Goal: Task Accomplishment & Management: Use online tool/utility

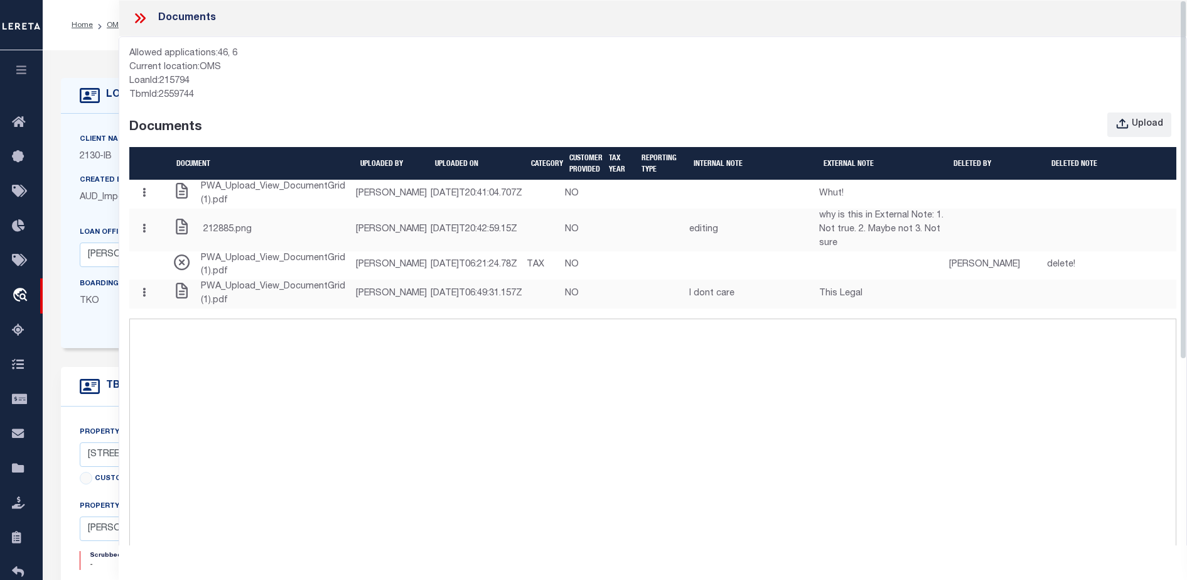
select select "4950"
select select "2464"
select select "NonEscrow"
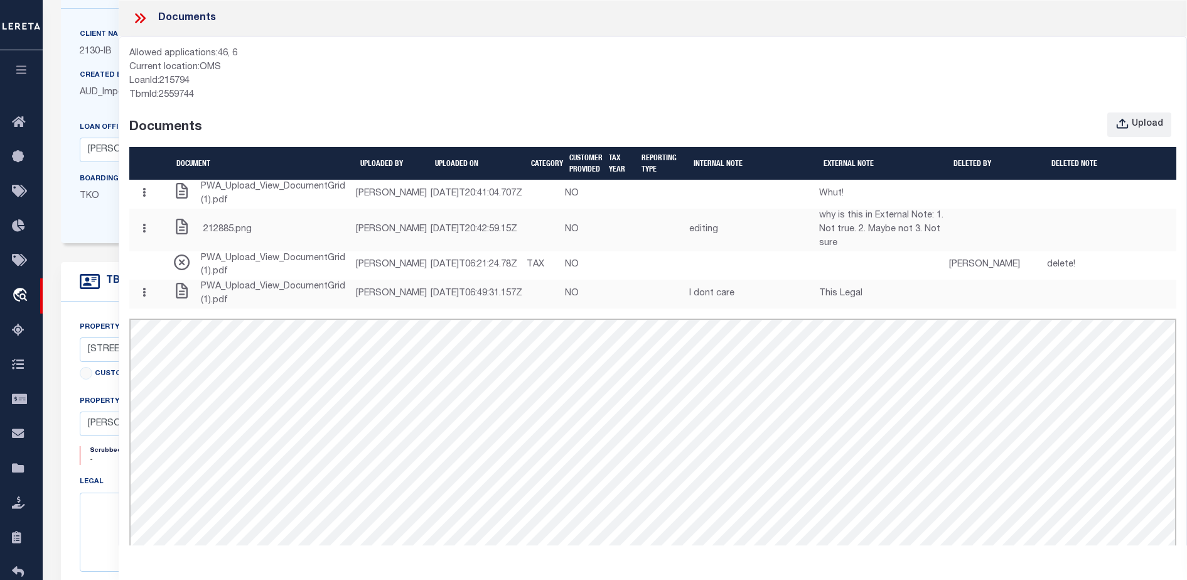
click at [136, 17] on icon at bounding box center [140, 18] width 16 height 16
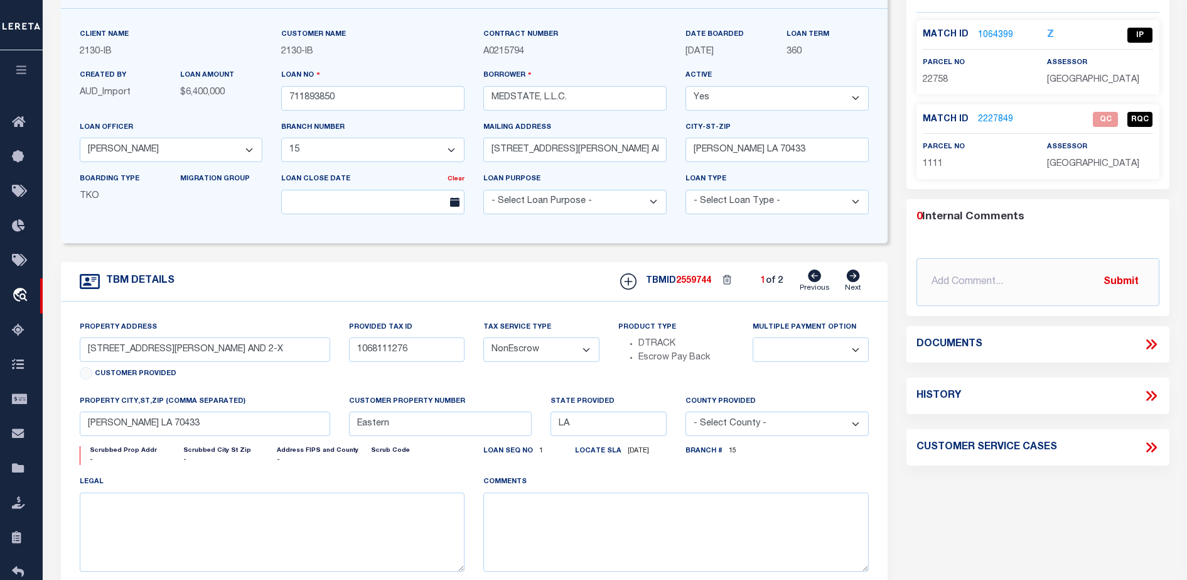
click at [1153, 339] on icon at bounding box center [1154, 344] width 6 height 10
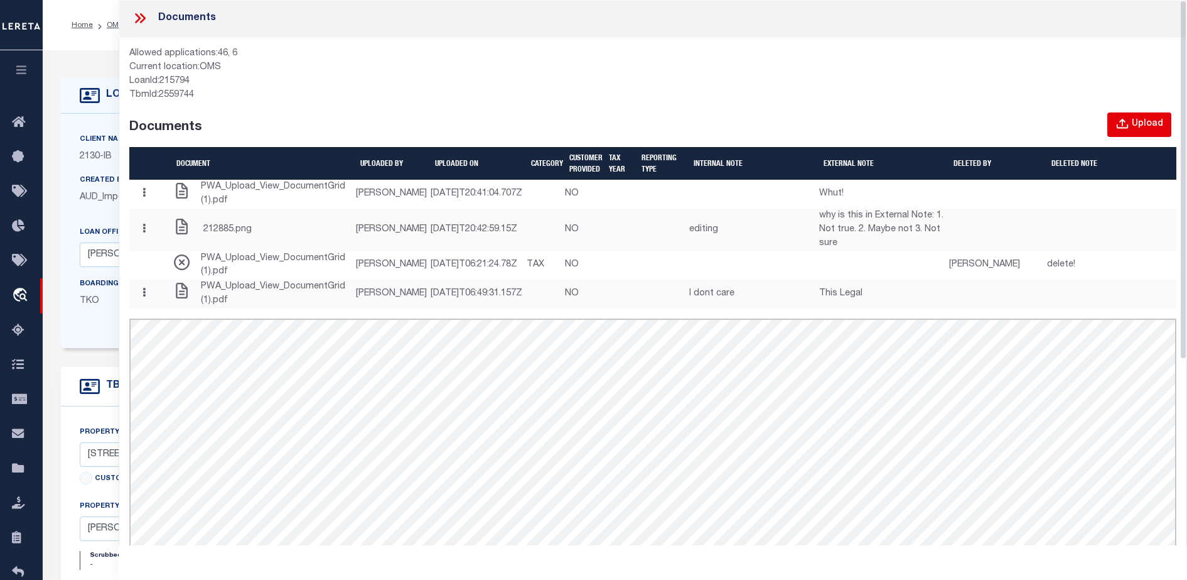
click at [1144, 124] on div "Upload" at bounding box center [1147, 124] width 31 height 14
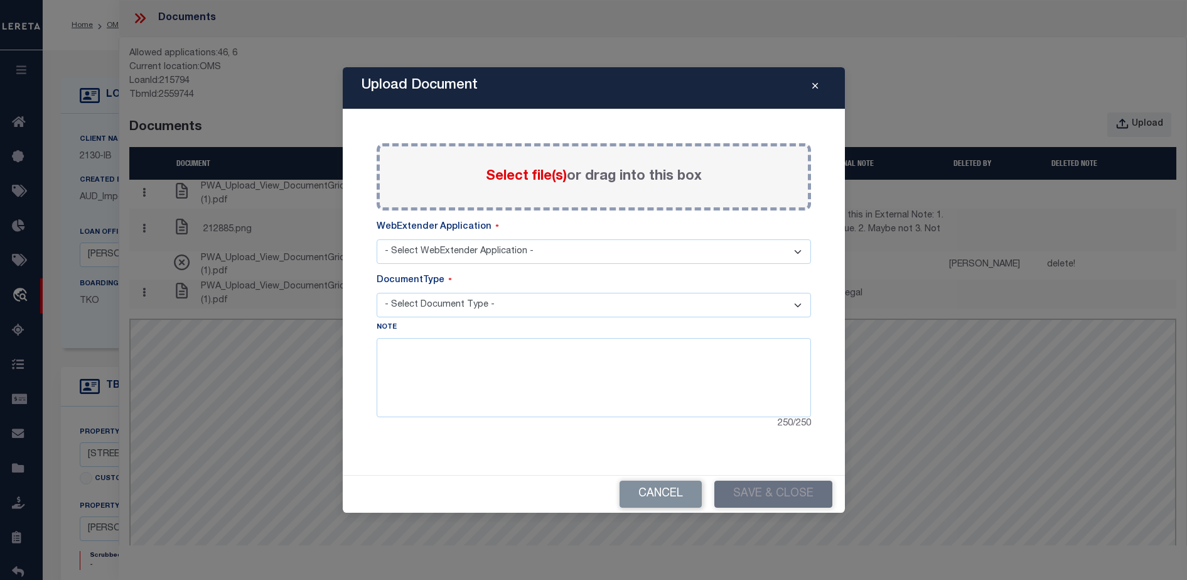
click at [678, 311] on select "- Select Document Type -" at bounding box center [594, 305] width 435 height 24
click at [668, 246] on select "- Select WebExtender Application - SERVICES TAX_BILLS" at bounding box center [594, 251] width 435 height 24
select select "46"
click at [377, 239] on select "- Select WebExtender Application - SERVICES TAX_BILLS" at bounding box center [594, 251] width 435 height 24
click at [522, 315] on select "- Select Document Type - BILL" at bounding box center [594, 305] width 435 height 24
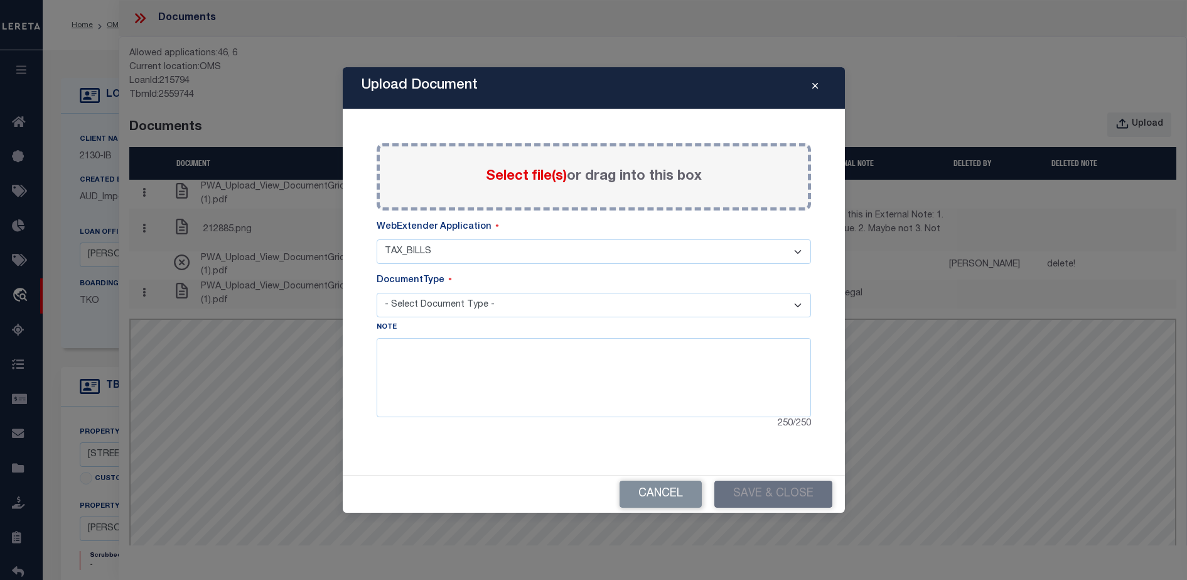
select select "BILL"
click at [377, 293] on select "- Select Document Type - BILL" at bounding box center [594, 305] width 435 height 24
click at [541, 374] on textarea at bounding box center [594, 377] width 435 height 79
type textarea "Note"
click at [512, 173] on span "Select file(s)" at bounding box center [526, 177] width 81 height 14
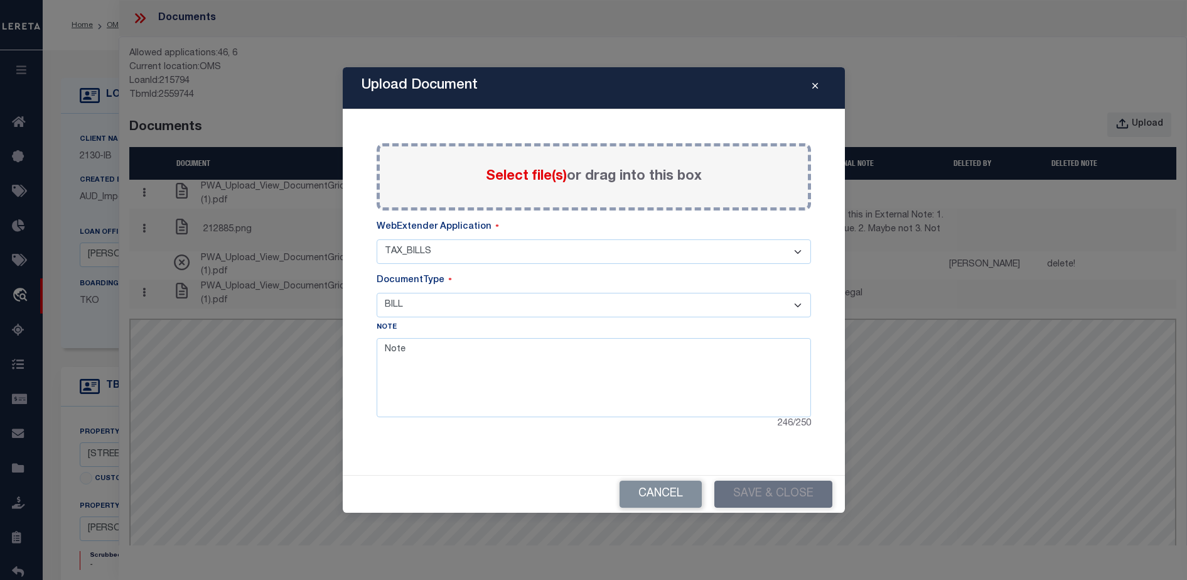
click at [0, 0] on input "Select file(s) or drag into this box" at bounding box center [0, 0] width 0 height 0
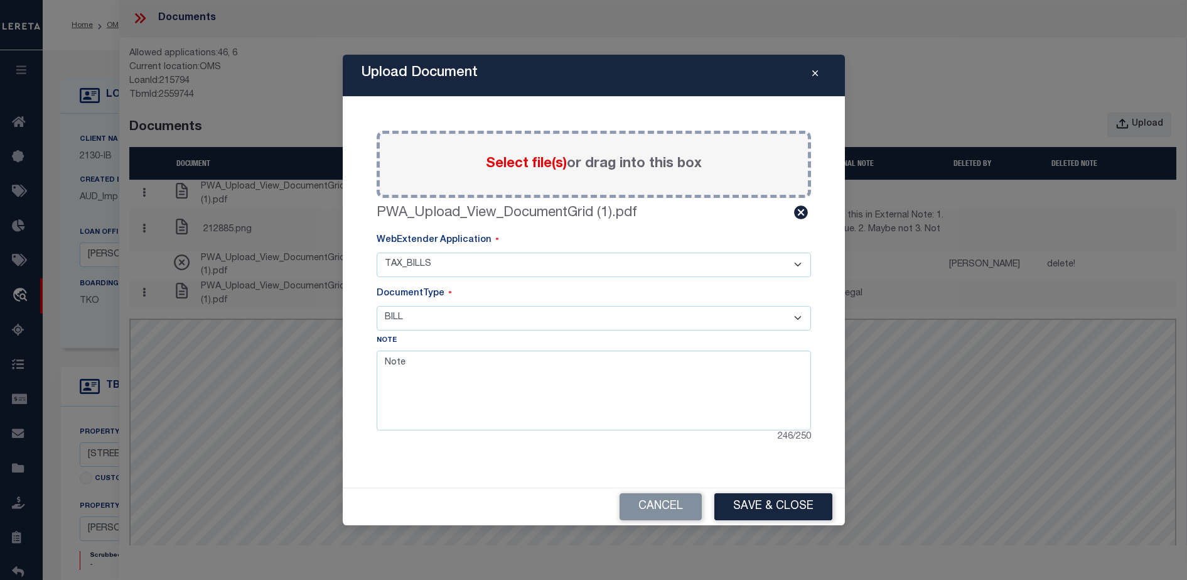
click at [735, 271] on select "- Select WebExtender Application - SERVICES TAX_BILLS" at bounding box center [594, 264] width 435 height 24
click at [757, 506] on button "Save & Close" at bounding box center [774, 506] width 118 height 27
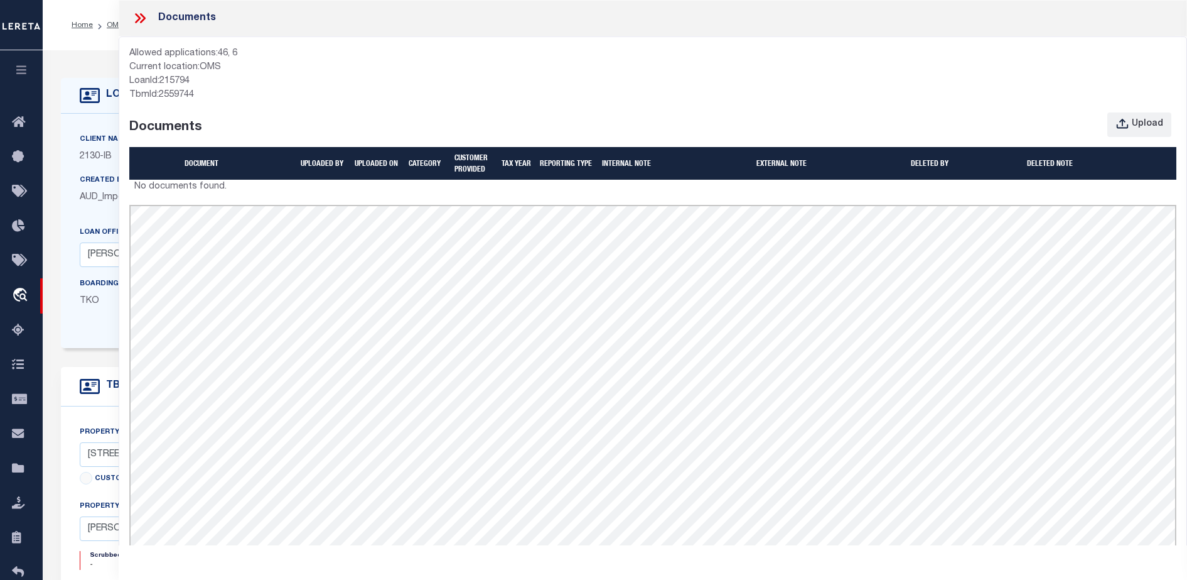
click at [614, 131] on div "Upload" at bounding box center [786, 124] width 799 height 25
click at [674, 56] on div "Allowed applications: 46, 6" at bounding box center [652, 54] width 1047 height 14
click at [141, 17] on icon at bounding box center [140, 18] width 16 height 16
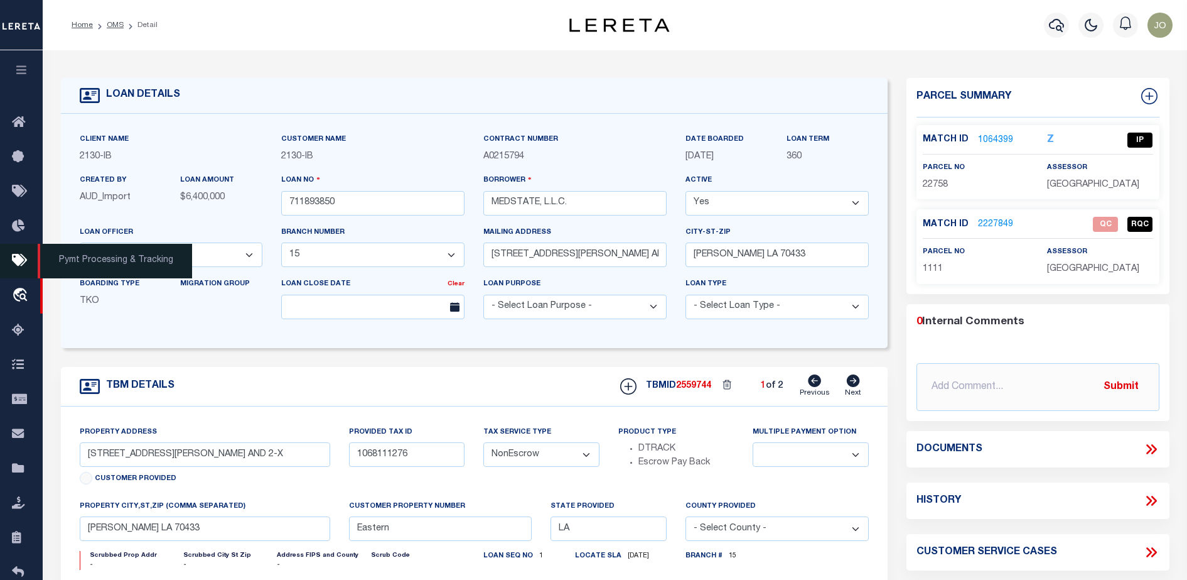
click at [14, 257] on icon at bounding box center [22, 261] width 20 height 16
click at [996, 141] on link "1064399" at bounding box center [995, 140] width 35 height 13
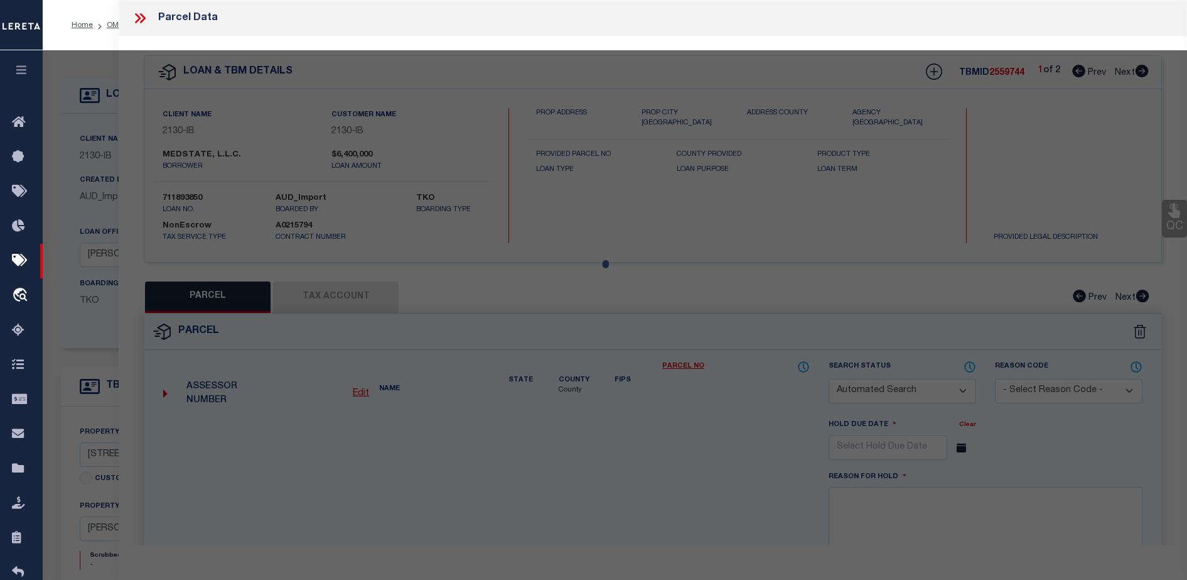
checkbox input "false"
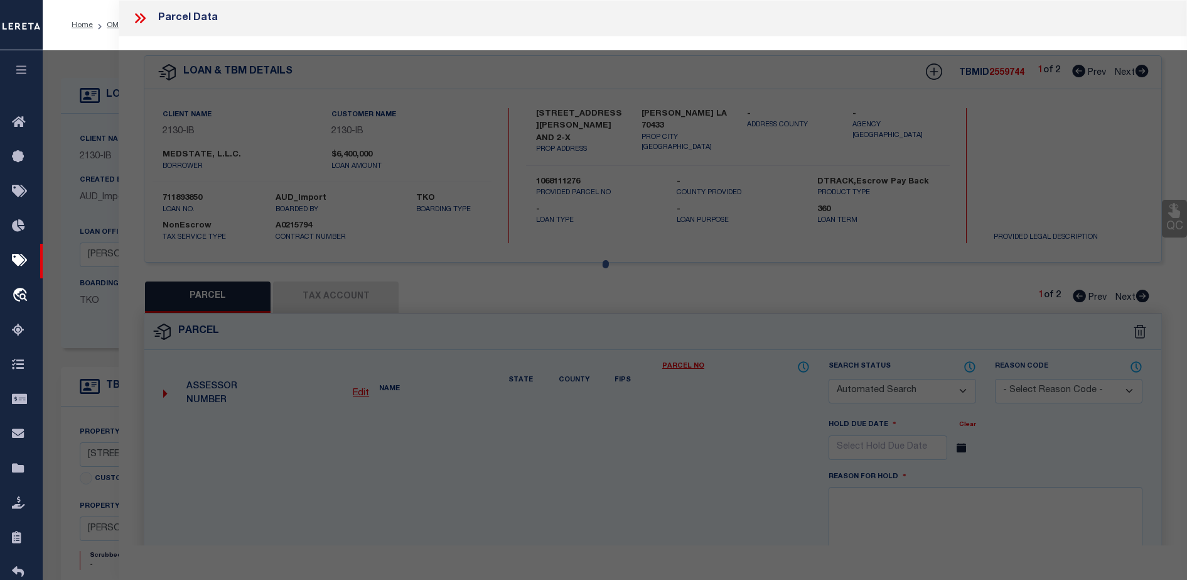
select select "IP"
type input "MEDSTATE LLC"
select select
type input "1203 S TYLER ST SUITE 300"
type input "LA"
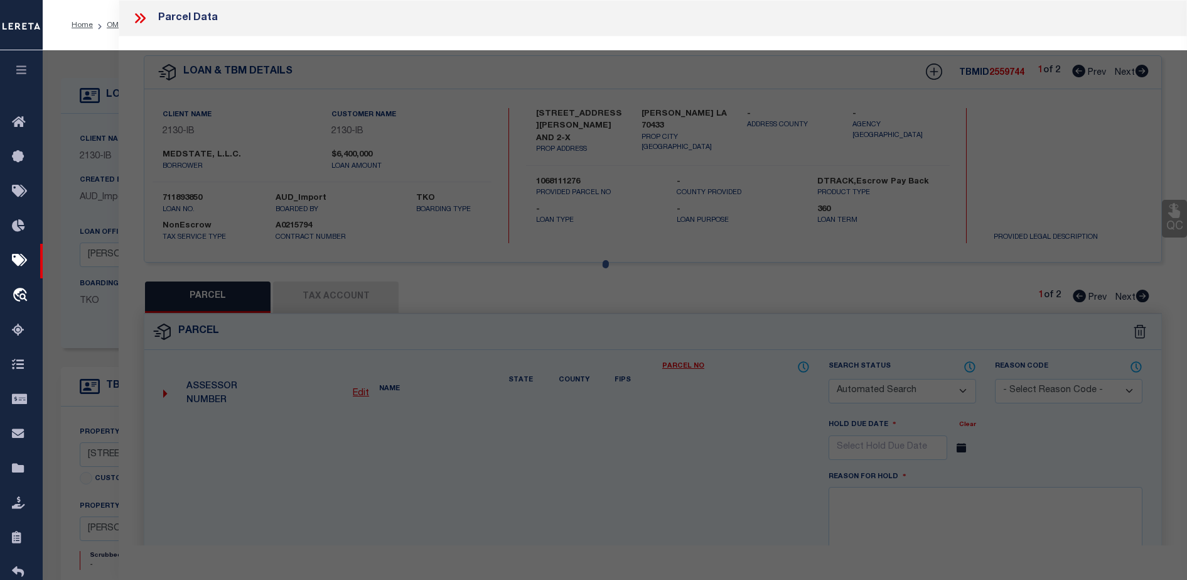
type textarea "UNITS 2X 3 ST TAMMANY MEDICAL OFFICE CONDO INST NO 1755229 INST NO 1829932 INST…"
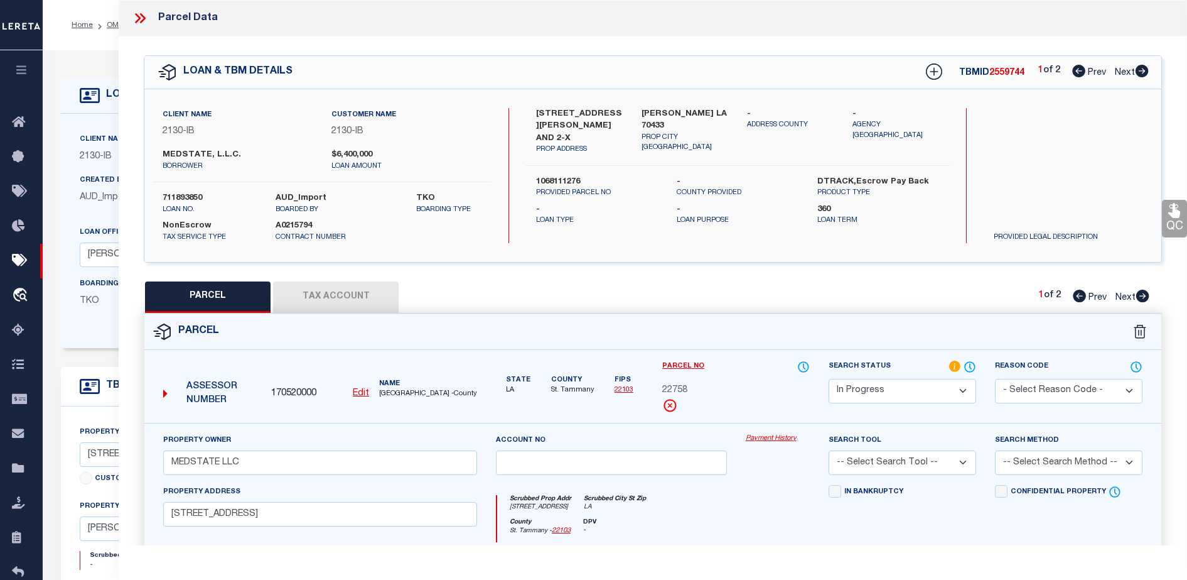
click at [775, 433] on link "Payment History" at bounding box center [778, 438] width 64 height 11
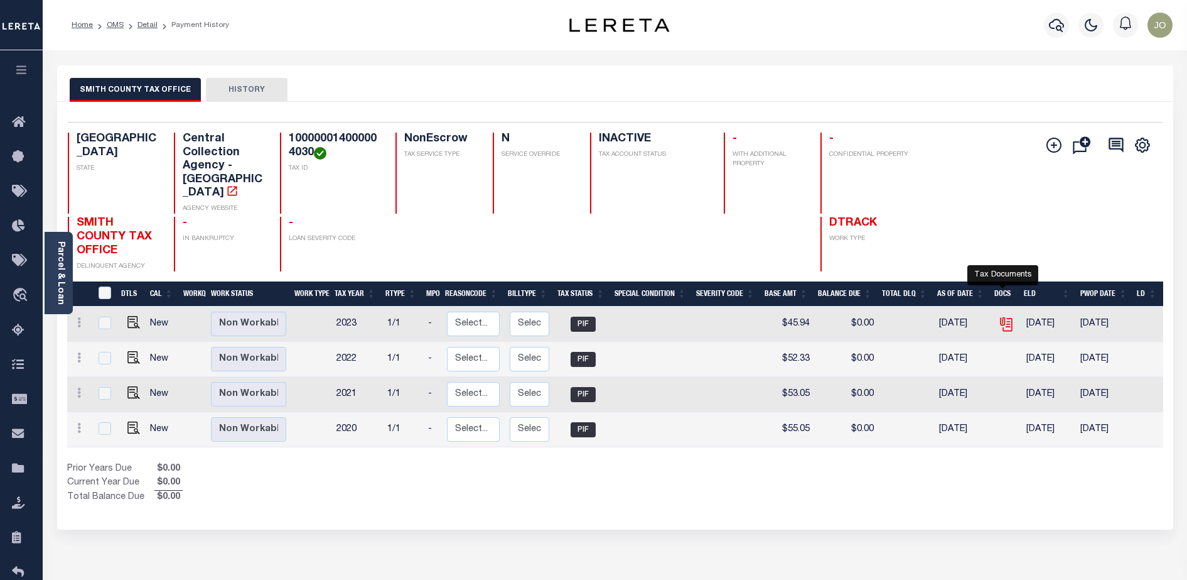
click at [1001, 316] on icon "" at bounding box center [1006, 324] width 16 height 16
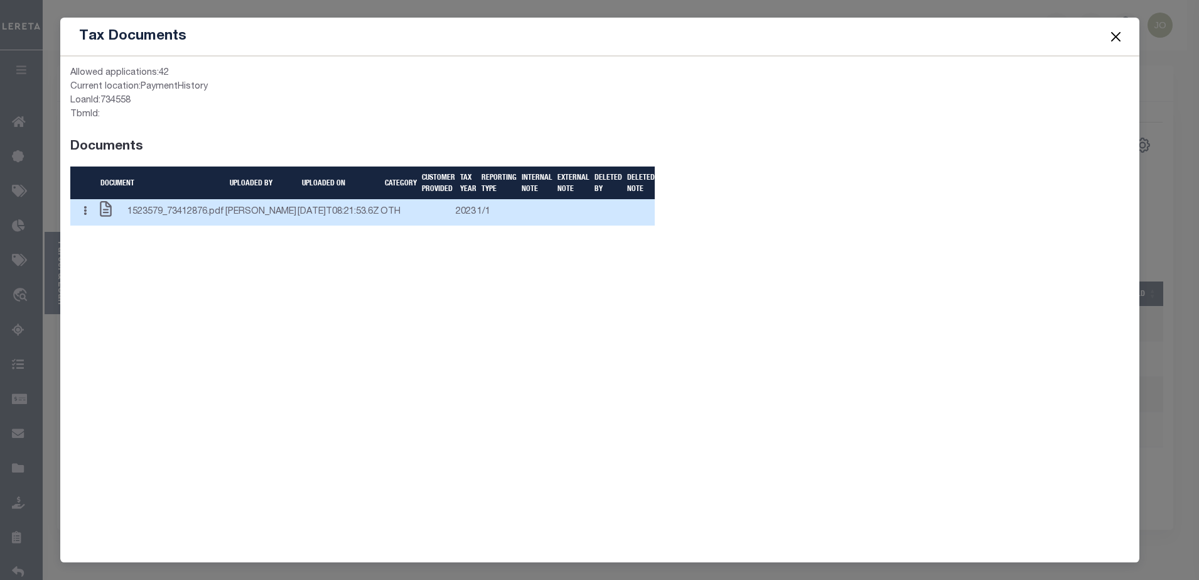
click at [225, 225] on td "[PERSON_NAME]" at bounding box center [261, 212] width 72 height 26
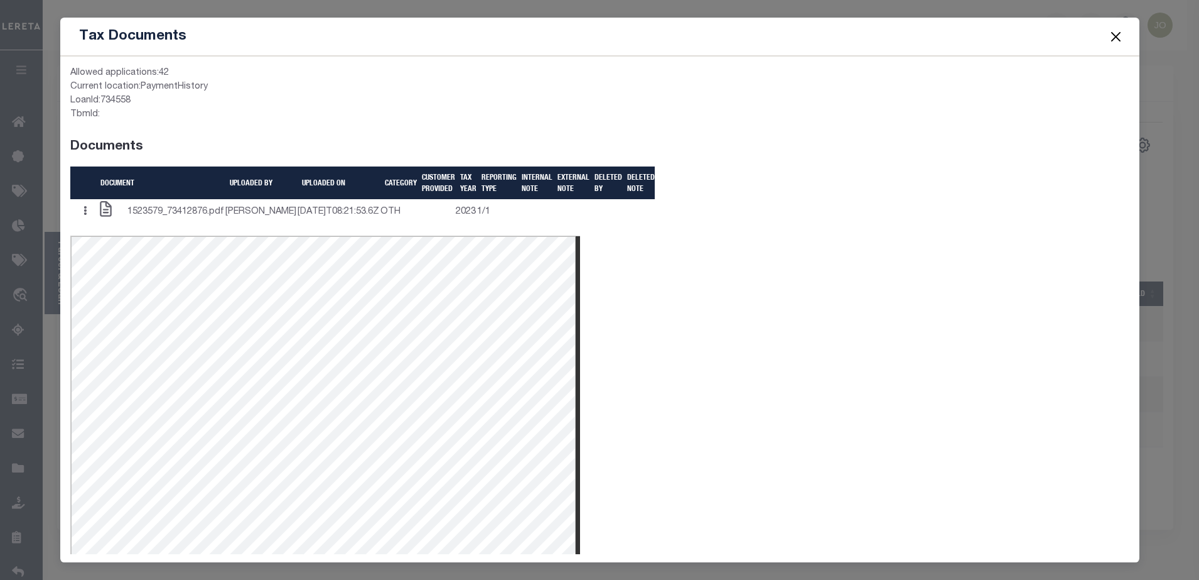
click at [628, 222] on div "Allowed applications: 42 Current location: PaymentHistory LoanId: 734558 TbmId:…" at bounding box center [600, 342] width 1098 height 571
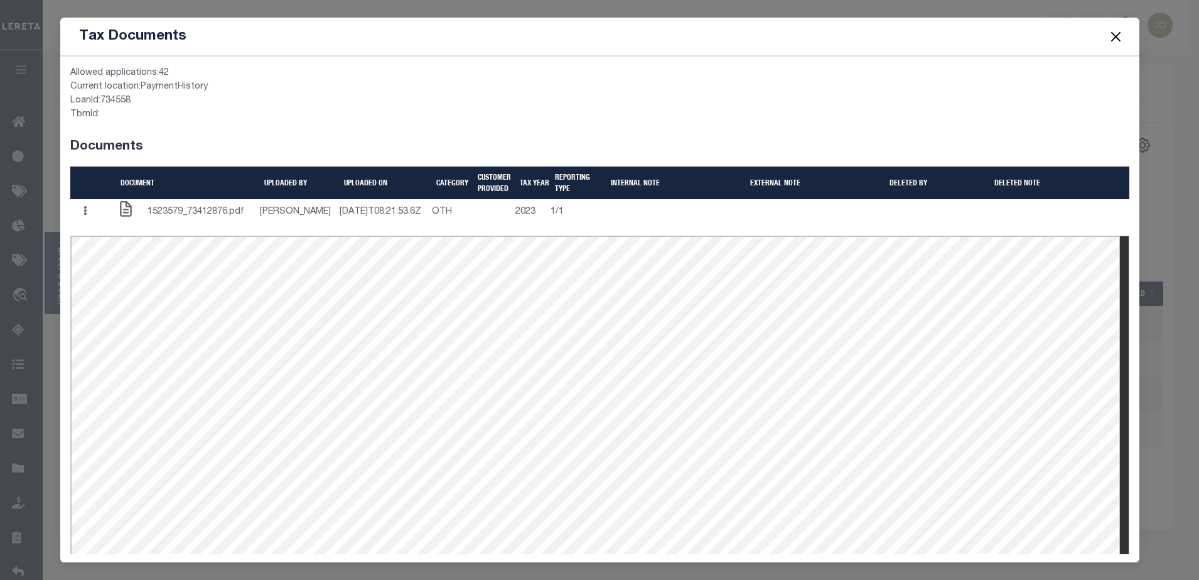
click at [503, 75] on div "Allowed applications: 42" at bounding box center [599, 74] width 1059 height 14
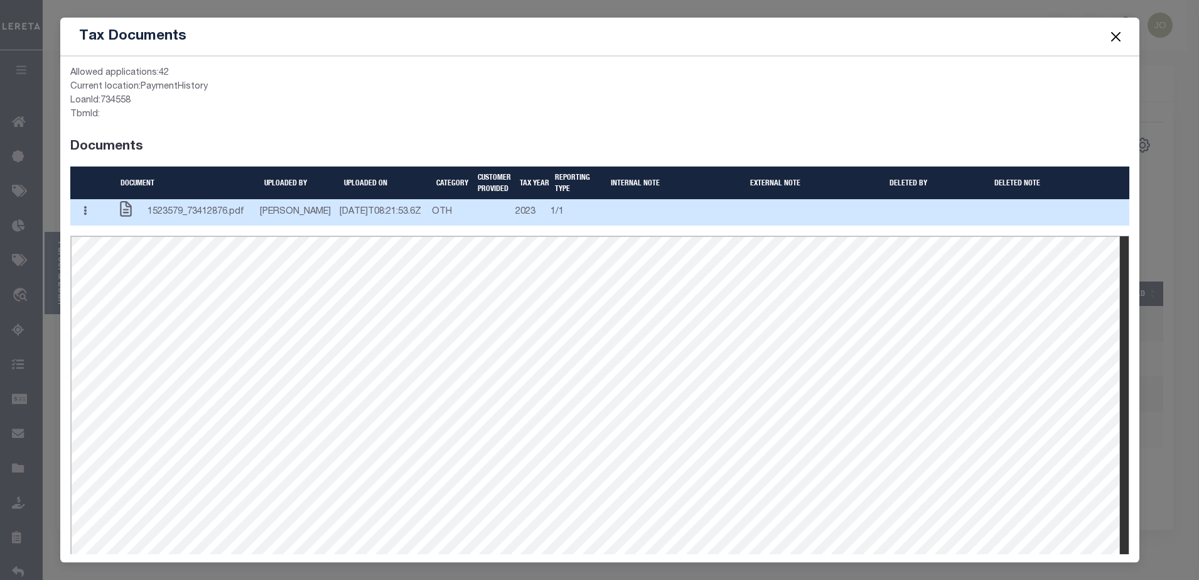
click at [82, 214] on button "button" at bounding box center [84, 212] width 19 height 24
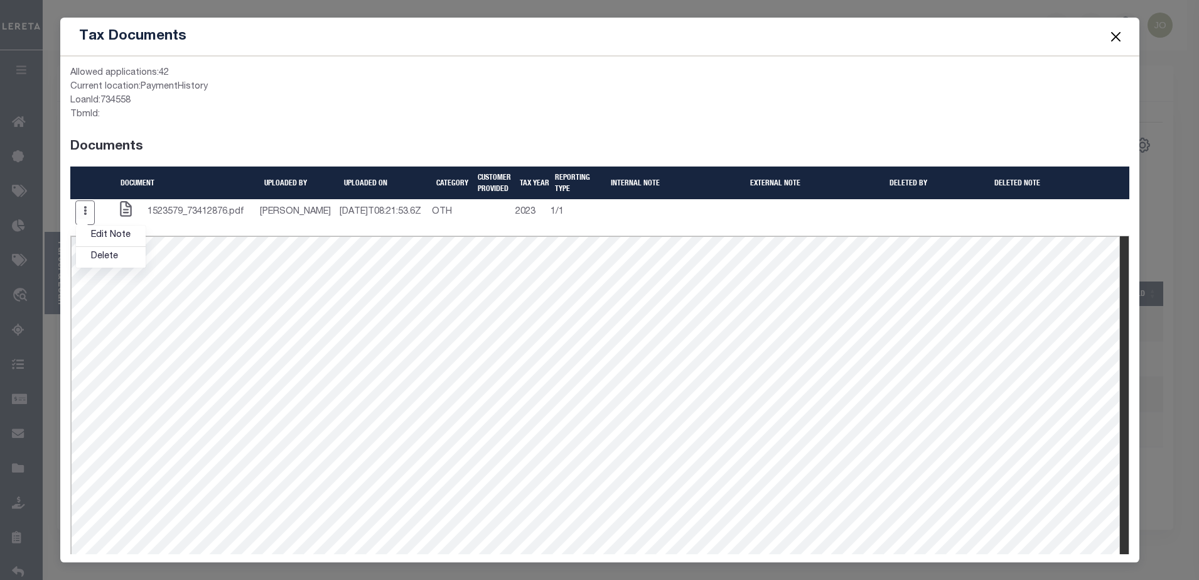
click at [510, 65] on div "Allowed applications: 42 Current location: PaymentHistory LoanId: 734558 TbmId:…" at bounding box center [599, 342] width 1079 height 571
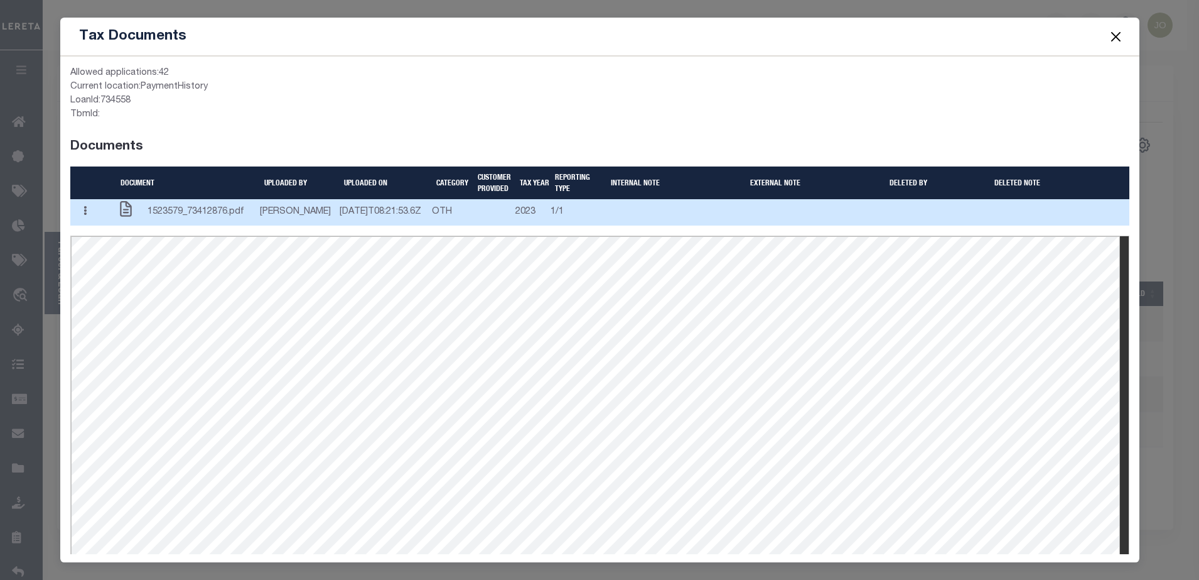
click at [93, 215] on button "button" at bounding box center [84, 212] width 19 height 24
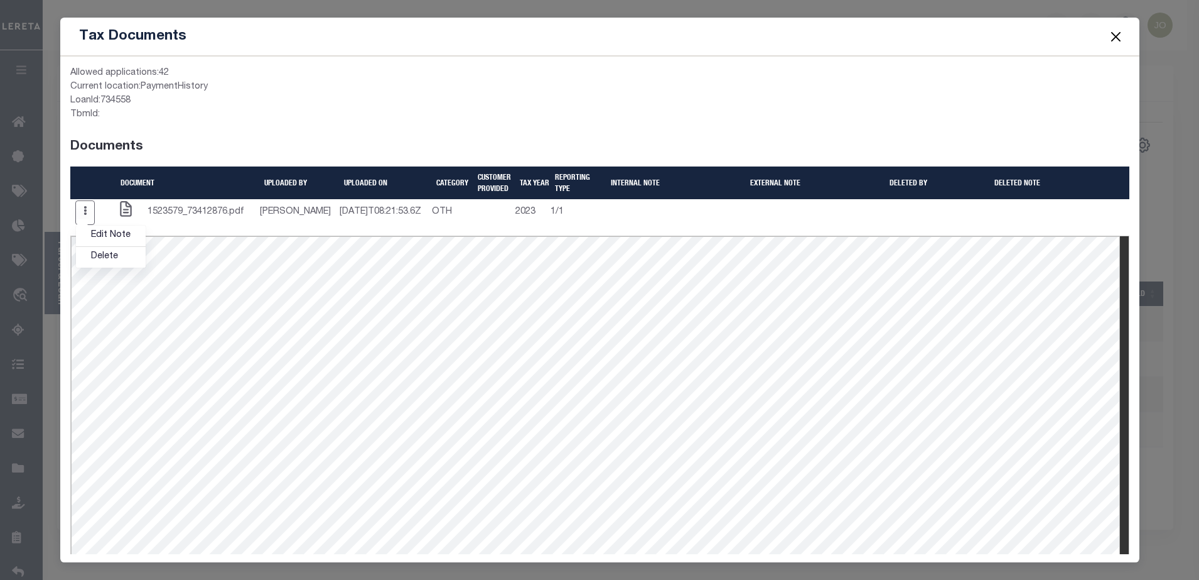
click at [742, 75] on div "Allowed applications: 42" at bounding box center [599, 74] width 1059 height 14
click at [1125, 35] on span at bounding box center [1116, 36] width 48 height 35
click at [1125, 33] on span at bounding box center [1116, 36] width 48 height 35
click at [1114, 38] on button "Close" at bounding box center [1116, 36] width 16 height 16
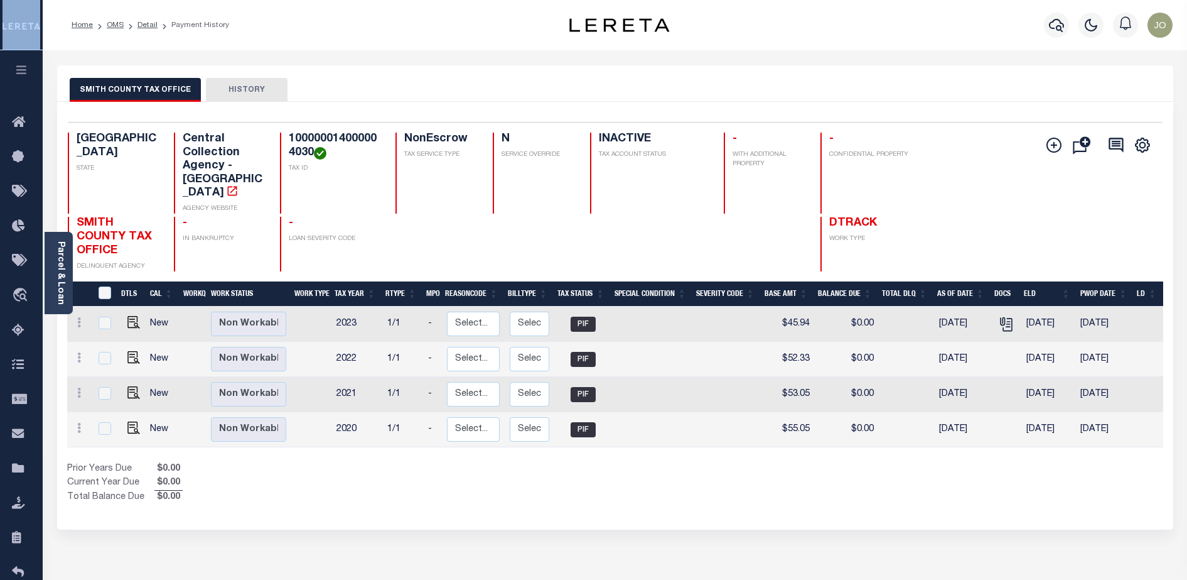
click at [1114, 38] on div at bounding box center [1126, 25] width 35 height 44
click at [391, 82] on div "SMITH COUNTY TAX OFFICE HISTORY" at bounding box center [615, 89] width 1091 height 23
click at [135, 316] on img "" at bounding box center [133, 322] width 13 height 13
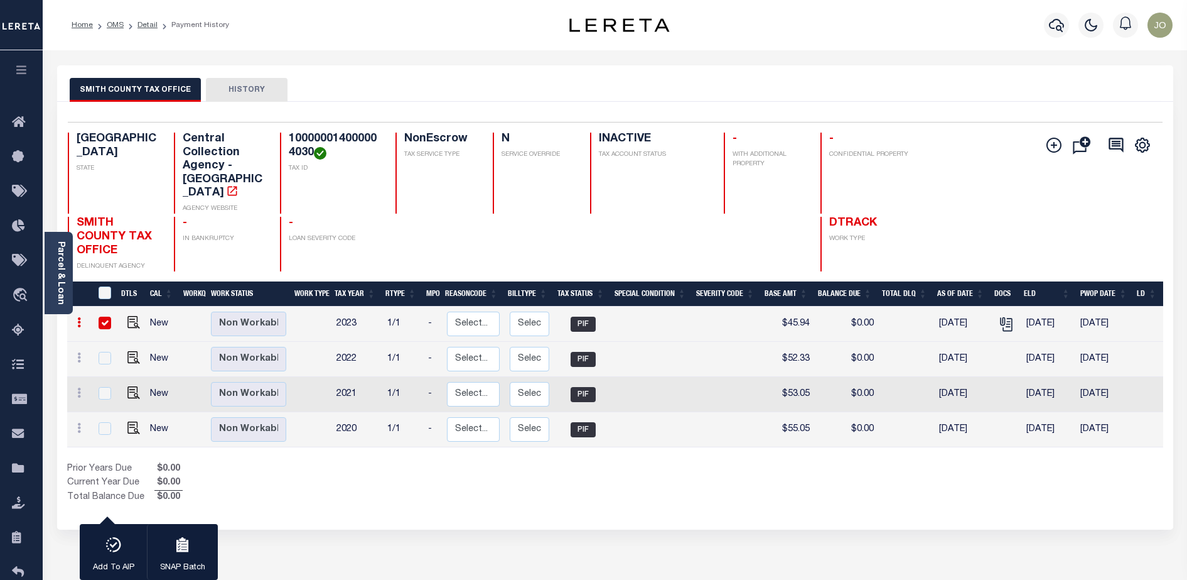
click at [108, 316] on input "checkbox" at bounding box center [105, 322] width 13 height 13
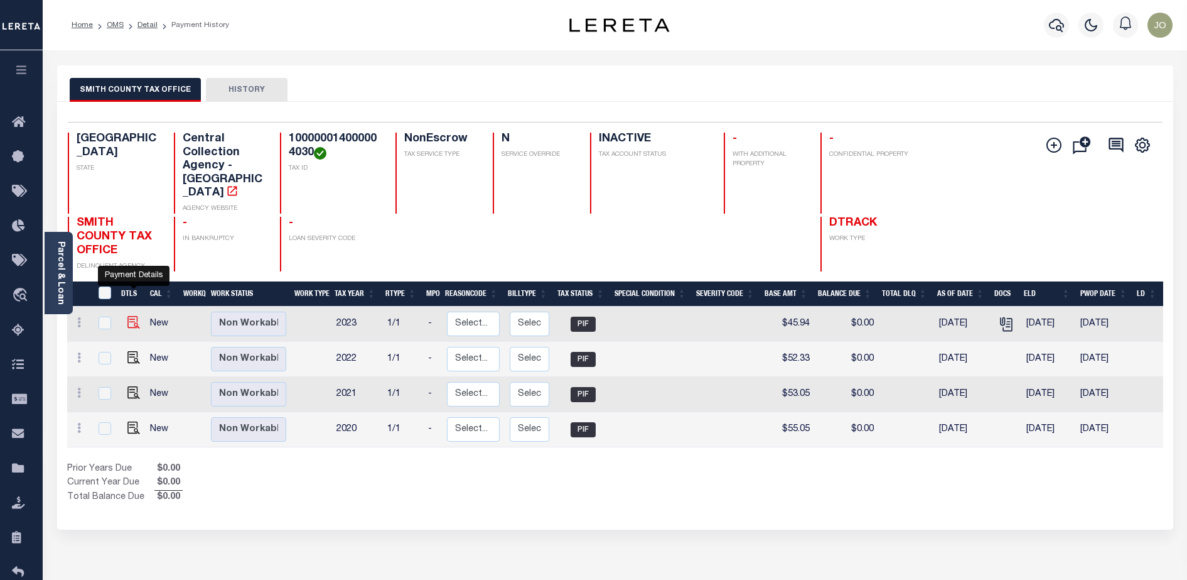
click at [132, 316] on img "" at bounding box center [133, 322] width 13 height 13
checkbox input "true"
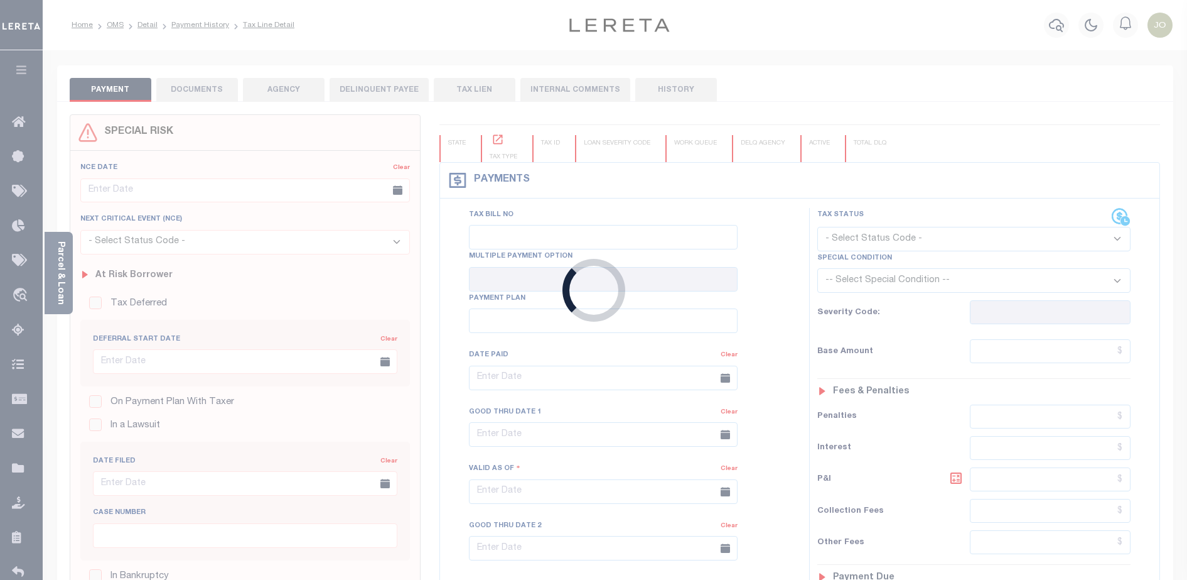
type input "03/01/2024"
type input "[DATE]"
type input "$45.94"
type input "$50.08"
type input "$0"
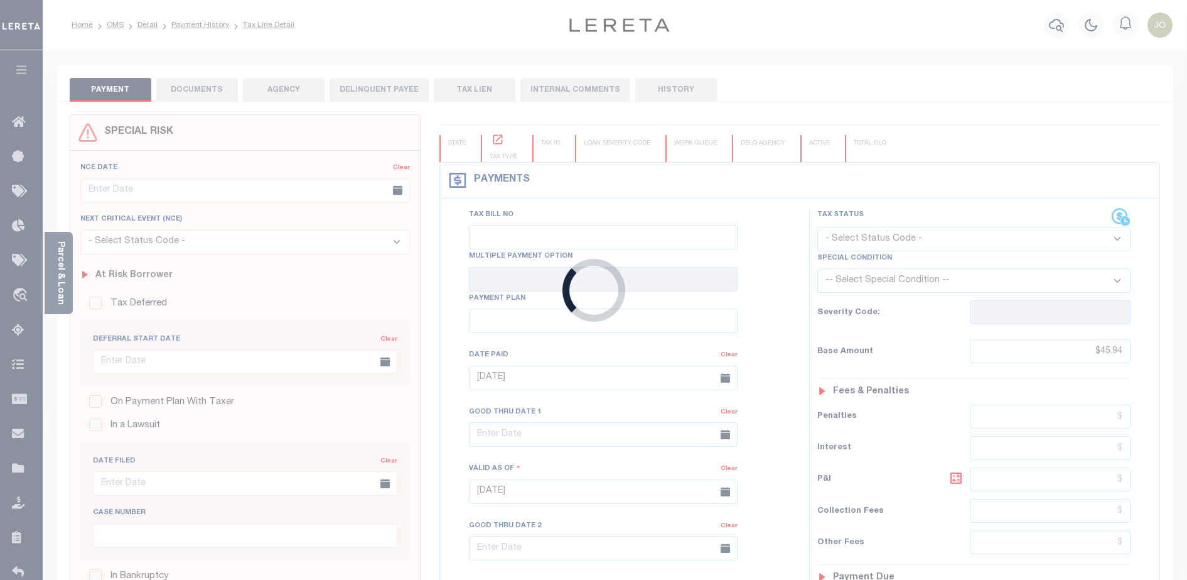
select select "PIF"
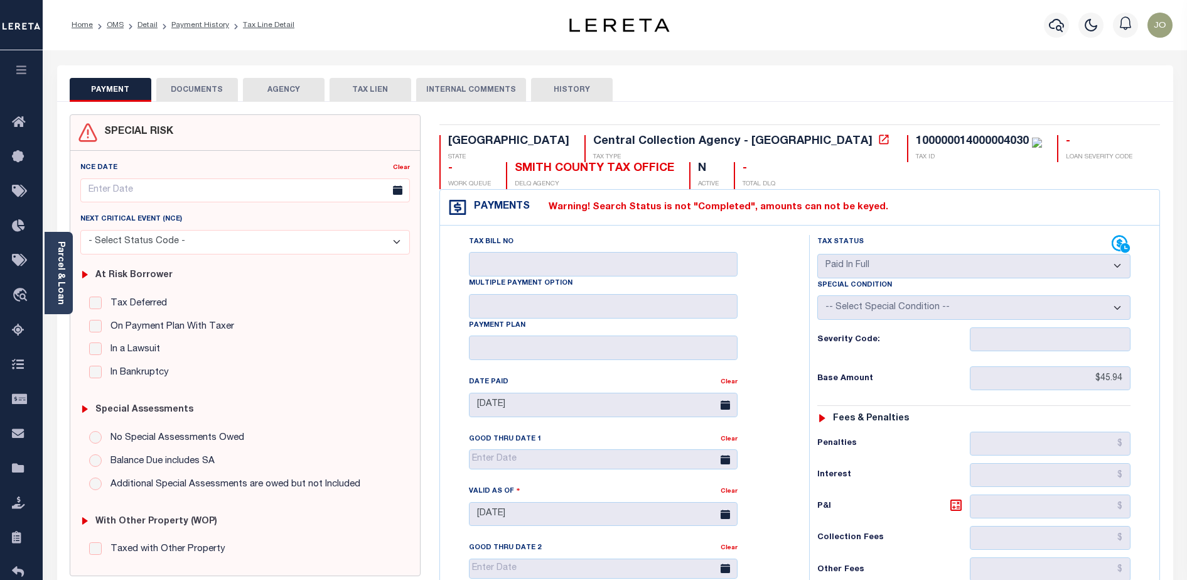
click at [187, 85] on button "DOCUMENTS" at bounding box center [197, 90] width 82 height 24
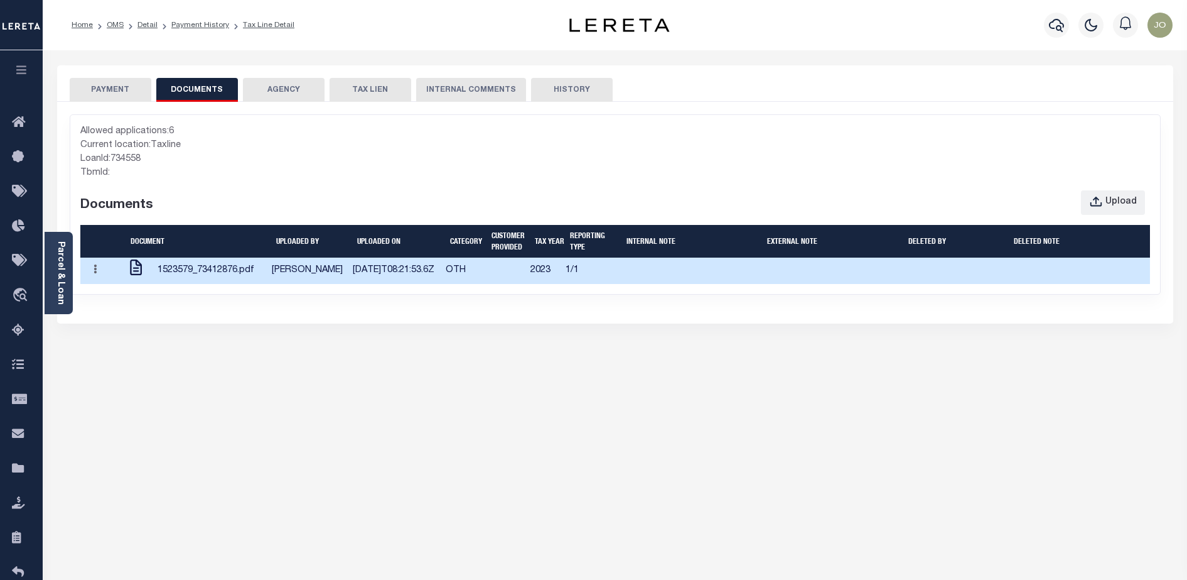
click at [529, 268] on td at bounding box center [508, 270] width 43 height 26
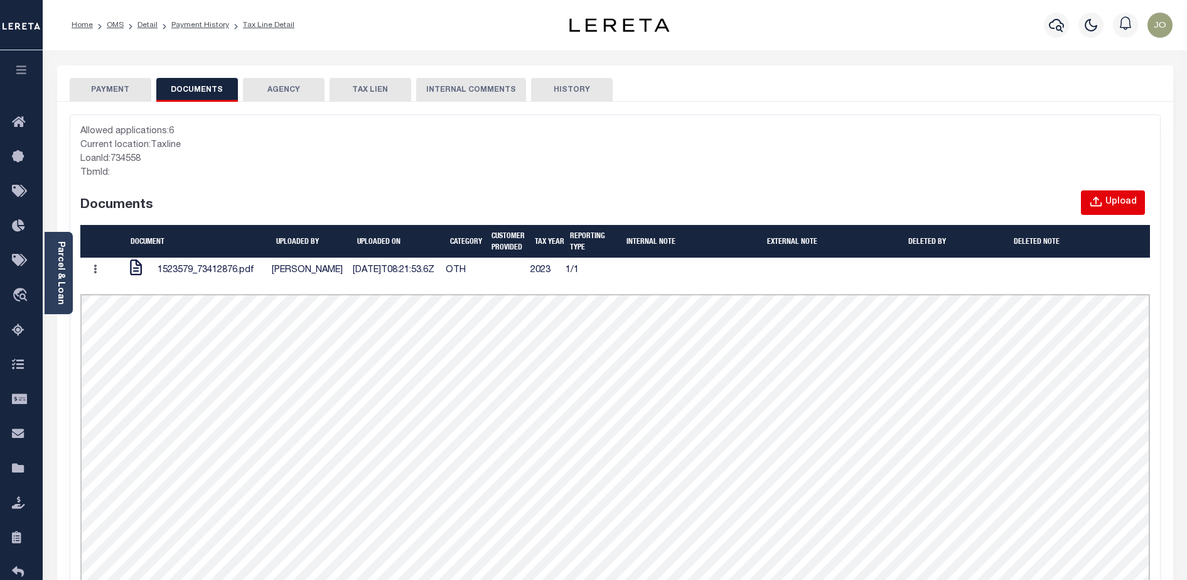
click at [1111, 205] on div "Upload" at bounding box center [1121, 202] width 31 height 14
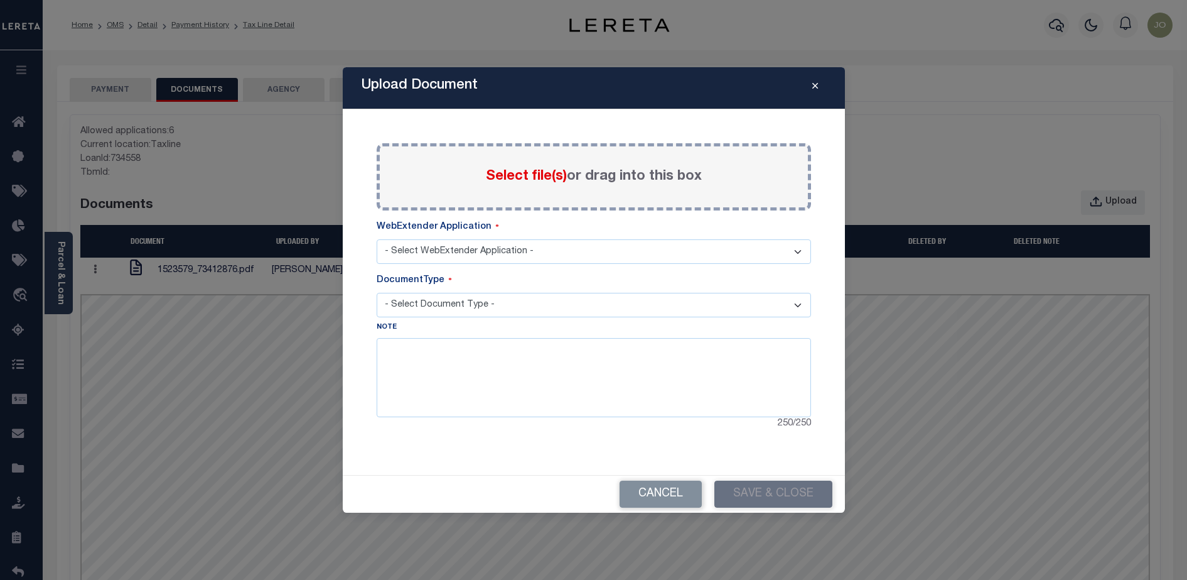
click at [817, 84] on icon "Close" at bounding box center [816, 86] width 6 height 9
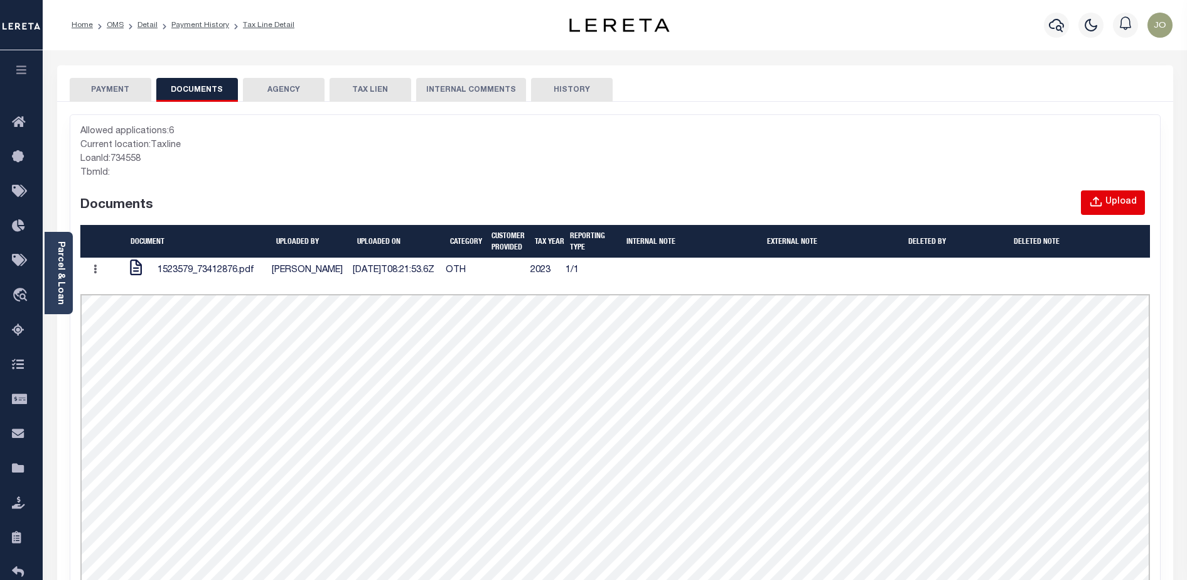
click at [1105, 193] on button "Upload" at bounding box center [1113, 202] width 64 height 24
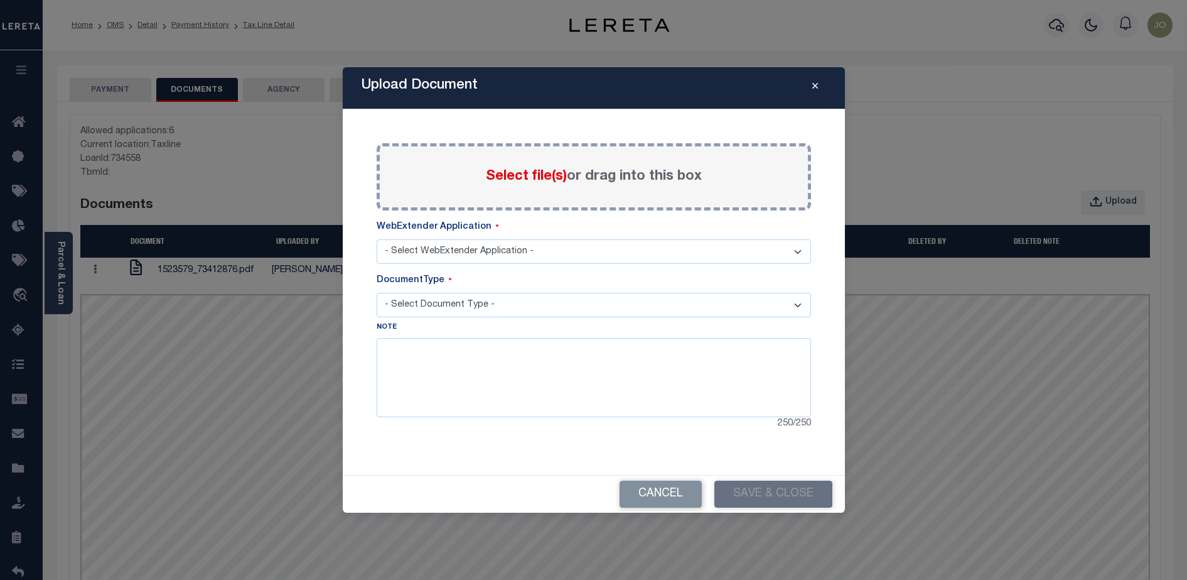
click at [733, 254] on select "- Select WebExtender Application - SERVICES" at bounding box center [594, 251] width 435 height 24
select select "6"
click at [377, 239] on select "- Select WebExtender Application - SERVICES" at bounding box center [594, 251] width 435 height 24
click at [495, 304] on select "- Select Document Type - TAX LEGAL" at bounding box center [594, 305] width 435 height 24
select select "LEGAL"
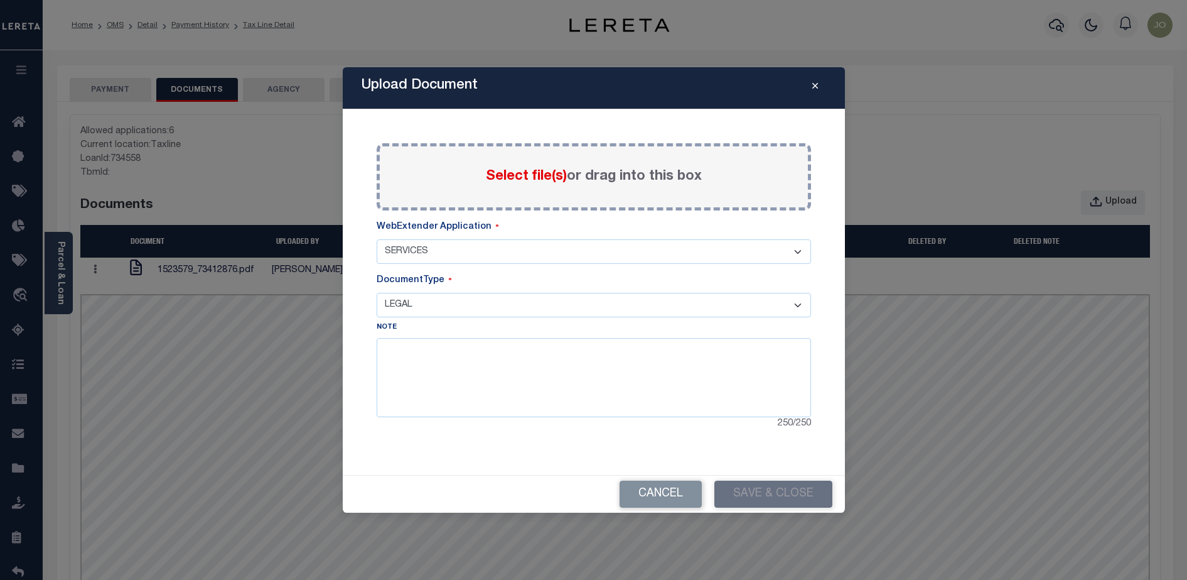
click at [377, 293] on select "- Select Document Type - TAX LEGAL" at bounding box center [594, 305] width 435 height 24
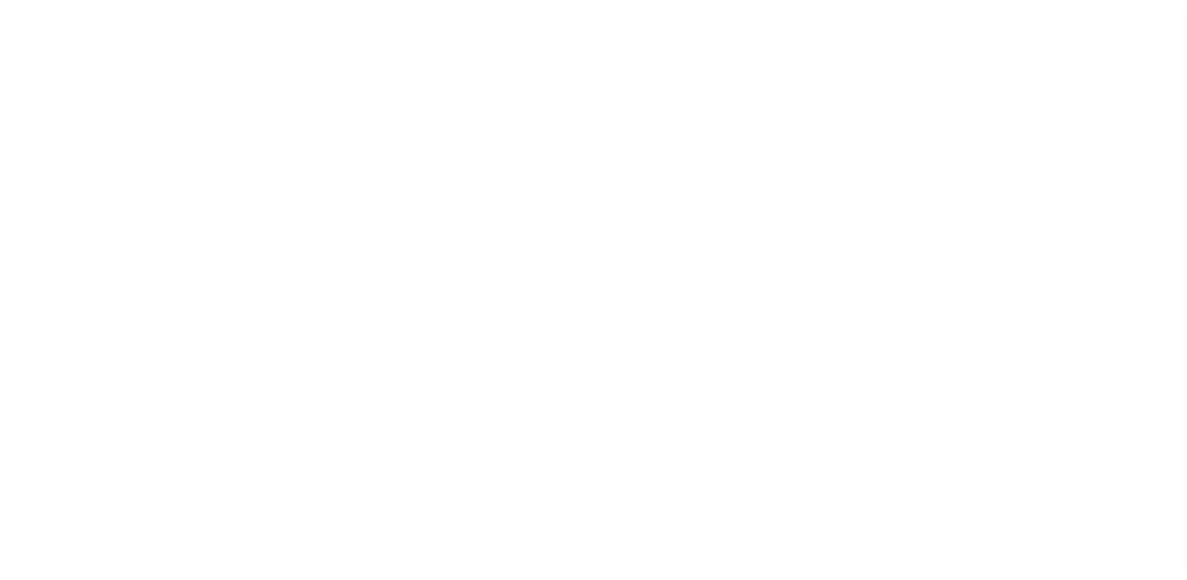
select select "PIF"
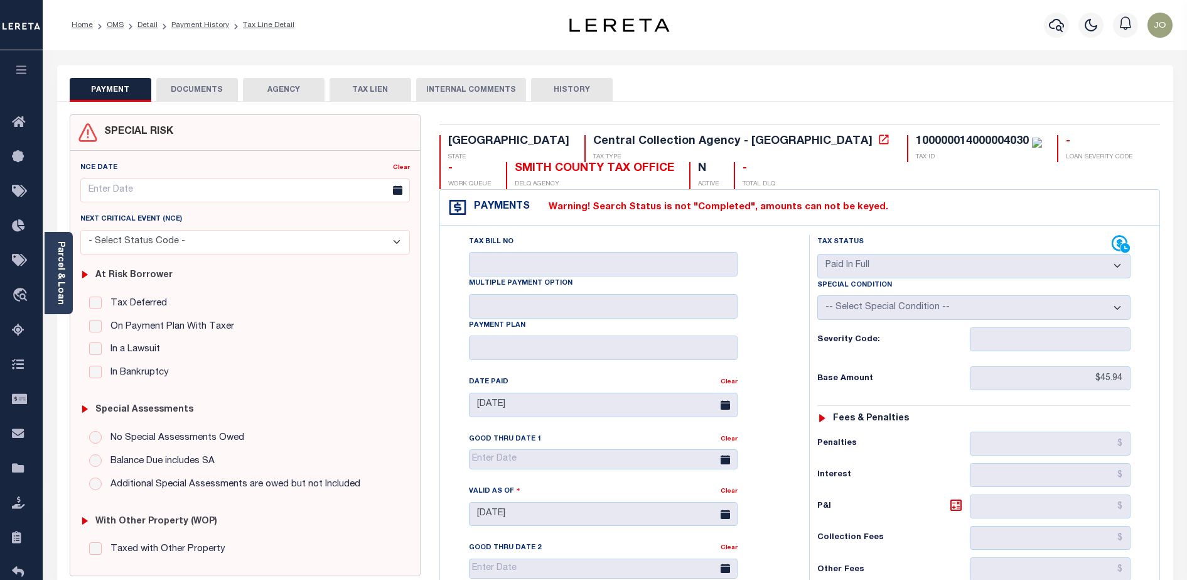
click at [423, 225] on div "SPECIAL RISK NCE Date Clear - Select Status Code -" at bounding box center [245, 517] width 370 height 806
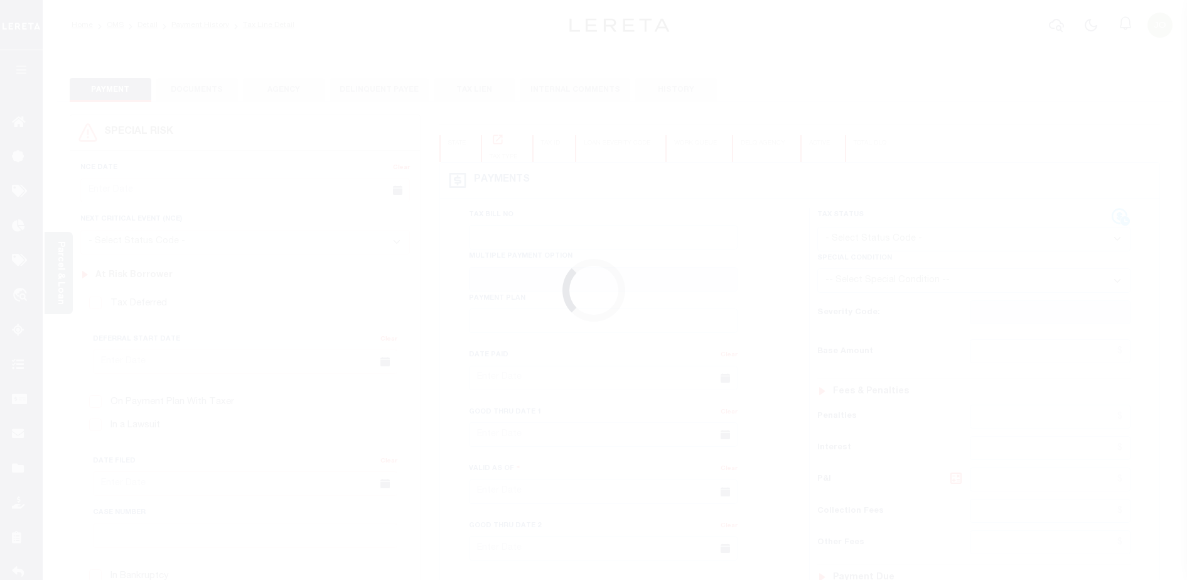
type input "[DATE]"
type input "$45.94"
type input "$50.08"
type input "$0"
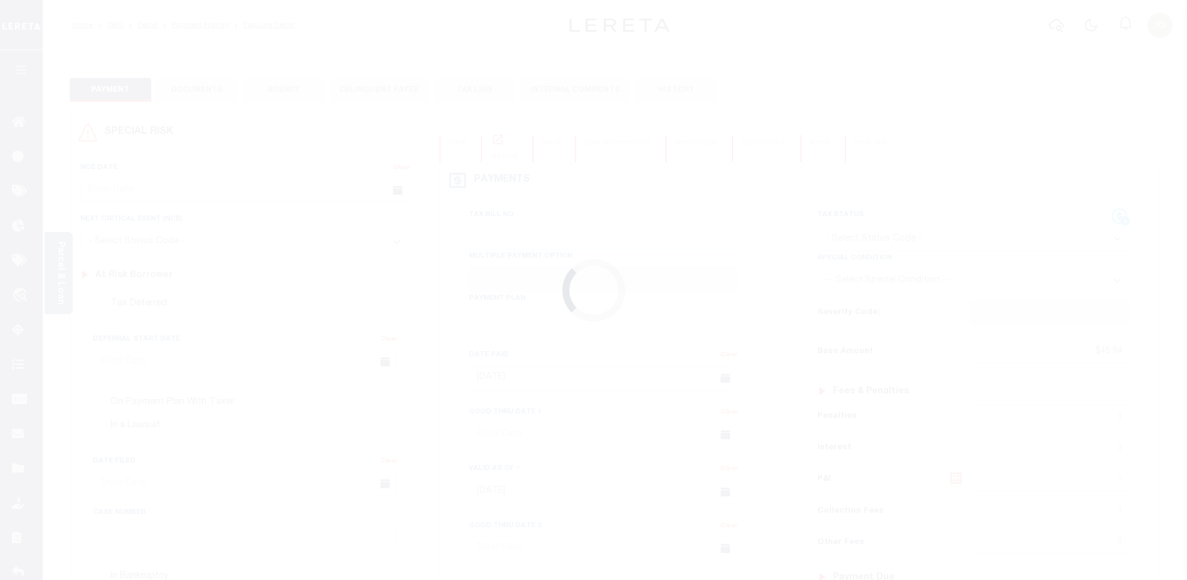
select select "PIF"
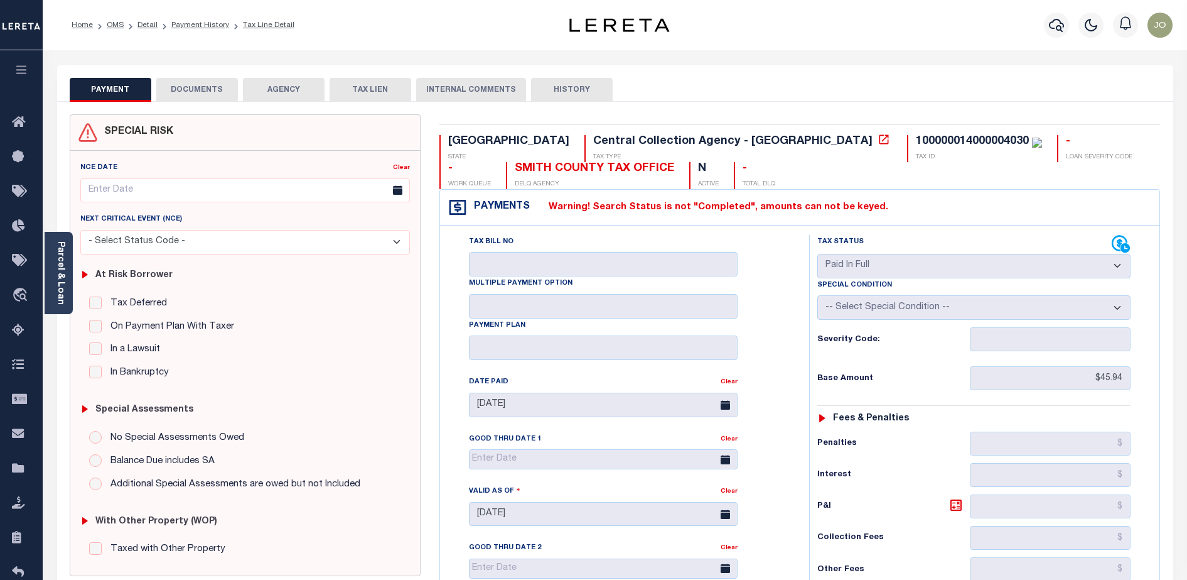
click at [191, 87] on button "DOCUMENTS" at bounding box center [197, 90] width 82 height 24
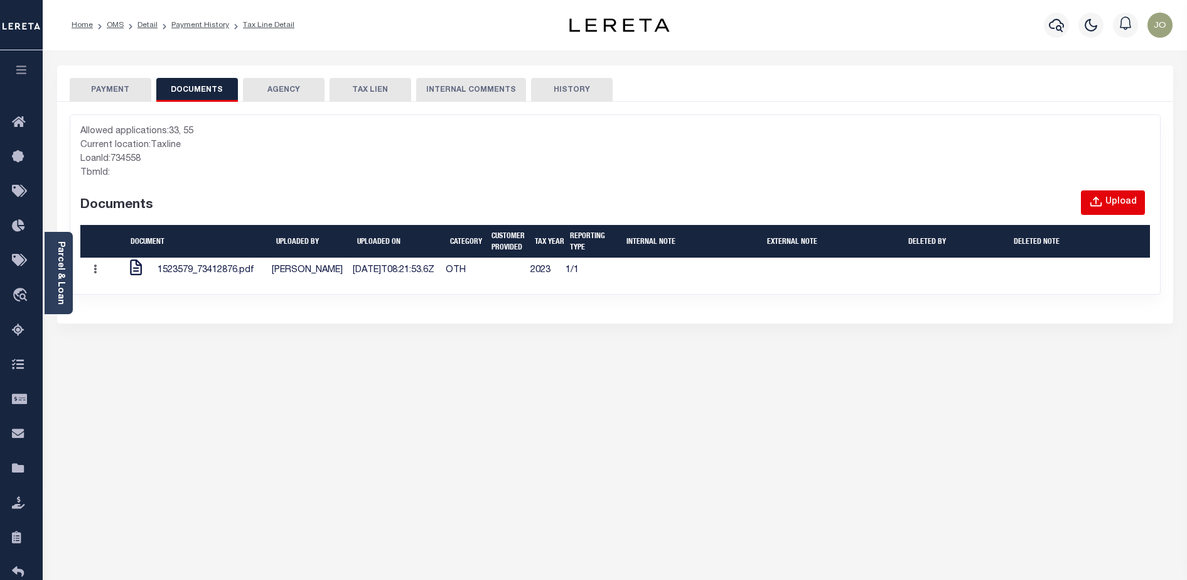
click at [1122, 204] on div "Upload" at bounding box center [1121, 202] width 31 height 14
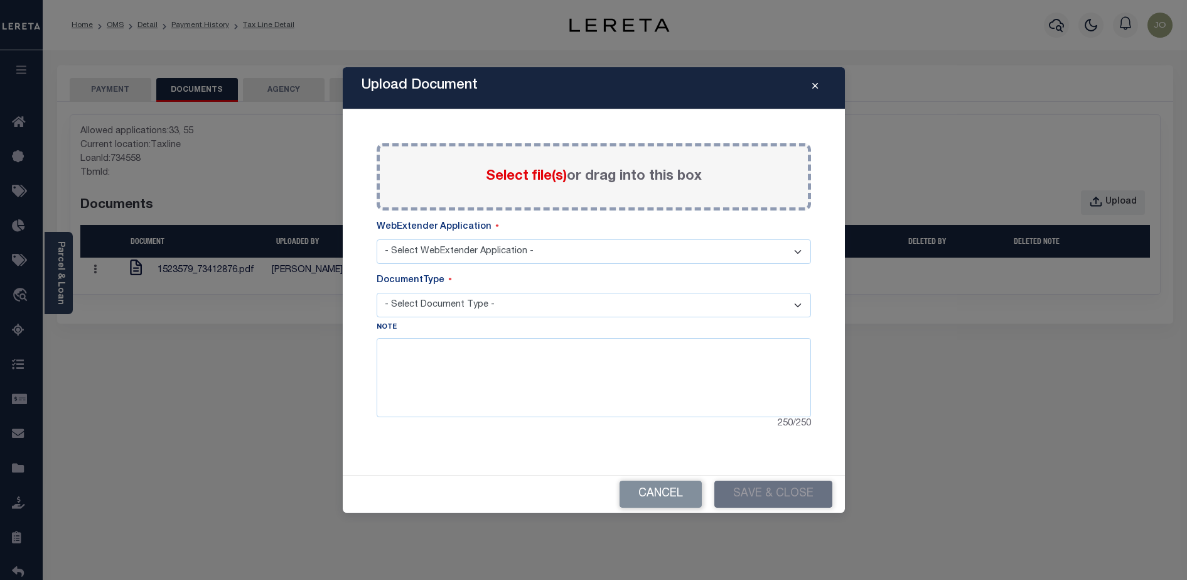
click at [575, 257] on select "- Select WebExtender Application - AGY_CORRESPONDENCE BORROWER_CORRESPONDENCE" at bounding box center [594, 251] width 435 height 24
select select "33"
click at [377, 239] on select "- Select WebExtender Application - AGY_CORRESPONDENCE BORROWER_CORRESPONDENCE" at bounding box center [594, 251] width 435 height 24
click at [563, 307] on select "- Select Document Type - AGENCY DISCREPANCIES CERTIFICATES OF SALE CURRENT BILL…" at bounding box center [594, 305] width 435 height 24
click at [773, 253] on select "- Select WebExtender Application - AGY_CORRESPONDENCE BORROWER_CORRESPONDENCE" at bounding box center [594, 251] width 435 height 24
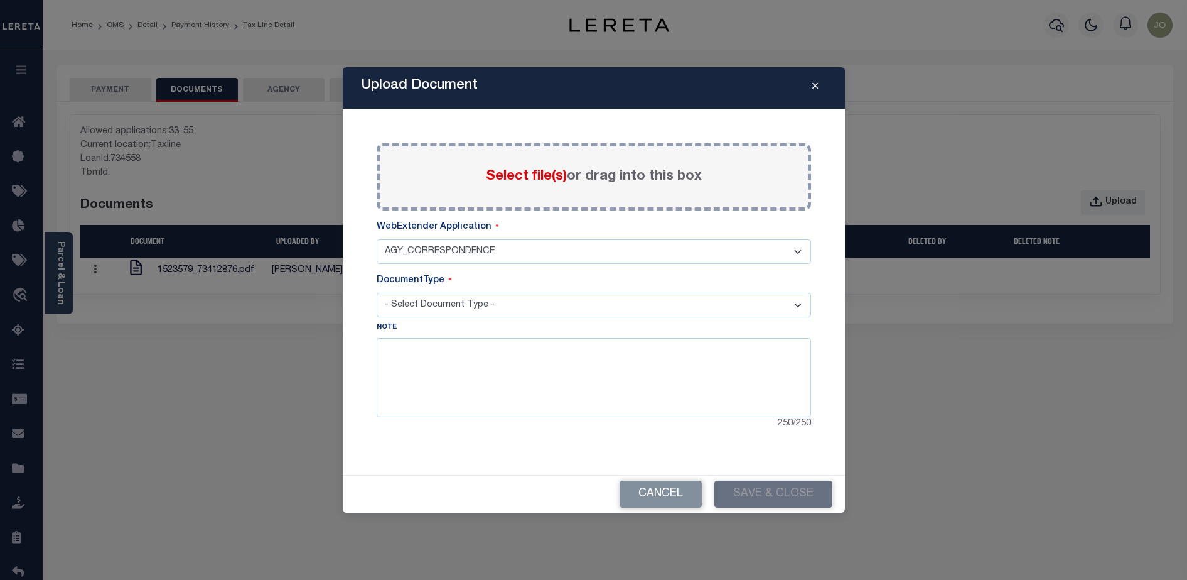
click at [377, 239] on select "- Select WebExtender Application - AGY_CORRESPONDENCE BORROWER_CORRESPONDENCE" at bounding box center [594, 251] width 435 height 24
click at [608, 300] on select "- Select Document Type - AGENCY DISCREPANCIES CERTIFICATES OF SALE CURRENT BILL…" at bounding box center [594, 305] width 435 height 24
select select "AGENCY DISCREPANCIES"
click at [377, 293] on select "- Select Document Type - AGENCY DISCREPANCIES CERTIFICATES OF SALE CURRENT BILL…" at bounding box center [594, 305] width 435 height 24
click at [549, 183] on span "Select file(s)" at bounding box center [526, 177] width 81 height 14
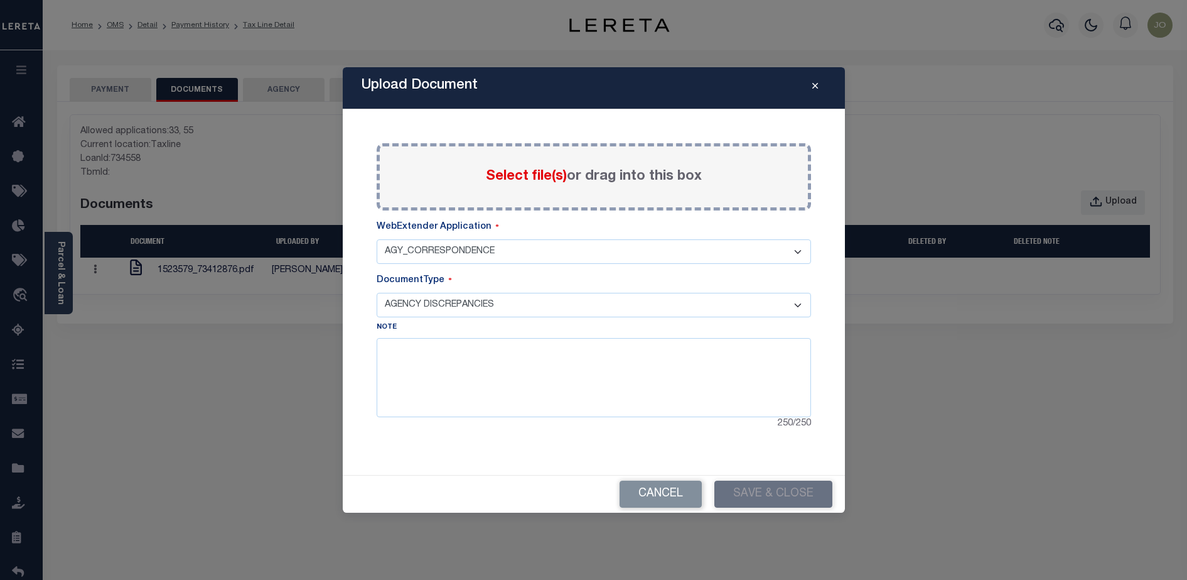
click at [0, 0] on input "Select file(s) or drag into this box" at bounding box center [0, 0] width 0 height 0
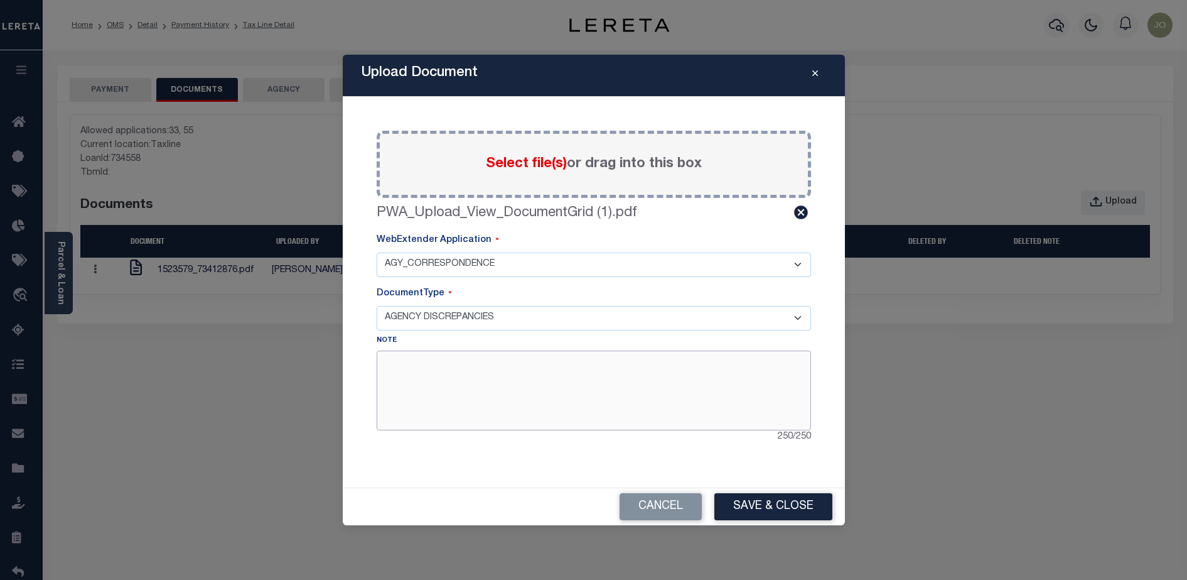
click at [488, 367] on textarea at bounding box center [594, 389] width 435 height 79
type textarea "Trying AGY_Correspondence"
click at [812, 509] on button "Save & Close" at bounding box center [774, 506] width 118 height 27
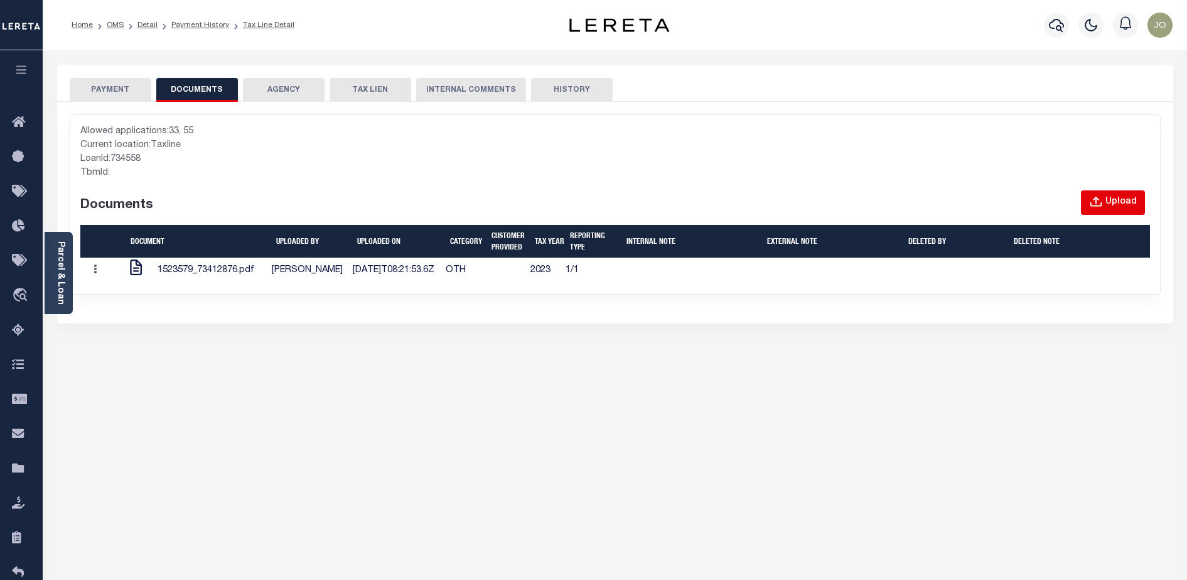
click at [1106, 198] on button "Upload" at bounding box center [1113, 202] width 64 height 24
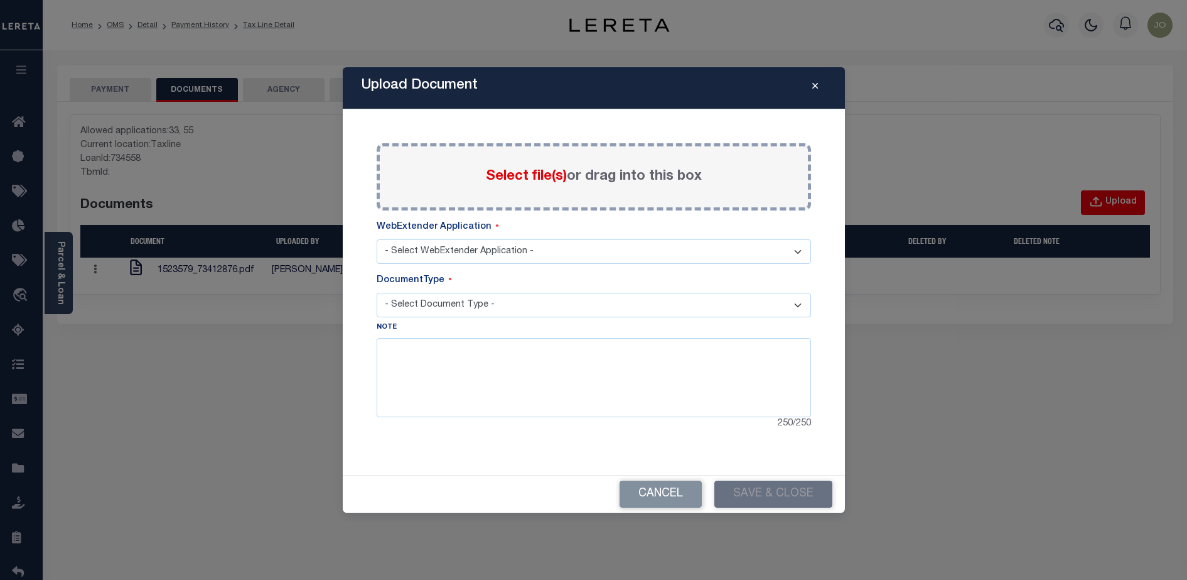
select select "33"
select select "AGENCY DISCREPANCIES"
click at [555, 252] on select "- Select WebExtender Application - AGY_CORRESPONDENCE BORROWER_CORRESPONDENCE" at bounding box center [594, 251] width 435 height 24
click at [548, 178] on span "Select file(s)" at bounding box center [526, 177] width 81 height 14
click at [0, 0] on input "Select file(s) or drag into this box" at bounding box center [0, 0] width 0 height 0
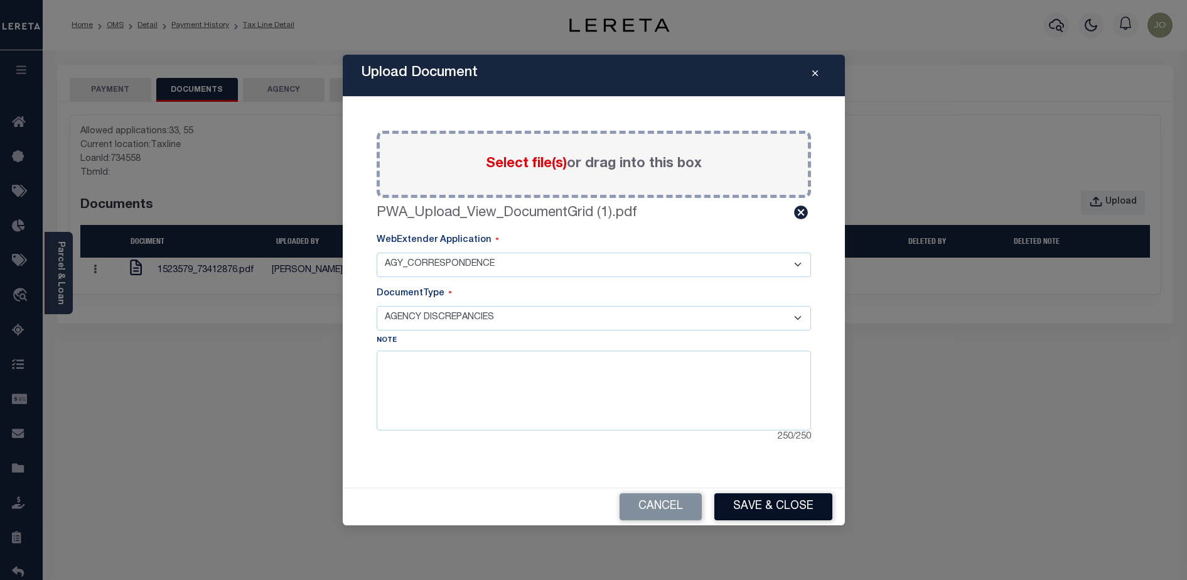
click at [780, 511] on button "Save & Close" at bounding box center [774, 506] width 118 height 27
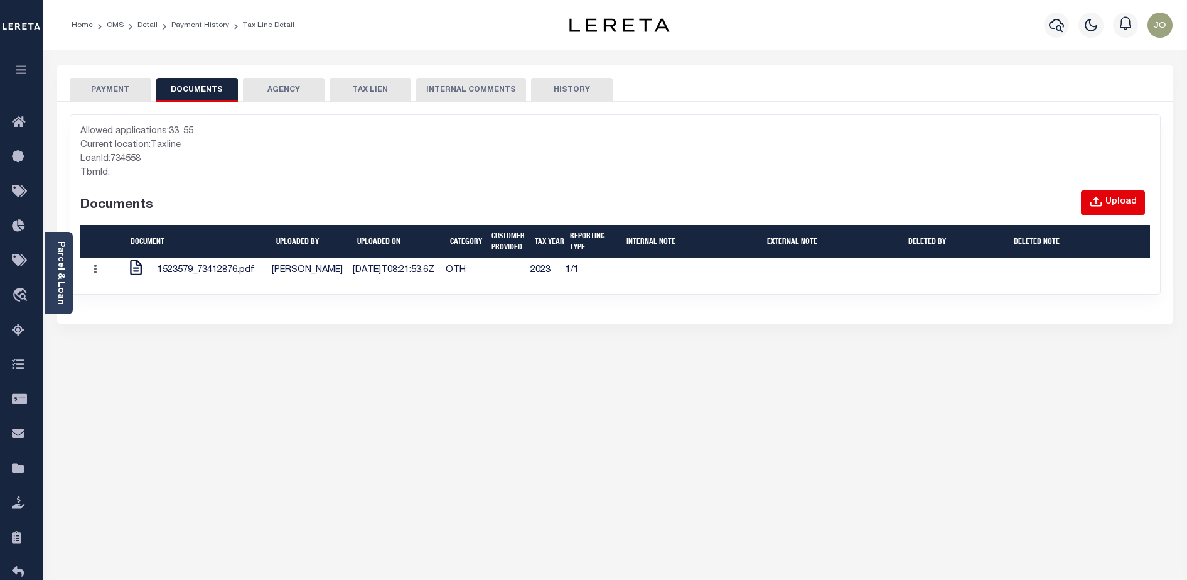
click at [1108, 203] on div "Upload" at bounding box center [1121, 202] width 31 height 14
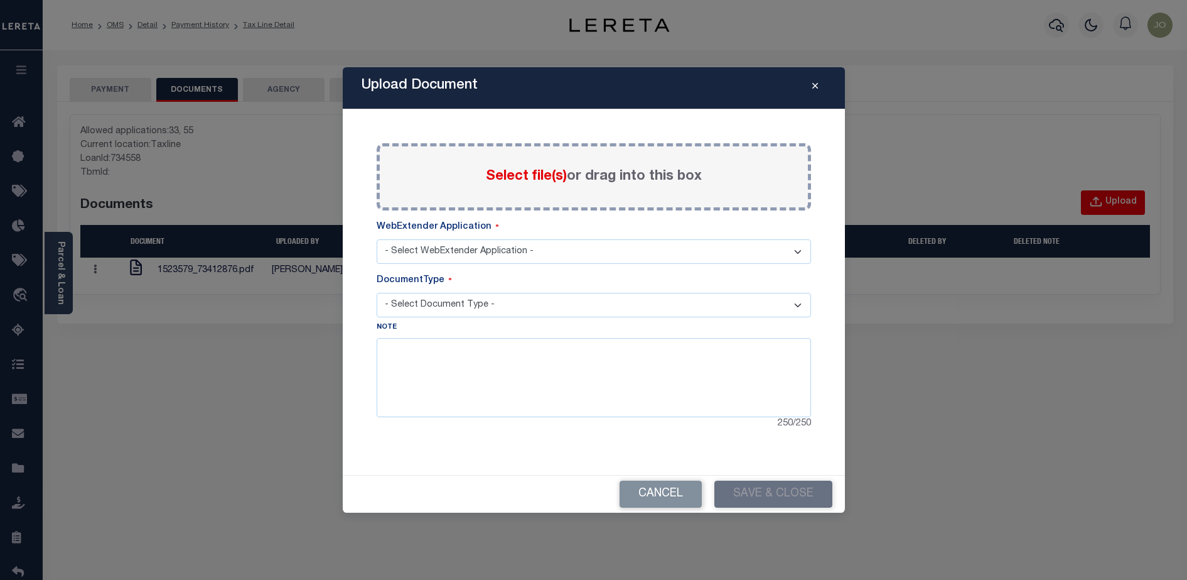
select select "33"
select select "AGENCY DISCREPANCIES"
click at [527, 175] on span "Select file(s)" at bounding box center [526, 177] width 81 height 14
click at [0, 0] on input "Select file(s) or drag into this box" at bounding box center [0, 0] width 0 height 0
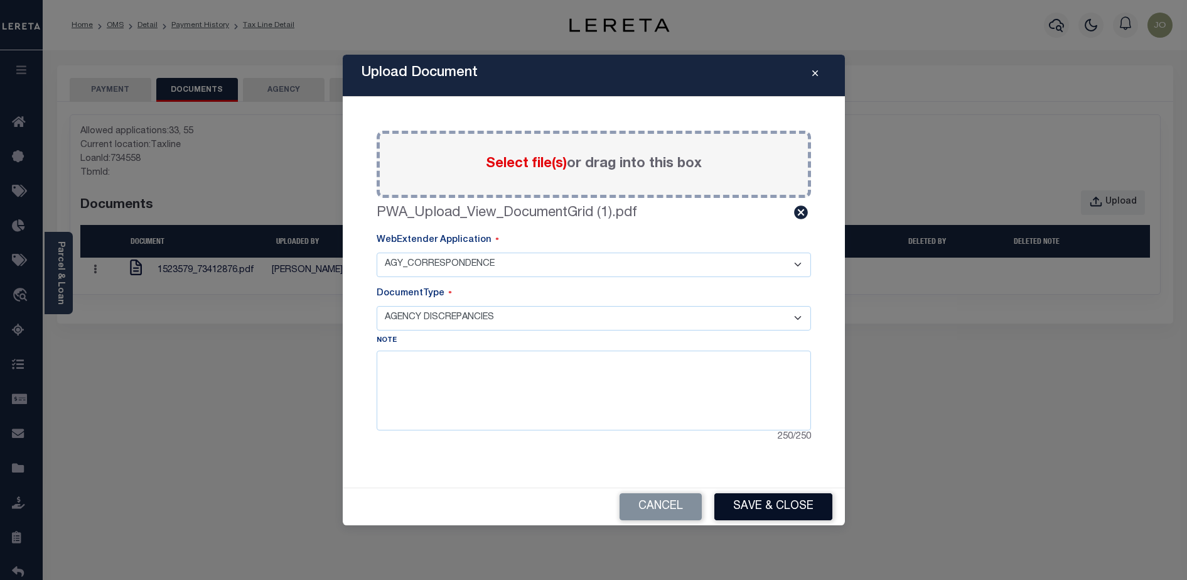
click at [774, 511] on button "Save & Close" at bounding box center [774, 506] width 118 height 27
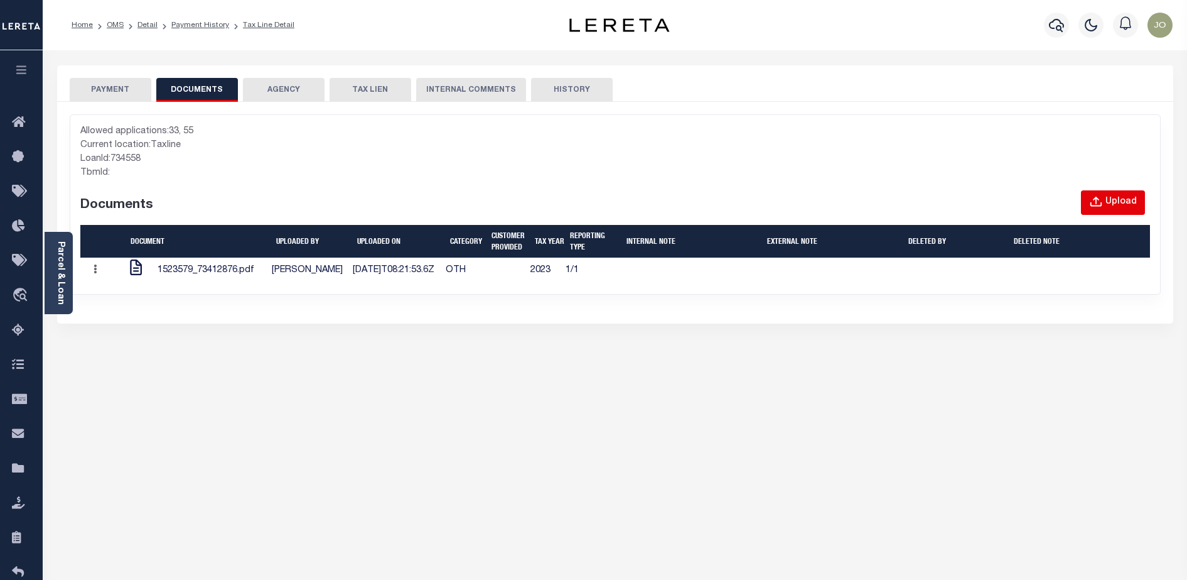
click at [1119, 195] on div "Upload" at bounding box center [1121, 202] width 31 height 14
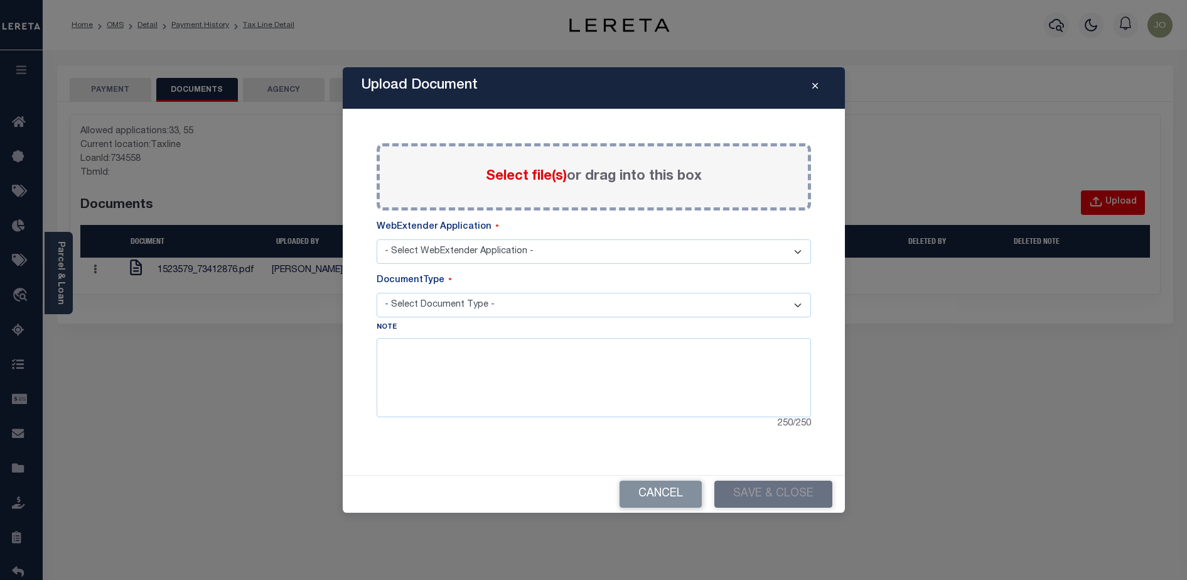
select select "33"
select select "AGENCY DISCREPANCIES"
click at [511, 179] on span "Select file(s)" at bounding box center [526, 177] width 81 height 14
click at [0, 0] on input "Select file(s) or drag into this box" at bounding box center [0, 0] width 0 height 0
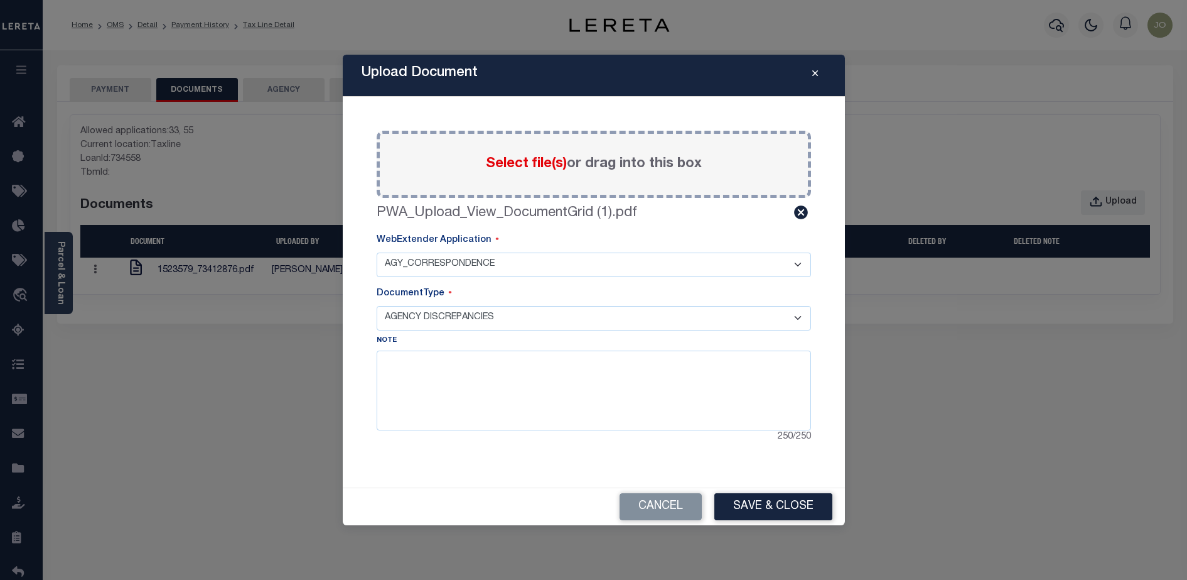
click at [646, 259] on select "- Select WebExtender Application - AGY_CORRESPONDENCE BORROWER_CORRESPONDENCE" at bounding box center [594, 264] width 435 height 24
select select "55"
click at [377, 252] on select "- Select WebExtender Application - AGY_CORRESPONDENCE BORROWER_CORRESPONDENCE" at bounding box center [594, 264] width 435 height 24
click at [578, 321] on select "- Select Document Type - PROOF OF PYMT APPRAISAL NOTICE ATTORNEY NOTICE CURRENT…" at bounding box center [594, 318] width 435 height 24
select select "PROOF OF PYMT"
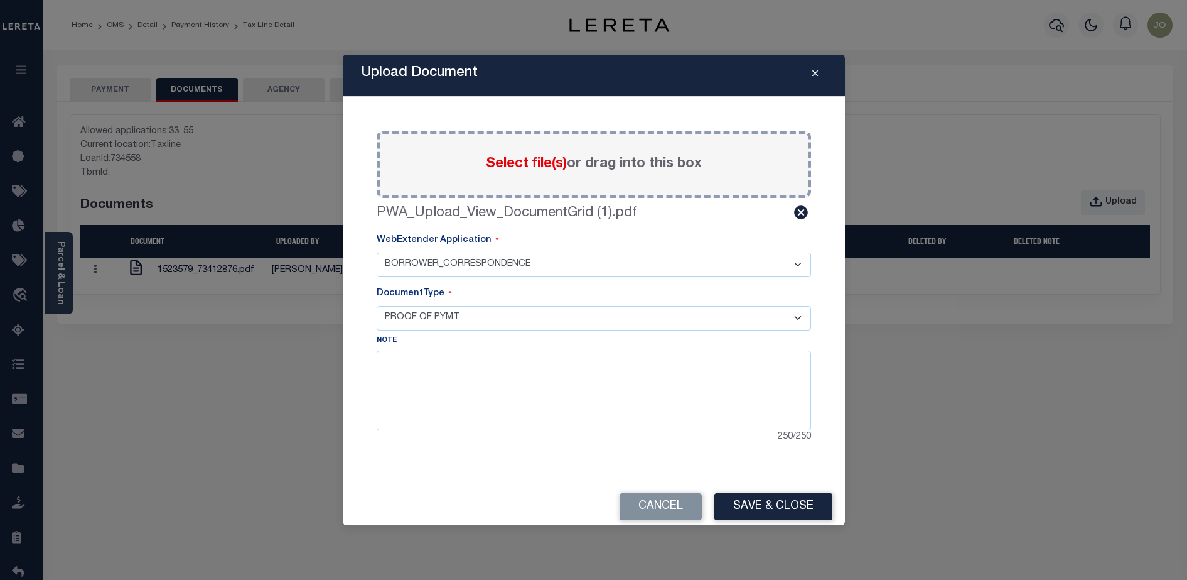
click at [377, 306] on select "- Select Document Type - PROOF OF PYMT APPRAISAL NOTICE ATTORNEY NOTICE CURRENT…" at bounding box center [594, 318] width 435 height 24
click at [509, 373] on textarea at bounding box center [594, 389] width 435 height 79
type textarea "pop"
click at [828, 514] on button "Save & Close" at bounding box center [774, 506] width 118 height 27
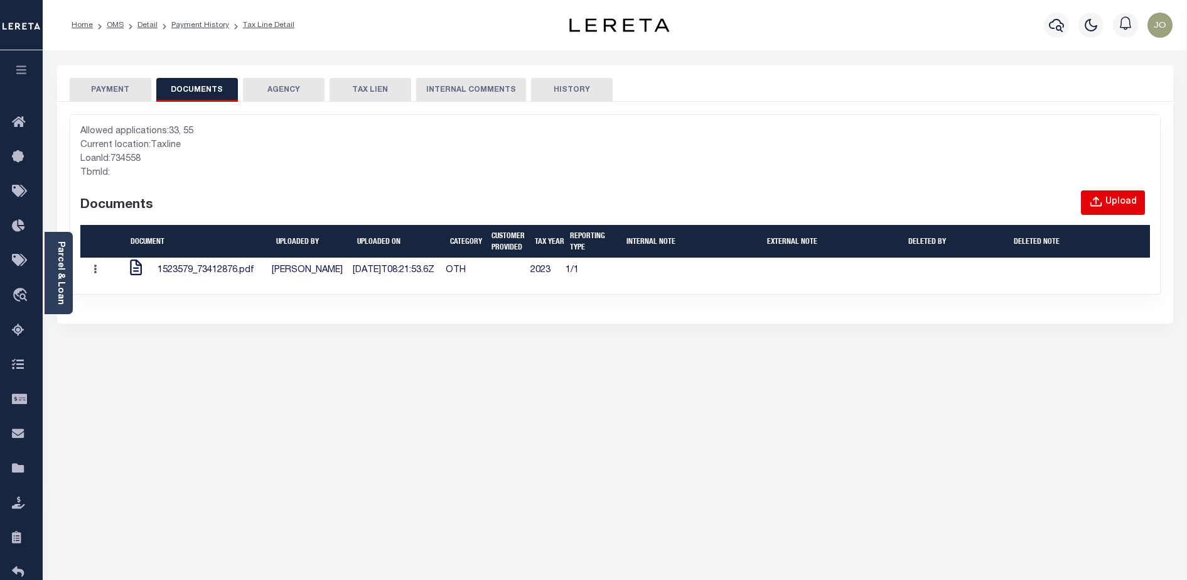
click at [1110, 205] on div "Upload" at bounding box center [1121, 202] width 31 height 14
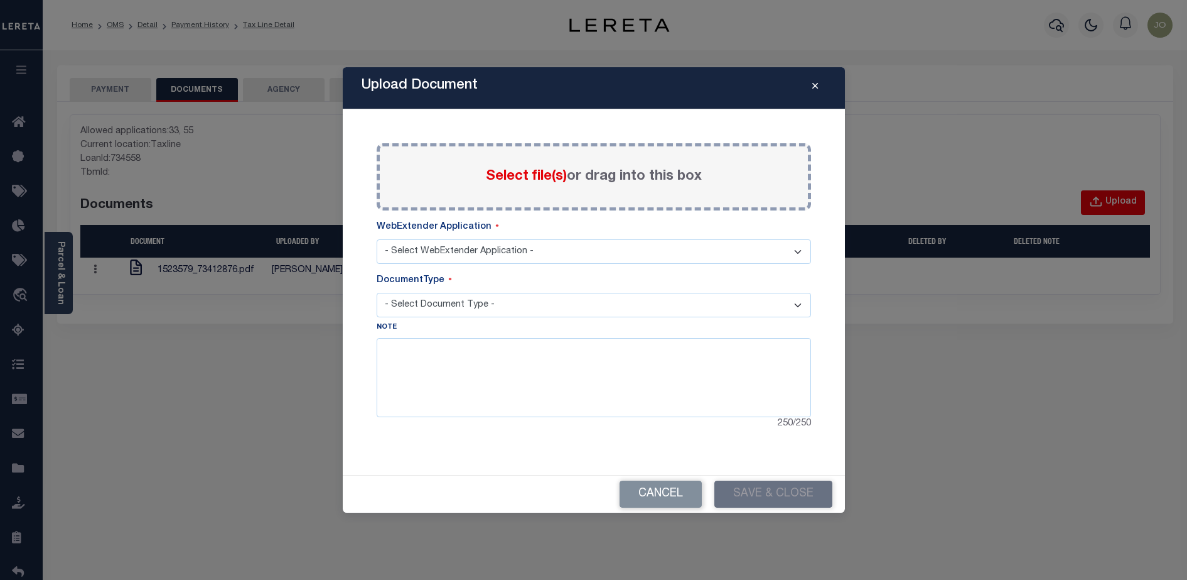
select select "55"
select select "PROOF OF PYMT"
click at [504, 176] on span "Select file(s)" at bounding box center [526, 177] width 81 height 14
click at [0, 0] on input "Select file(s) or drag into this box" at bounding box center [0, 0] width 0 height 0
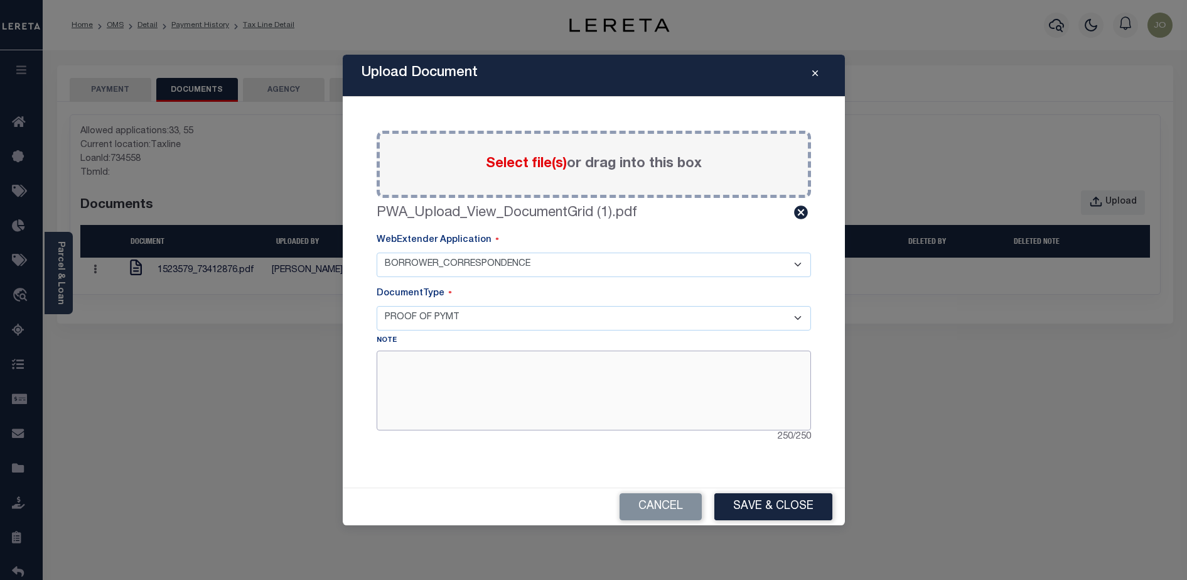
click at [605, 391] on textarea at bounding box center [594, 389] width 435 height 79
type textarea "pop"
click at [813, 516] on button "Save & Close" at bounding box center [774, 506] width 118 height 27
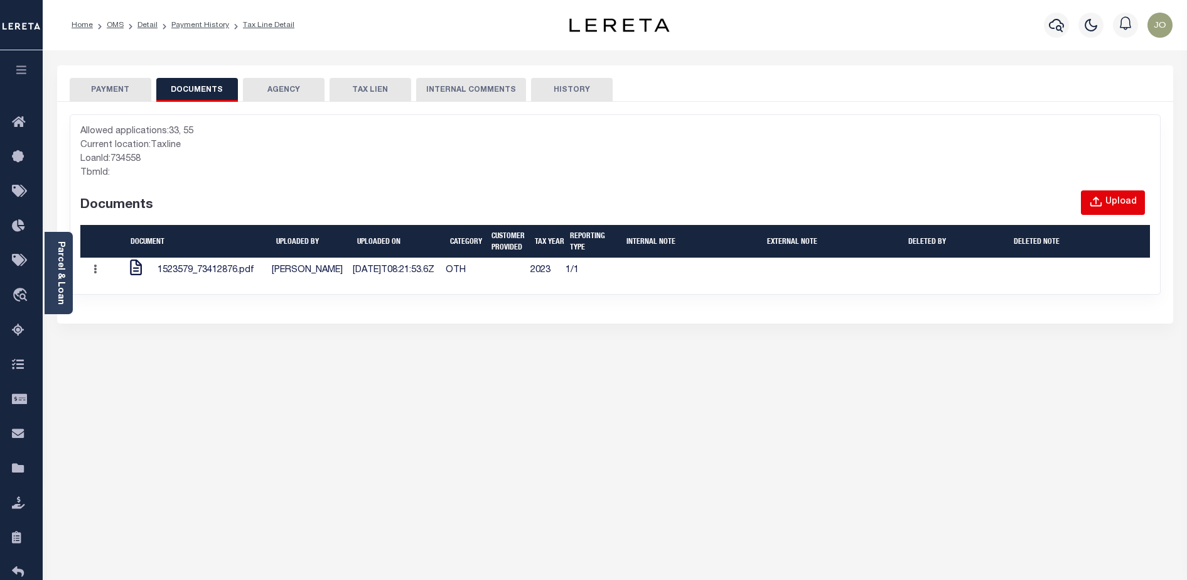
click at [1101, 197] on icon "button" at bounding box center [1096, 202] width 14 height 14
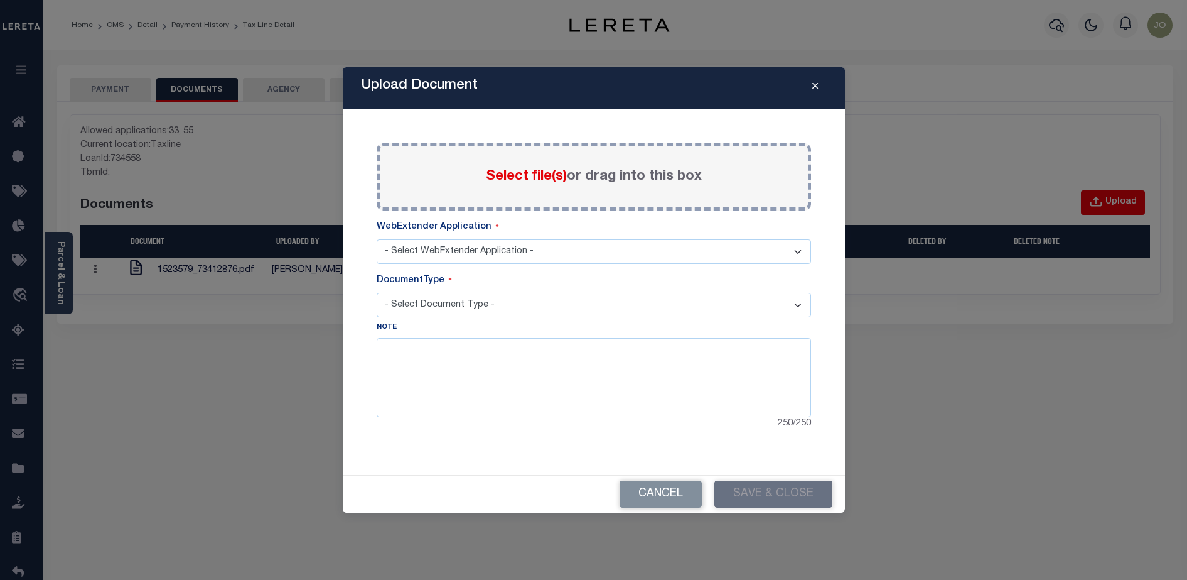
select select "55"
select select "PROOF OF PYMT"
click at [507, 167] on label "Select file(s) or drag into this box" at bounding box center [594, 176] width 216 height 21
click at [0, 0] on input "Select file(s) or drag into this box" at bounding box center [0, 0] width 0 height 0
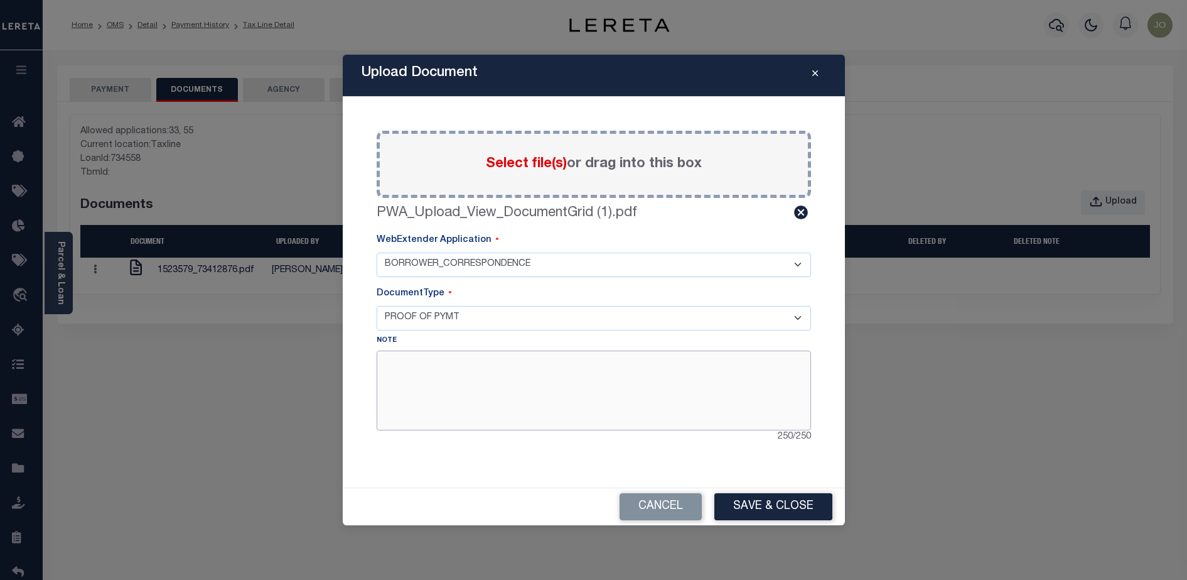
click at [660, 408] on textarea at bounding box center [594, 389] width 435 height 79
type textarea "p"
drag, startPoint x: 786, startPoint y: 487, endPoint x: 782, endPoint y: 494, distance: 7.9
click at [782, 494] on div "Cancel Save & Close" at bounding box center [594, 506] width 502 height 38
click at [782, 494] on button "Save & Close" at bounding box center [774, 506] width 118 height 27
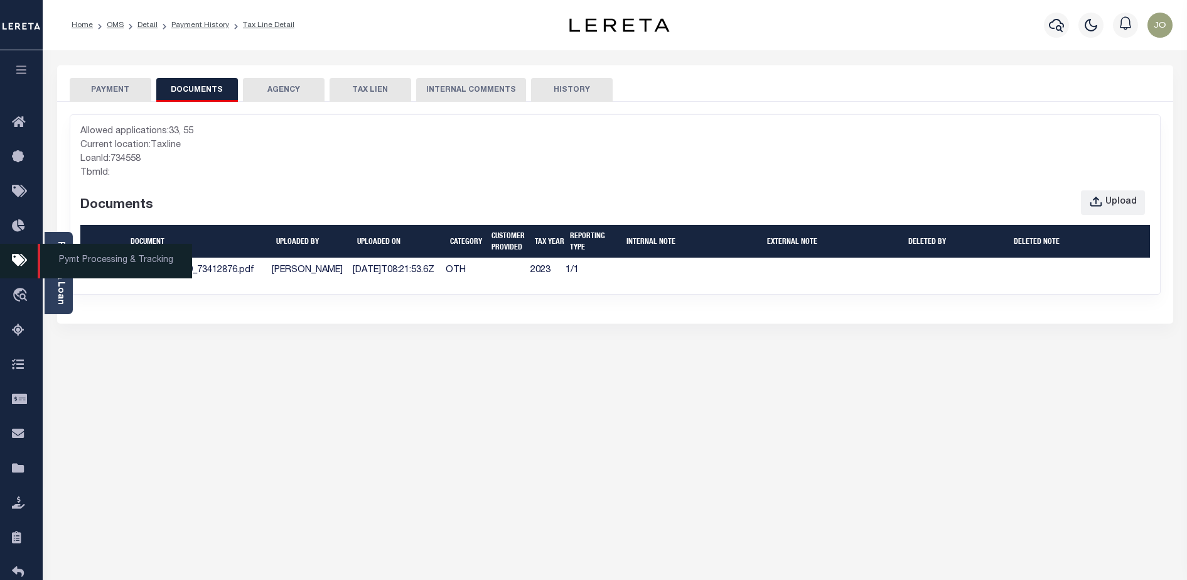
click at [18, 262] on icon at bounding box center [22, 261] width 20 height 16
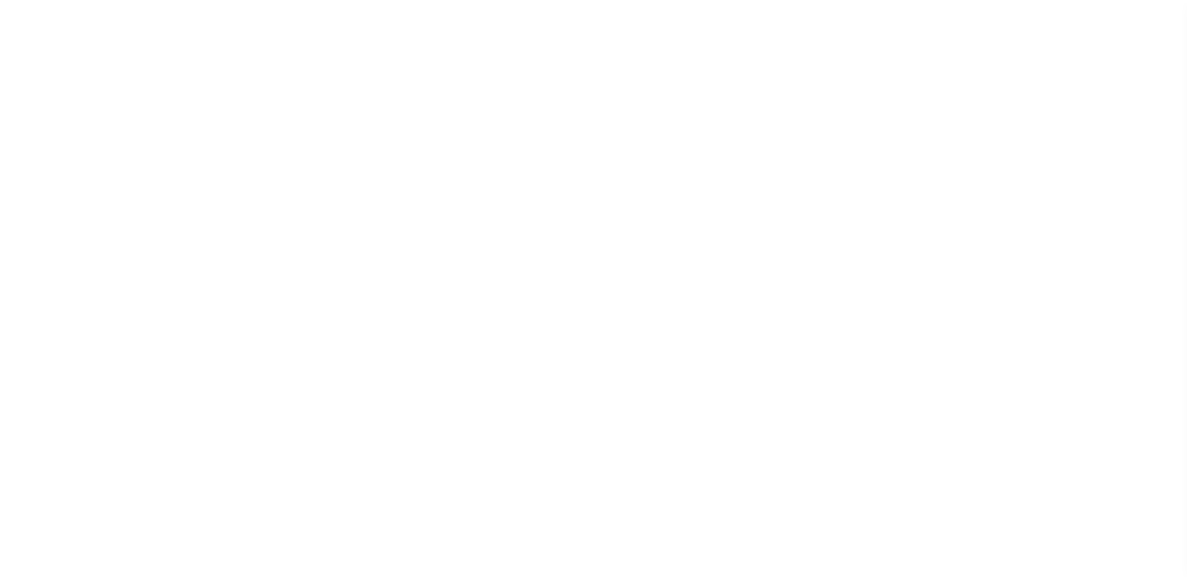
scroll to position [32, 0]
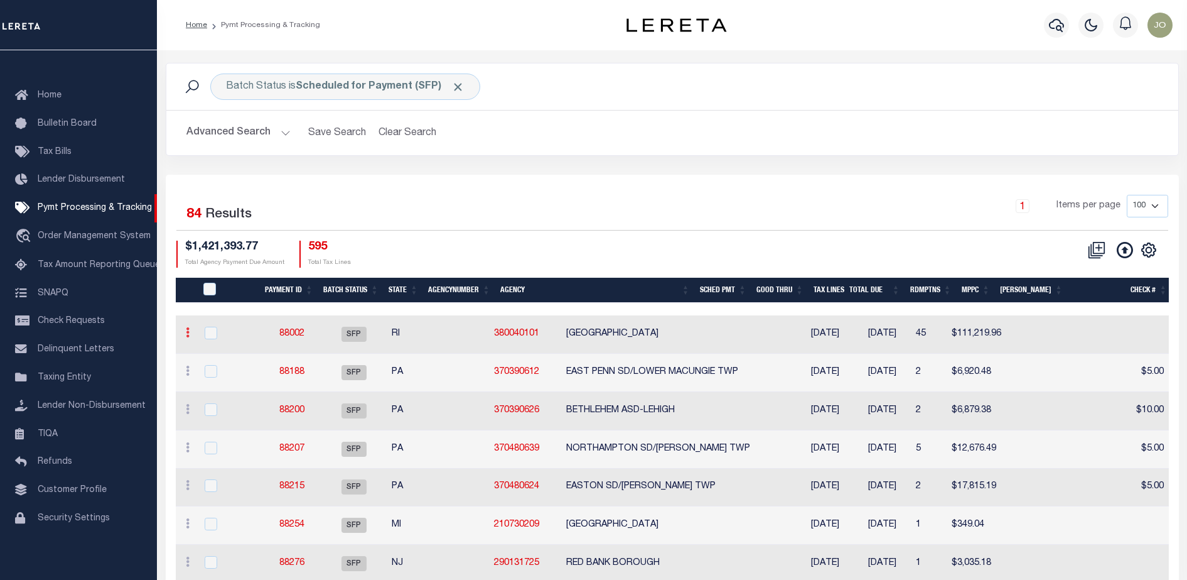
click at [183, 337] on link at bounding box center [188, 334] width 14 height 10
click at [183, 342] on ul "ACTIONS Delete Batch" at bounding box center [224, 363] width 86 height 42
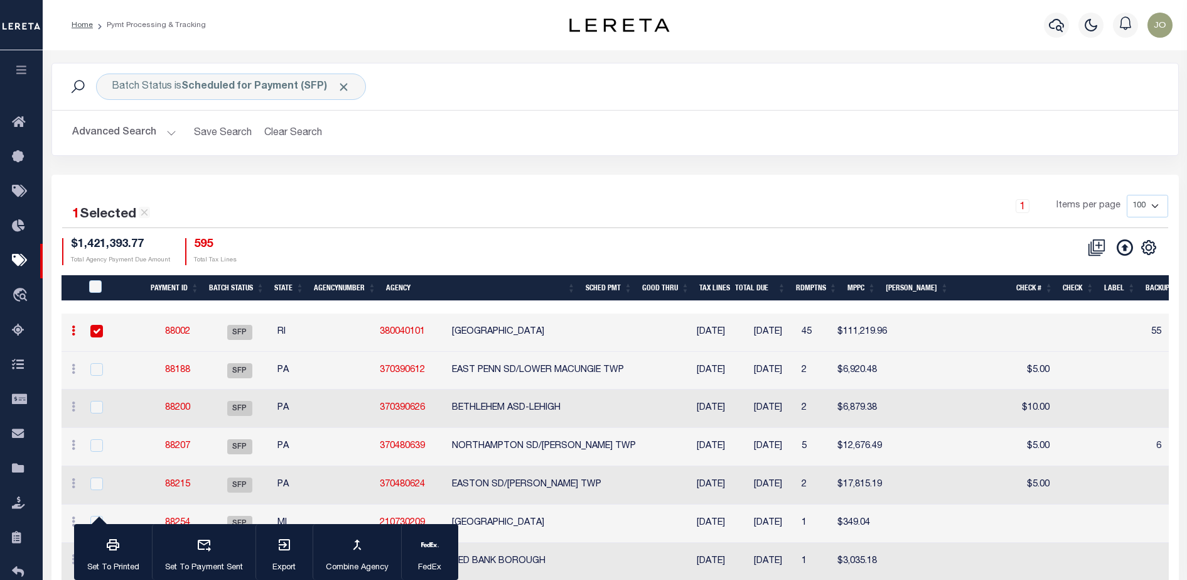
click at [100, 330] on input "checkbox" at bounding box center [96, 331] width 13 height 13
checkbox input "false"
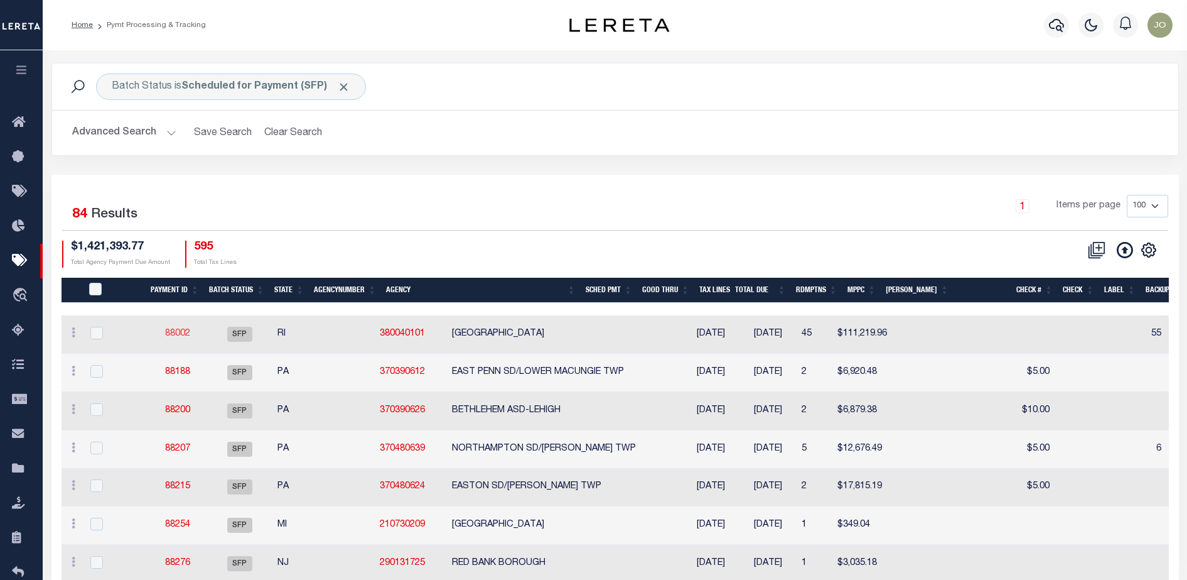
click at [182, 332] on link "88002" at bounding box center [177, 333] width 25 height 9
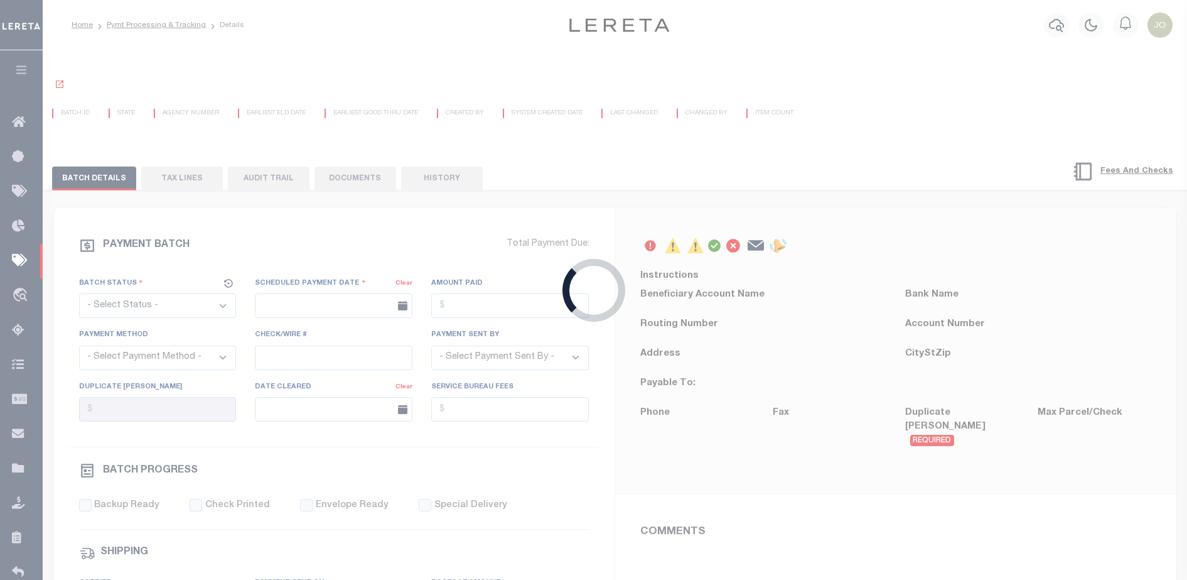
select select "SFP"
type input "08/11/2025"
type input "55"
type input "Barbara"
radio input "true"
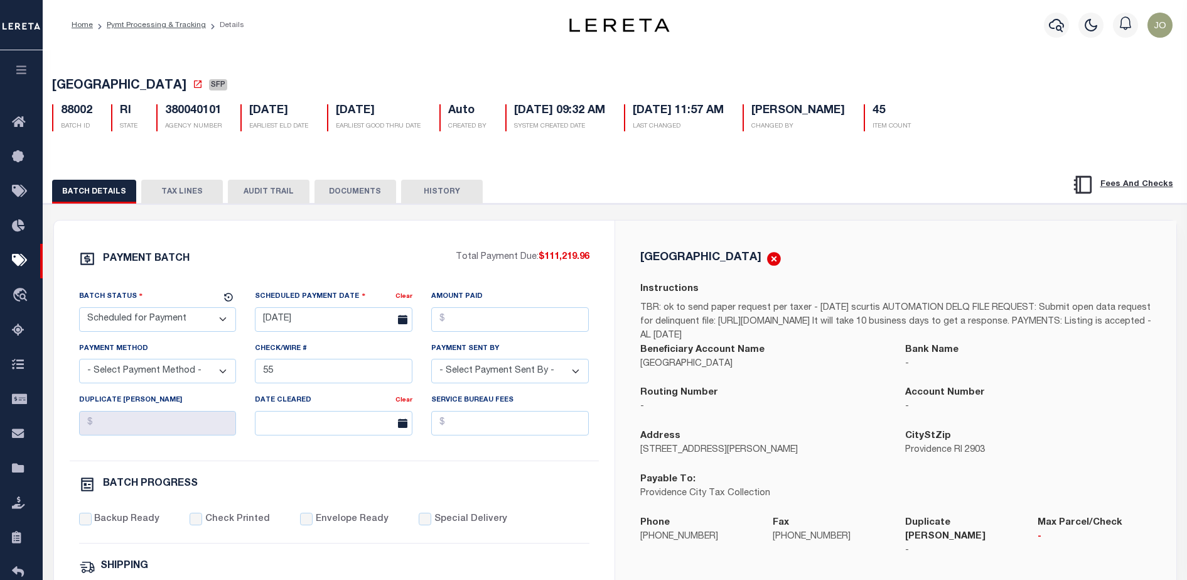
click at [364, 195] on button "DOCUMENTS" at bounding box center [356, 192] width 82 height 24
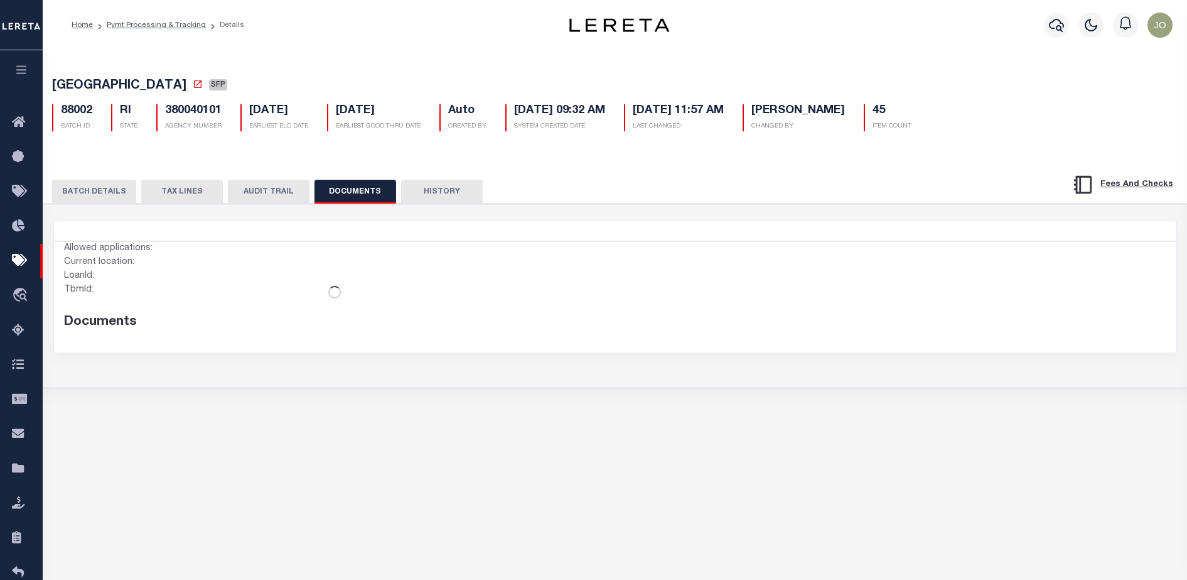
click at [429, 342] on div "Allowed applications: Current location: LoanId: TbmId: Documents" at bounding box center [335, 292] width 561 height 100
drag, startPoint x: 103, startPoint y: 249, endPoint x: 134, endPoint y: 293, distance: 54.5
click at [134, 293] on div "Allowed applications: Current location: LoanId: TbmId: Documents" at bounding box center [199, 287] width 271 height 90
click at [134, 293] on div "TbmId:" at bounding box center [199, 290] width 271 height 14
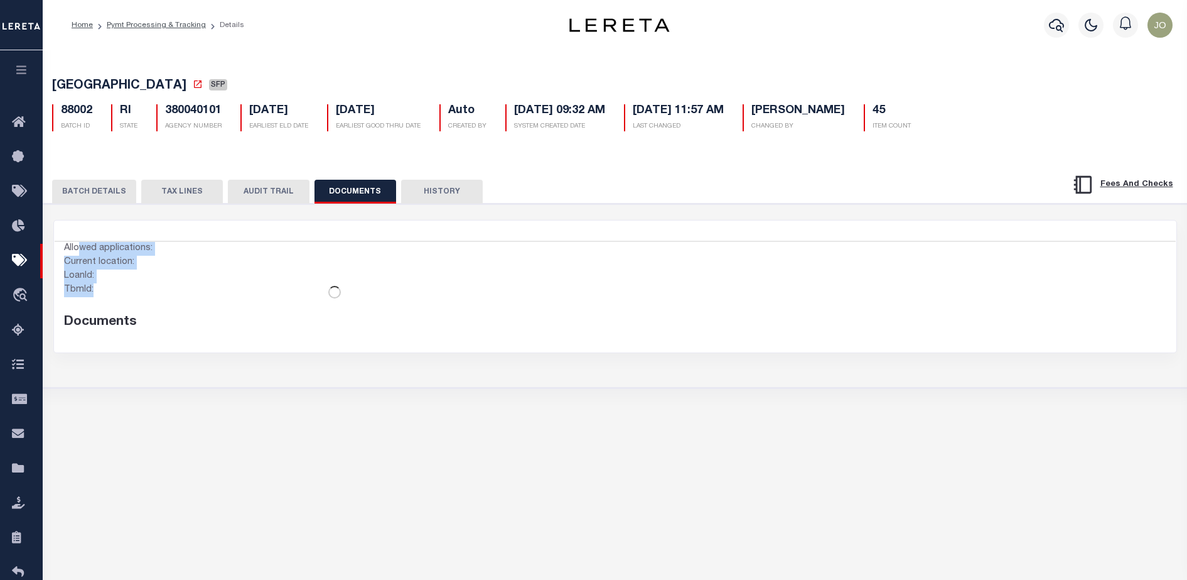
drag, startPoint x: 80, startPoint y: 251, endPoint x: 144, endPoint y: 296, distance: 78.0
click at [144, 296] on div "Allowed applications: Current location: LoanId: TbmId: Documents" at bounding box center [199, 287] width 271 height 90
click at [144, 296] on div "TbmId:" at bounding box center [199, 290] width 271 height 14
click at [360, 195] on button "DOCUMENTS" at bounding box center [356, 192] width 82 height 24
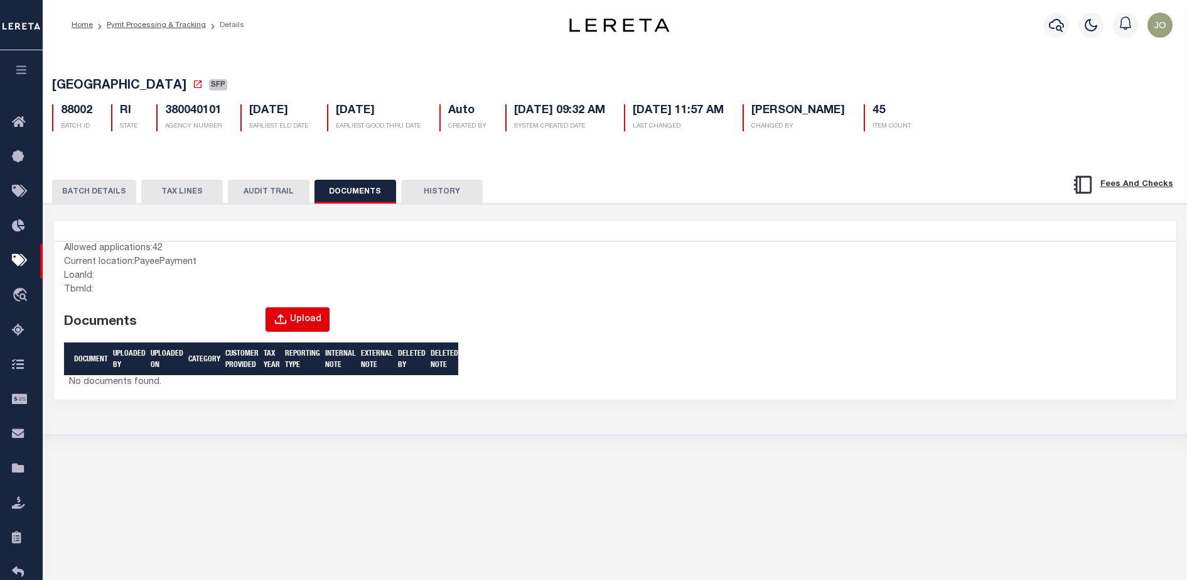
click at [295, 314] on button "Upload" at bounding box center [298, 319] width 64 height 24
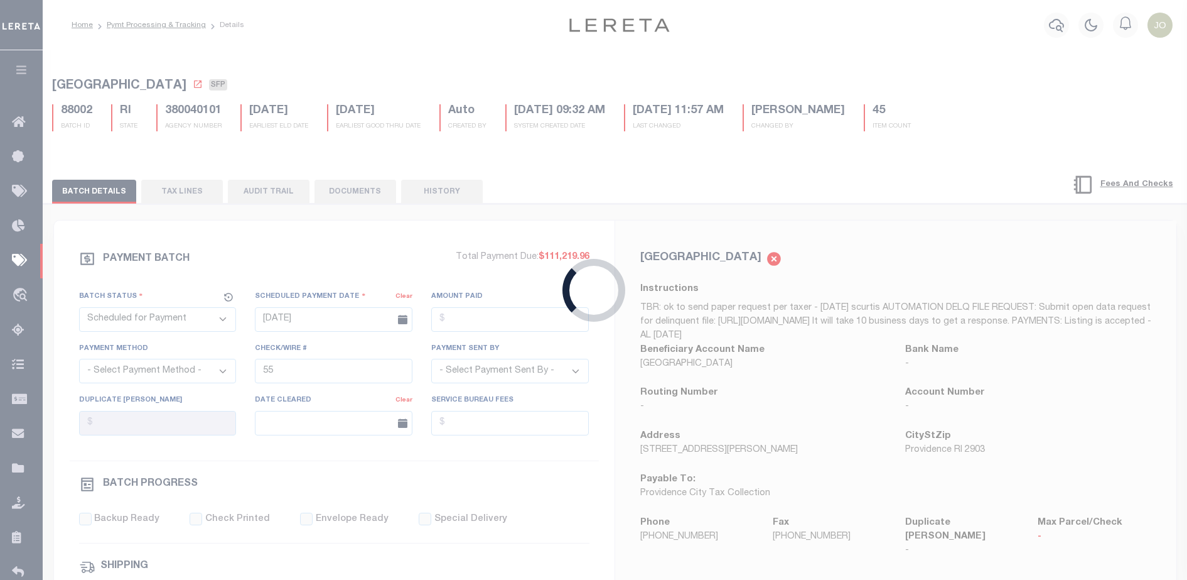
type input "[DATE]"
type input "36 - no wire option"
type input "[PERSON_NAME]"
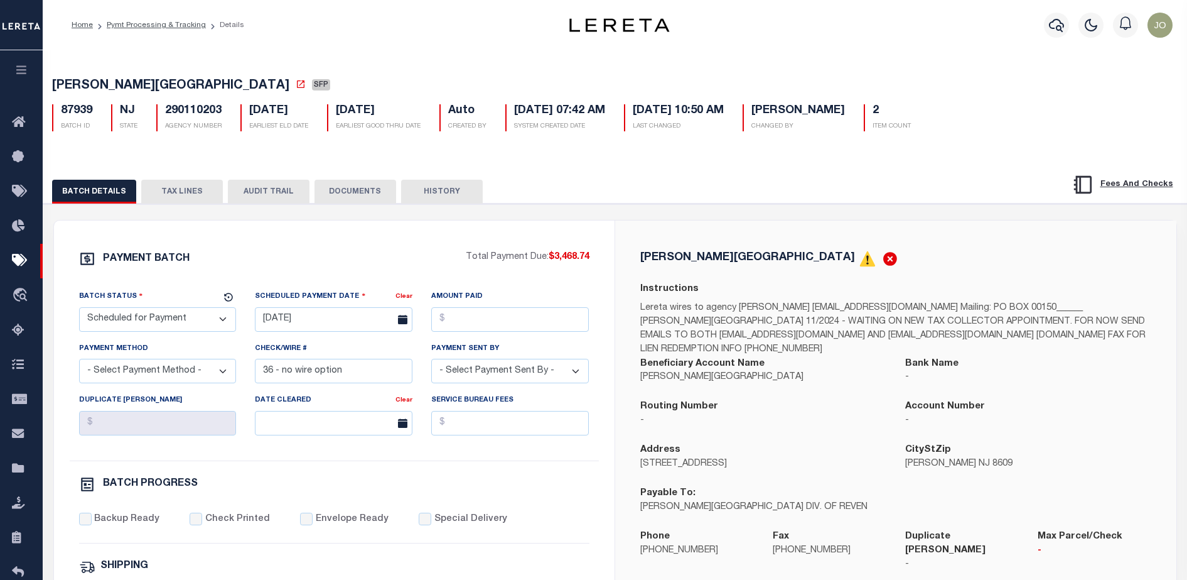
click at [338, 195] on button "DOCUMENTS" at bounding box center [356, 192] width 82 height 24
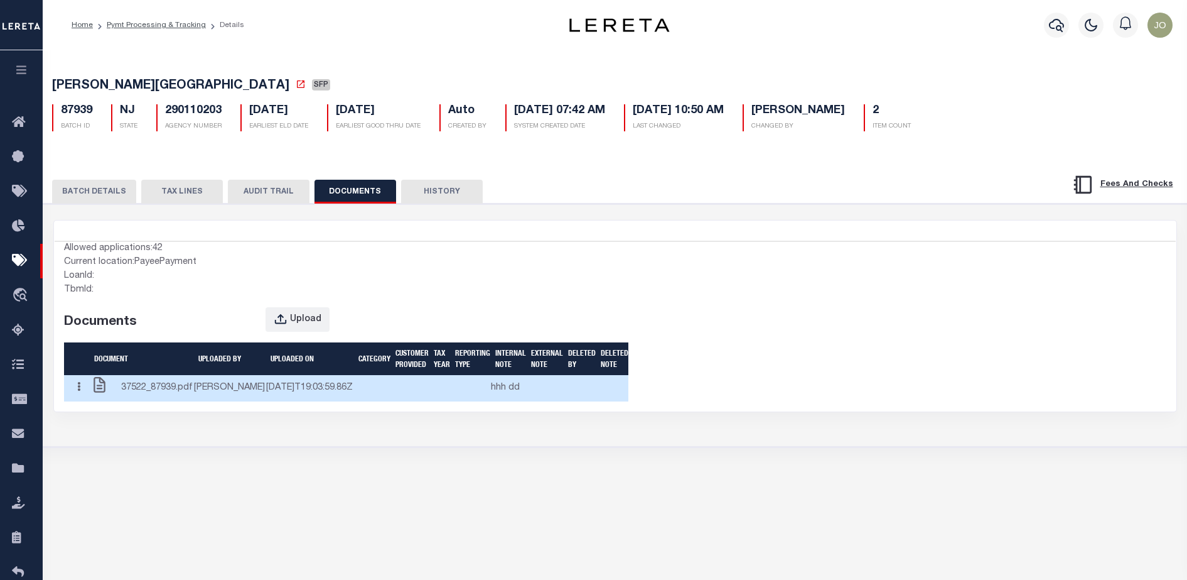
click at [266, 401] on td "2025-10-08T19:03:59.86Z" at bounding box center [310, 388] width 88 height 26
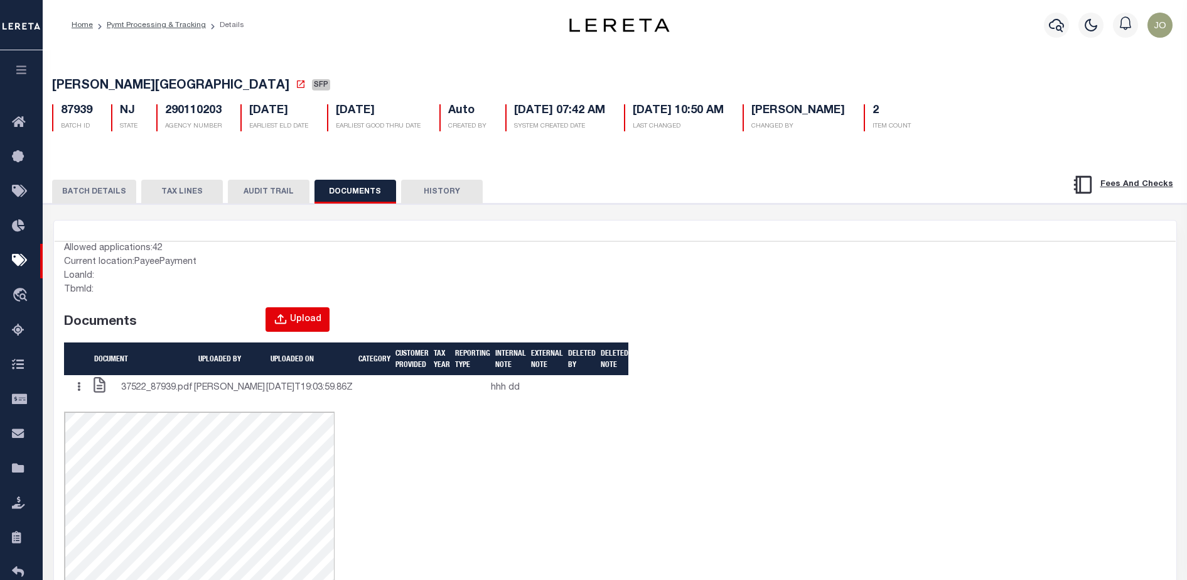
click at [286, 322] on icon "button" at bounding box center [280, 318] width 11 height 10
click at [298, 327] on div "Upload" at bounding box center [305, 320] width 31 height 14
click at [316, 319] on div "Upload" at bounding box center [305, 320] width 31 height 14
click at [291, 319] on button "Upload" at bounding box center [298, 319] width 64 height 24
click at [293, 327] on div "Upload" at bounding box center [305, 320] width 31 height 14
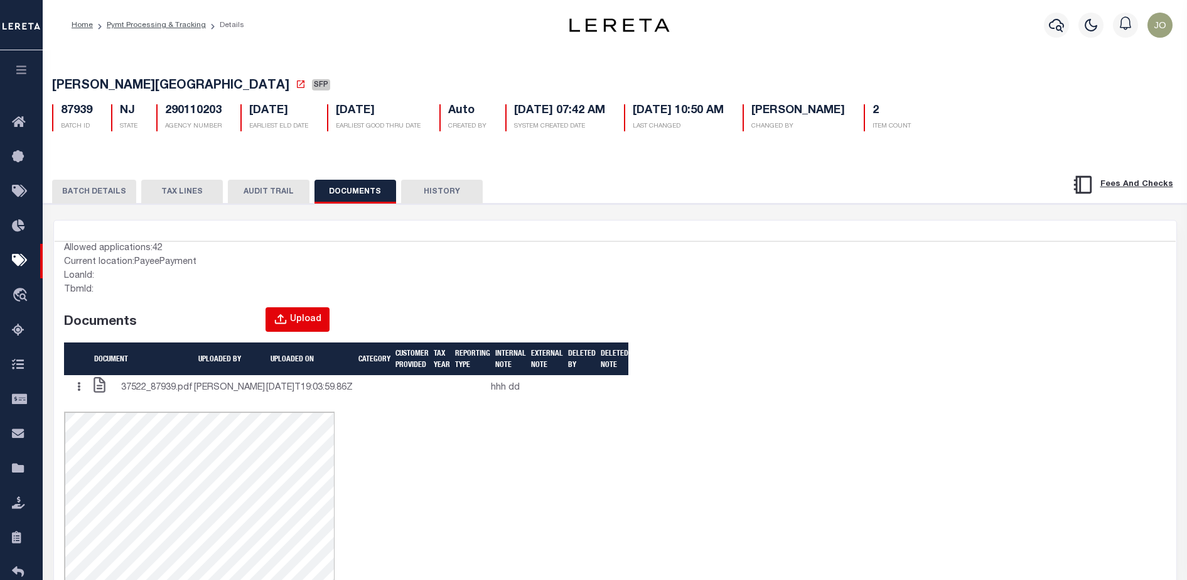
click at [311, 314] on button "Upload" at bounding box center [298, 319] width 64 height 24
click at [313, 321] on div "Upload" at bounding box center [305, 320] width 31 height 14
click at [300, 325] on div "Upload" at bounding box center [305, 320] width 31 height 14
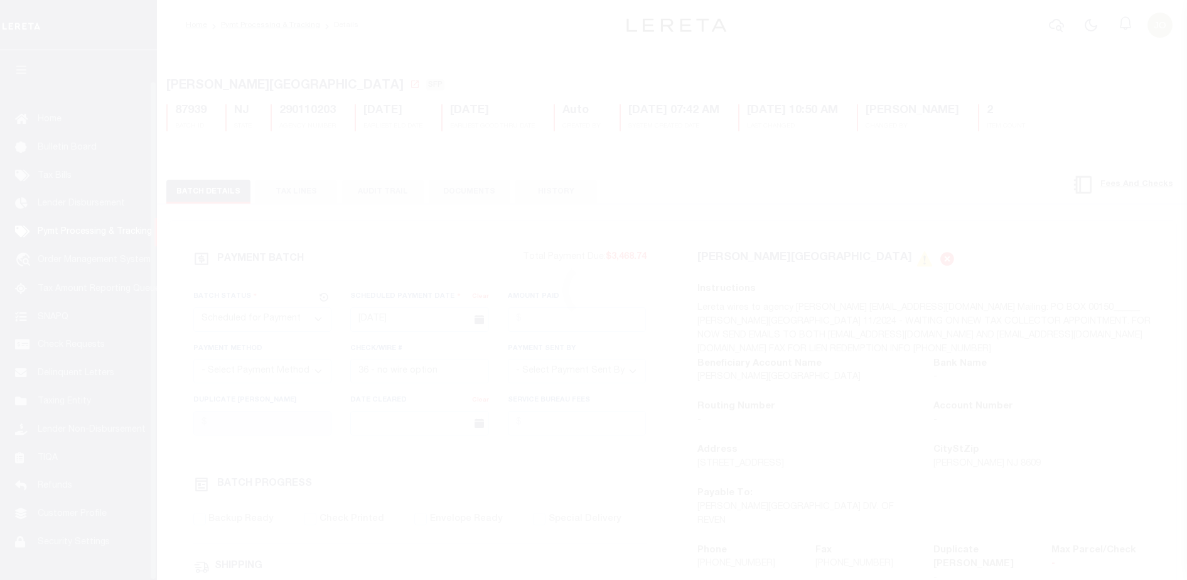
select select "SFP"
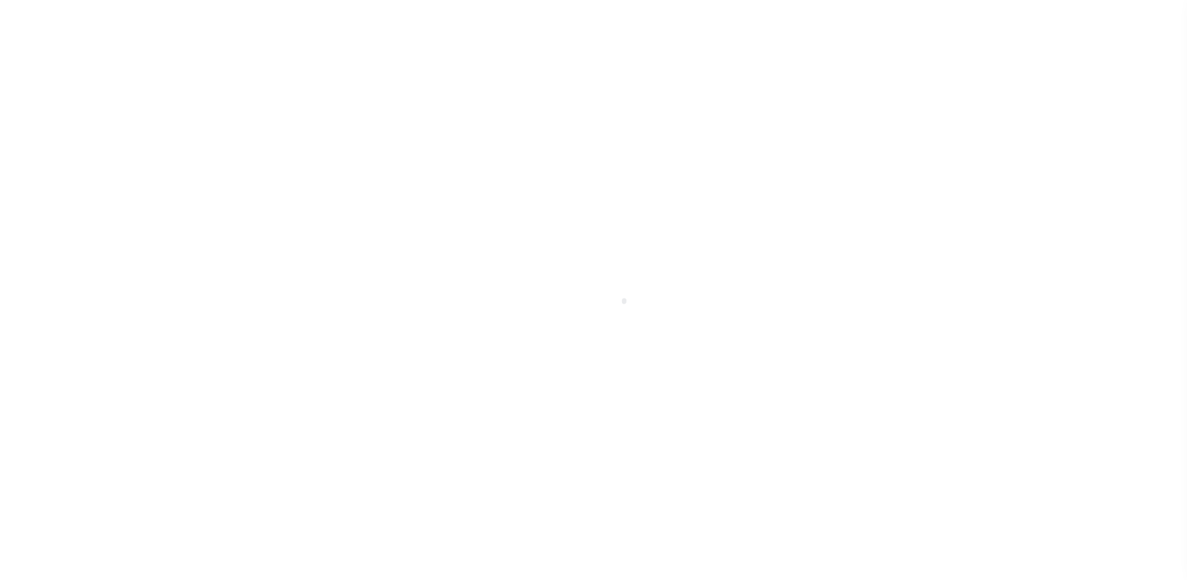
scroll to position [32, 0]
select select "SFP"
type input "[DATE]"
type input "36 - no wire option"
type input "[PERSON_NAME]"
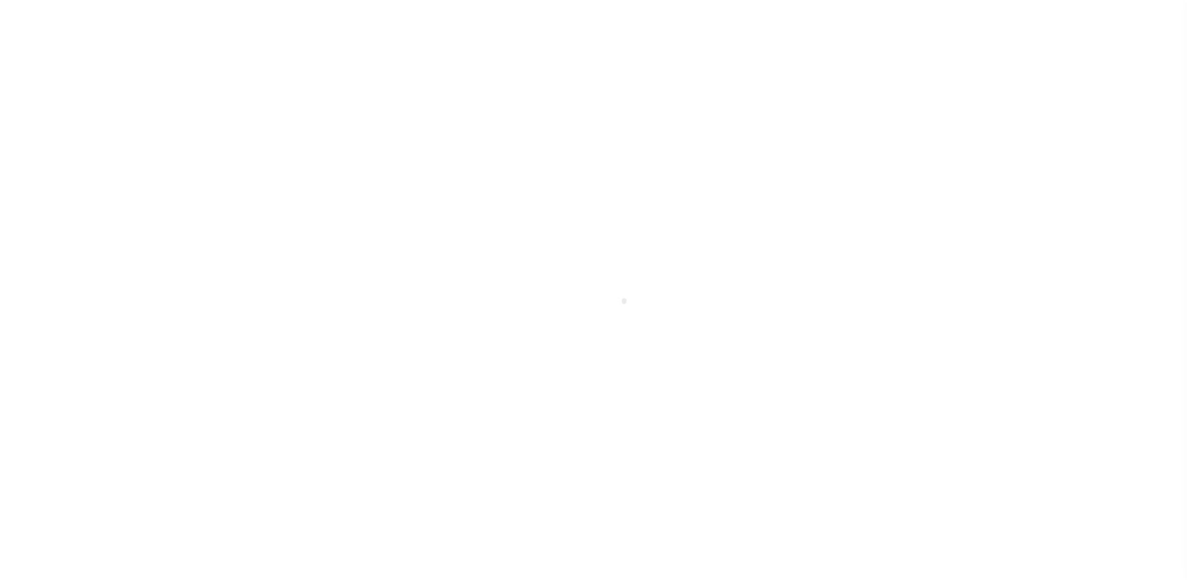
radio input "true"
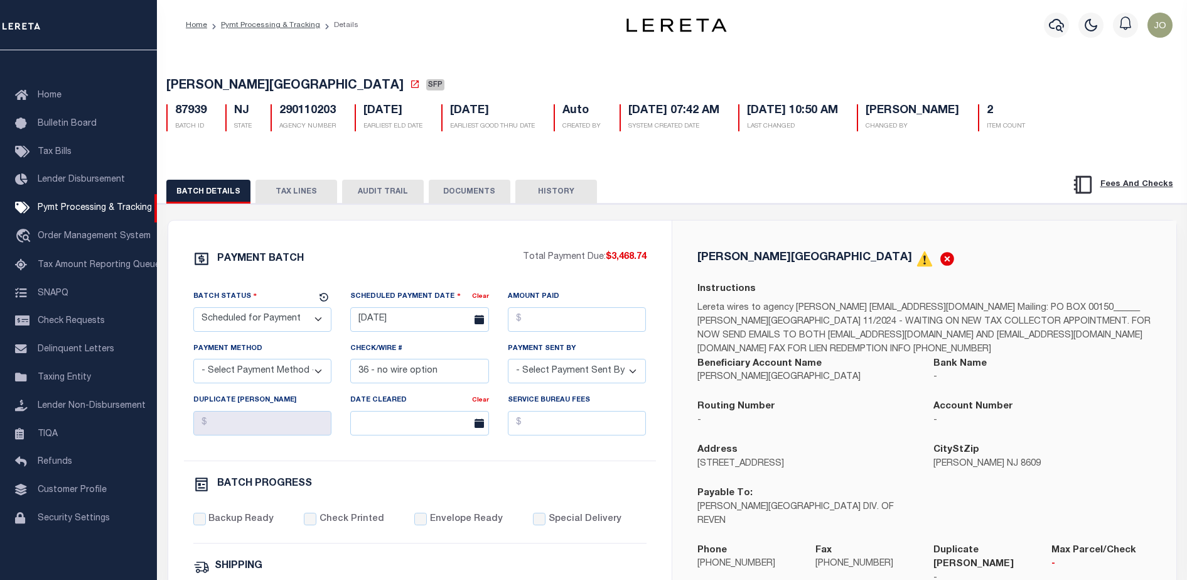
click at [470, 197] on button "DOCUMENTS" at bounding box center [470, 192] width 82 height 24
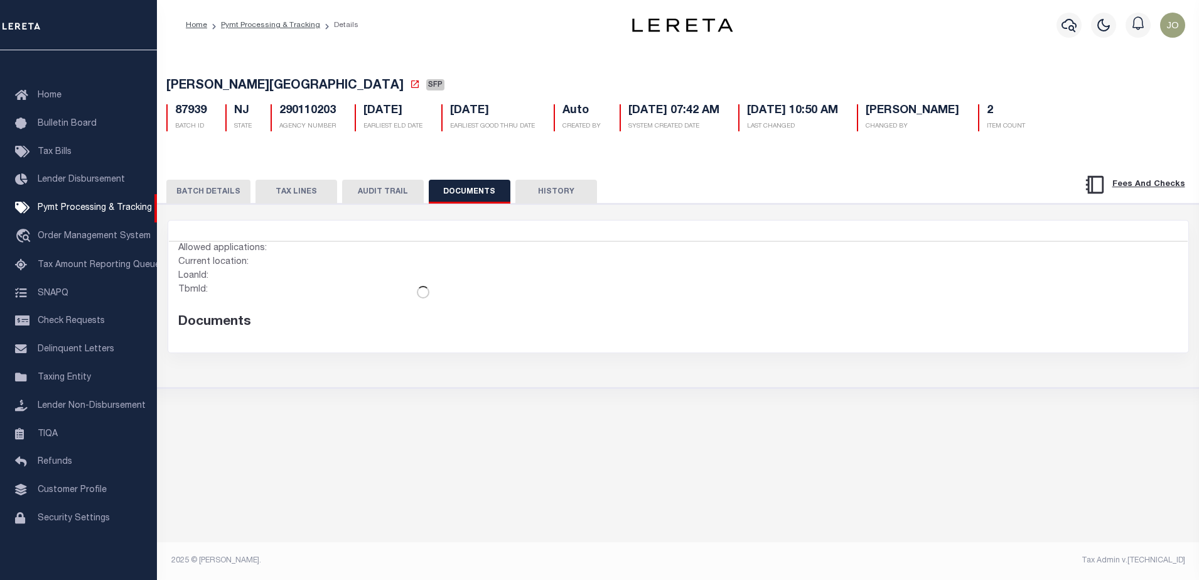
click at [477, 192] on button "DOCUMENTS" at bounding box center [470, 192] width 82 height 24
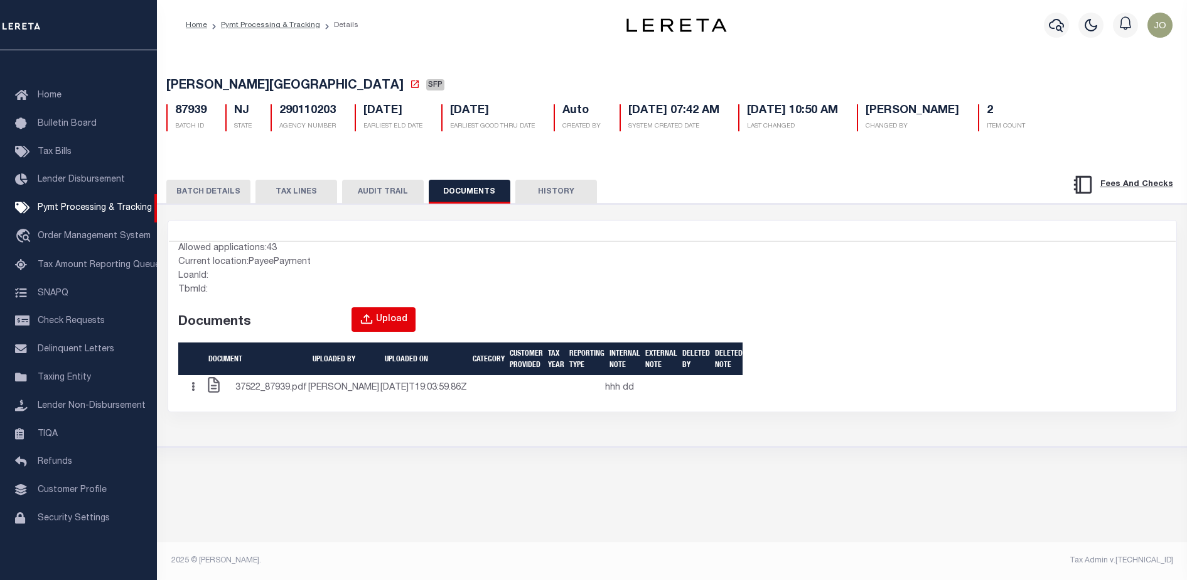
click at [374, 320] on icon "button" at bounding box center [367, 320] width 14 height 14
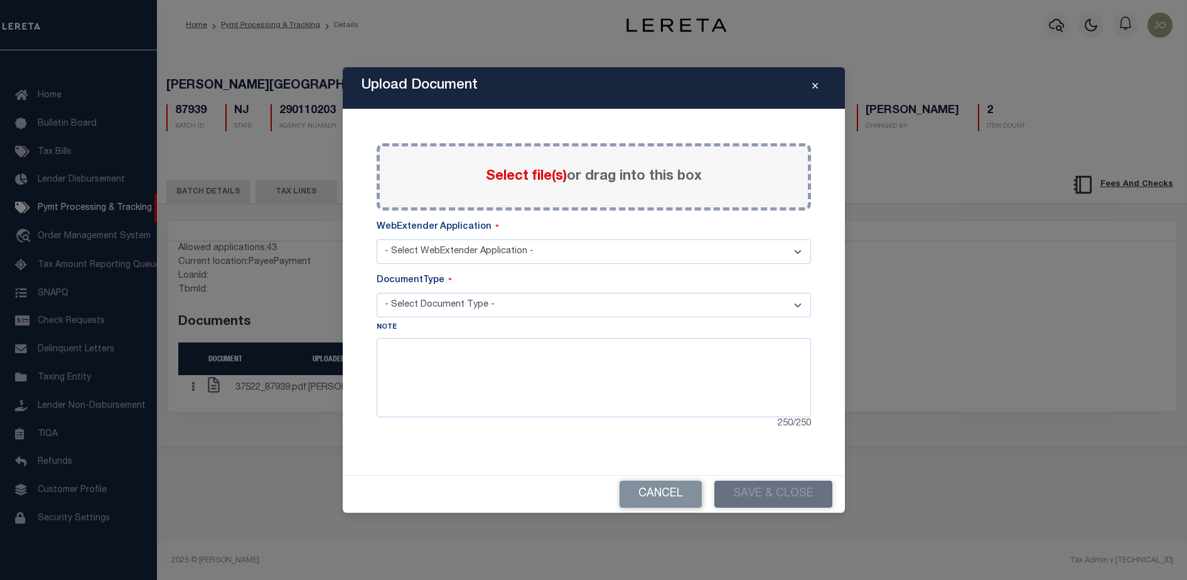
click at [696, 246] on select "- Select WebExtender Application -" at bounding box center [594, 251] width 435 height 24
click at [593, 245] on select "- Select WebExtender Application -" at bounding box center [594, 251] width 435 height 24
click at [485, 247] on select "- Select WebExtender Application -" at bounding box center [594, 251] width 435 height 24
click at [377, 239] on select "- Select WebExtender Application -" at bounding box center [594, 251] width 435 height 24
click at [277, 253] on div "Upload Document Paste copied image or file into this box Select file(s) or drag…" at bounding box center [593, 290] width 1187 height 580
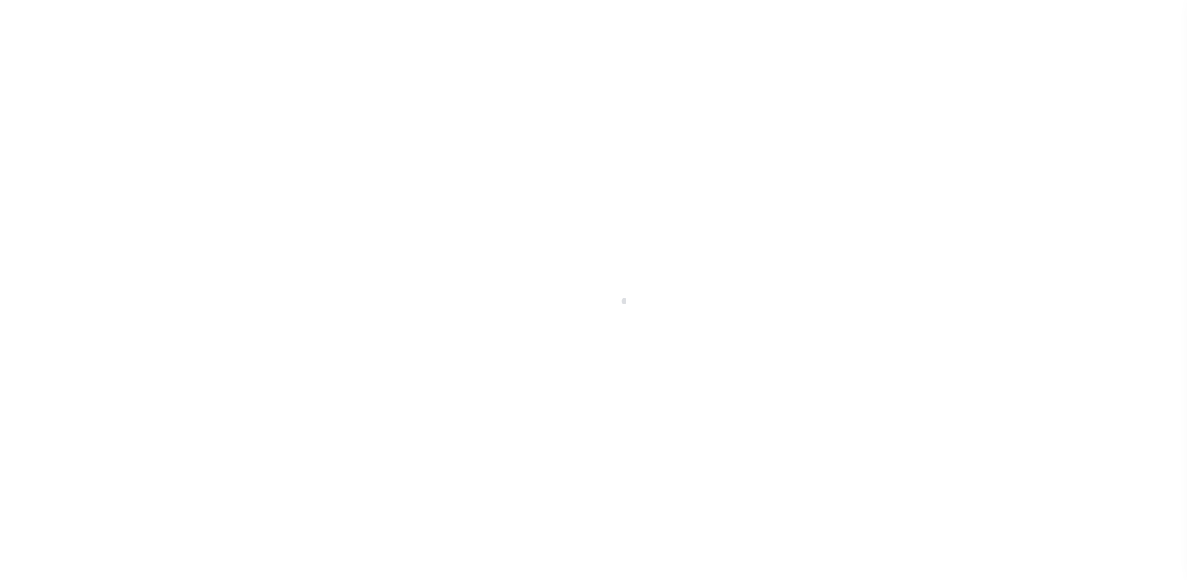
select select "SFP"
type input "[DATE]"
type input "36 - no wire option"
type input "[PERSON_NAME]"
radio input "true"
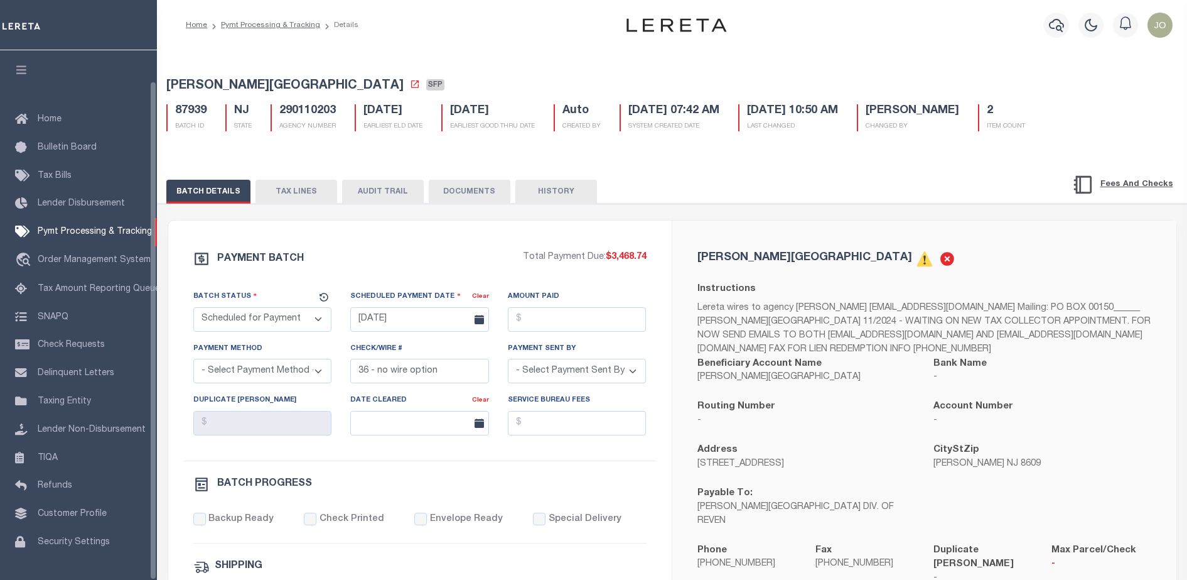
scroll to position [32, 0]
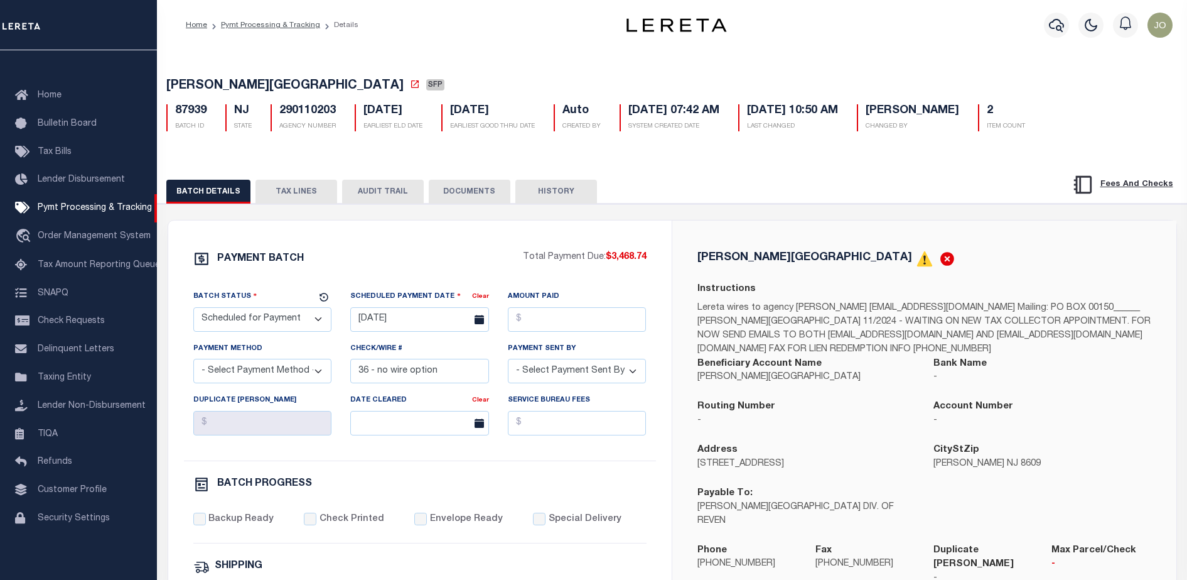
click at [466, 200] on button "DOCUMENTS" at bounding box center [470, 192] width 82 height 24
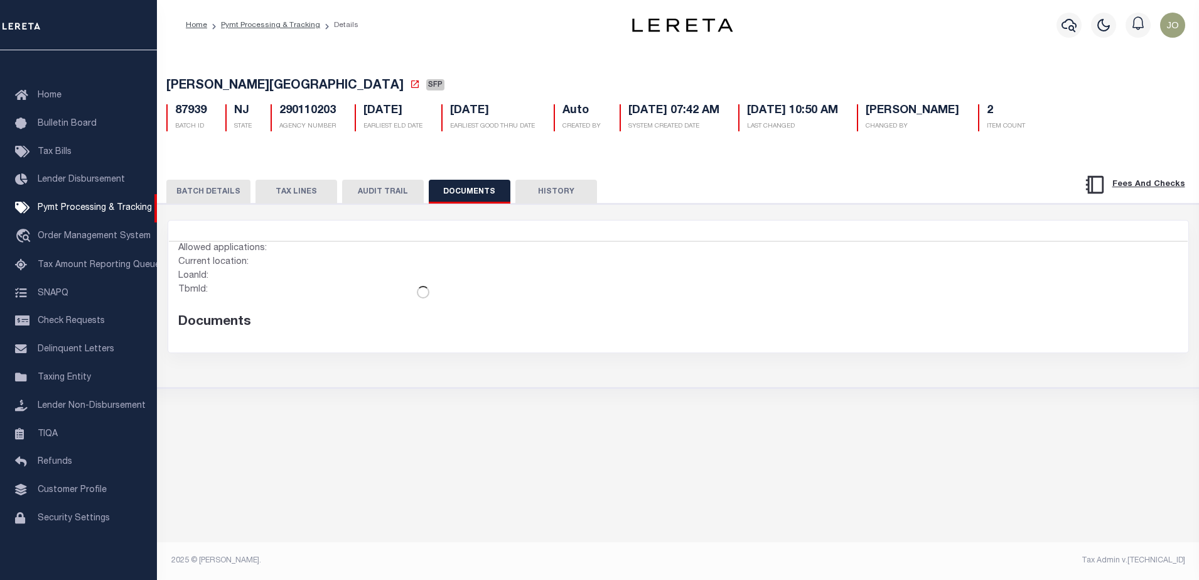
click at [467, 202] on button "DOCUMENTS" at bounding box center [470, 192] width 82 height 24
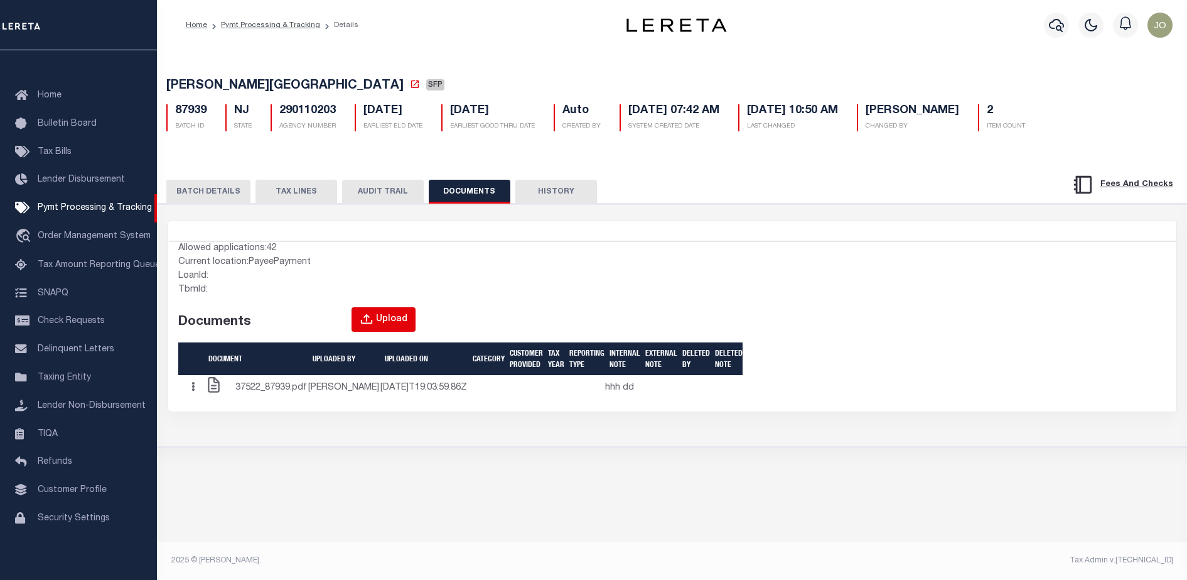
click at [388, 320] on div "Upload" at bounding box center [391, 320] width 31 height 14
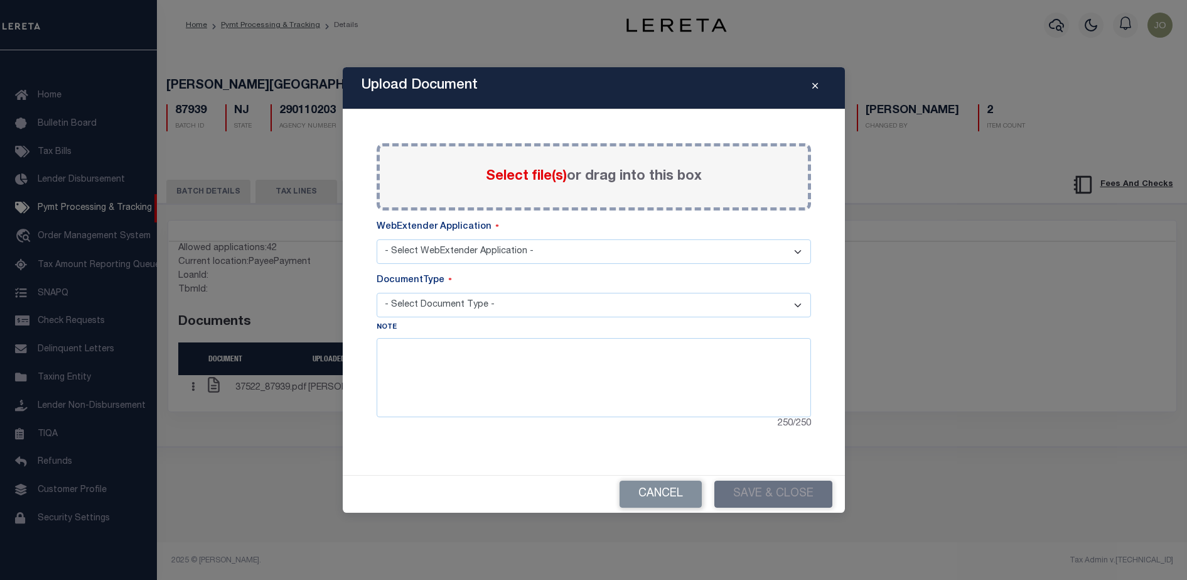
click at [637, 250] on select "- Select WebExtender Application - TDT_PMT_BKUP" at bounding box center [594, 251] width 435 height 24
select select "42"
click at [377, 239] on select "- Select WebExtender Application - TDT_PMT_BKUP" at bounding box center [594, 251] width 435 height 24
click at [497, 304] on select "- Select Document Type - TDT PAYMENT BACKUP" at bounding box center [594, 305] width 435 height 24
select select "TDT PAYMENT BACKUP"
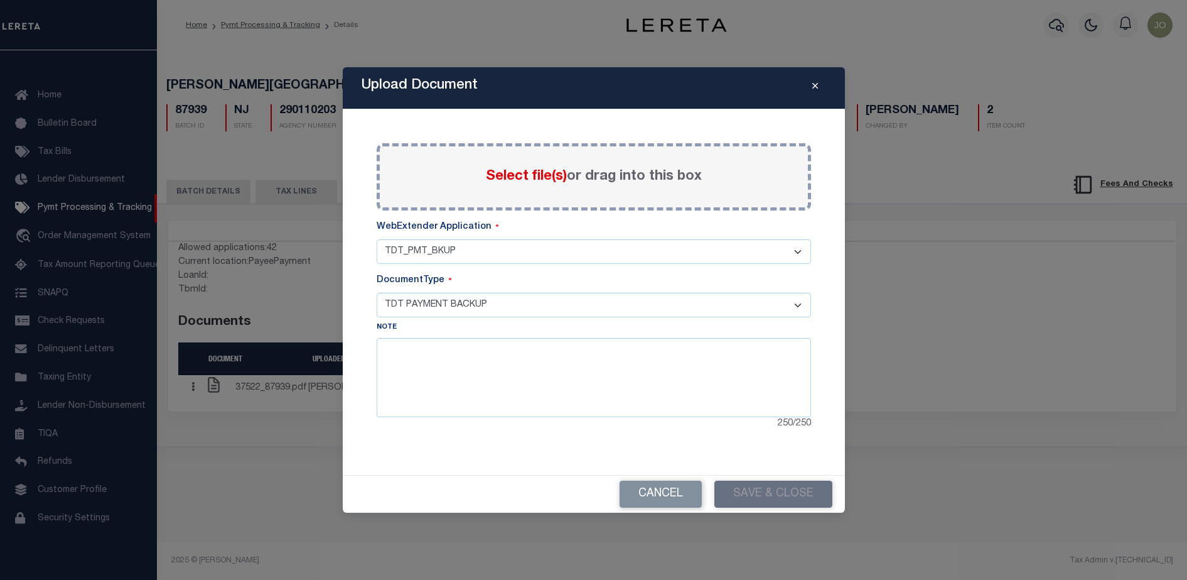
click at [377, 293] on select "- Select Document Type - TDT PAYMENT BACKUP" at bounding box center [594, 305] width 435 height 24
click at [499, 349] on textarea at bounding box center [594, 377] width 435 height 79
type textarea "ada"
click at [519, 178] on span "Select file(s)" at bounding box center [526, 177] width 81 height 14
click at [0, 0] on input "Select file(s) or drag into this box" at bounding box center [0, 0] width 0 height 0
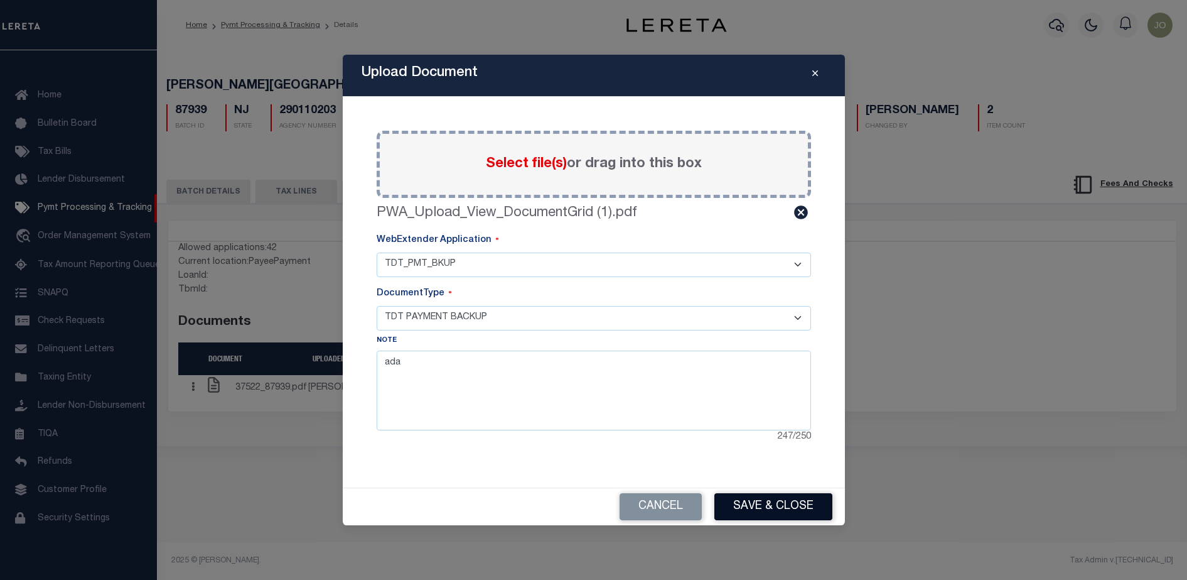
click at [741, 502] on button "Save & Close" at bounding box center [774, 506] width 118 height 27
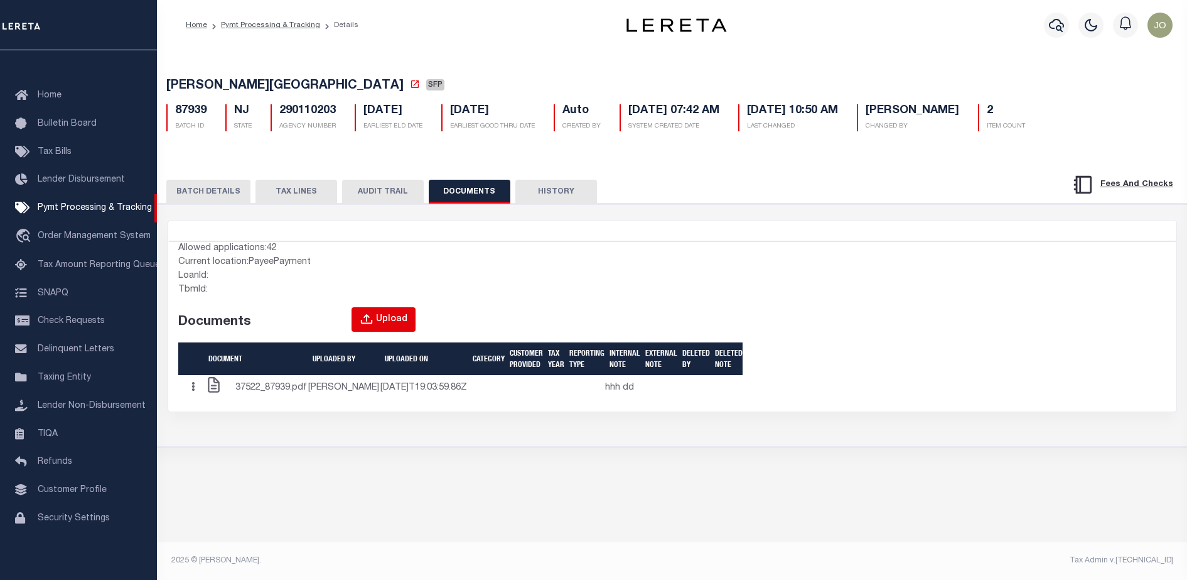
click at [392, 316] on div "Upload" at bounding box center [391, 320] width 31 height 14
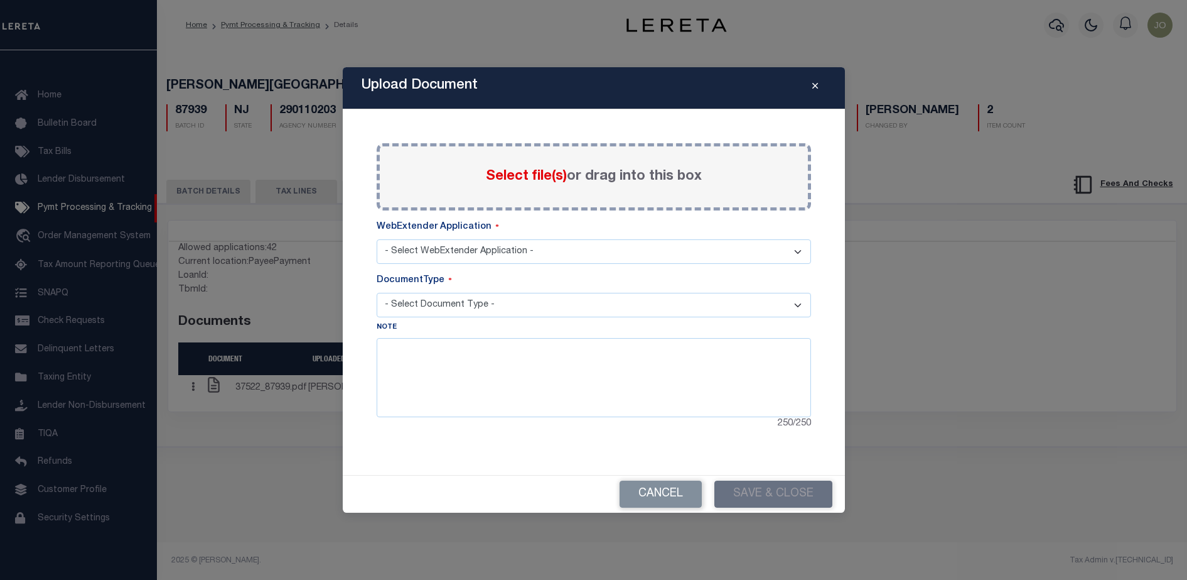
select select "42"
select select "TDT PAYMENT BACKUP"
click at [673, 388] on textarea at bounding box center [594, 377] width 435 height 79
type textarea "vfff"
click at [520, 174] on span "Select file(s)" at bounding box center [526, 177] width 81 height 14
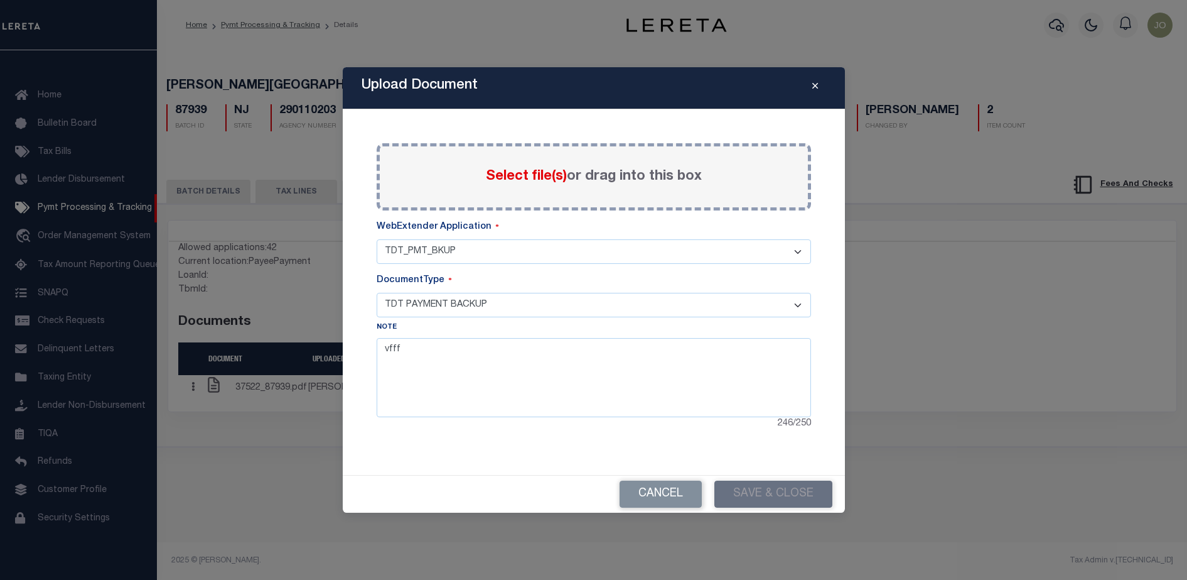
click at [0, 0] on input "Select file(s) or drag into this box" at bounding box center [0, 0] width 0 height 0
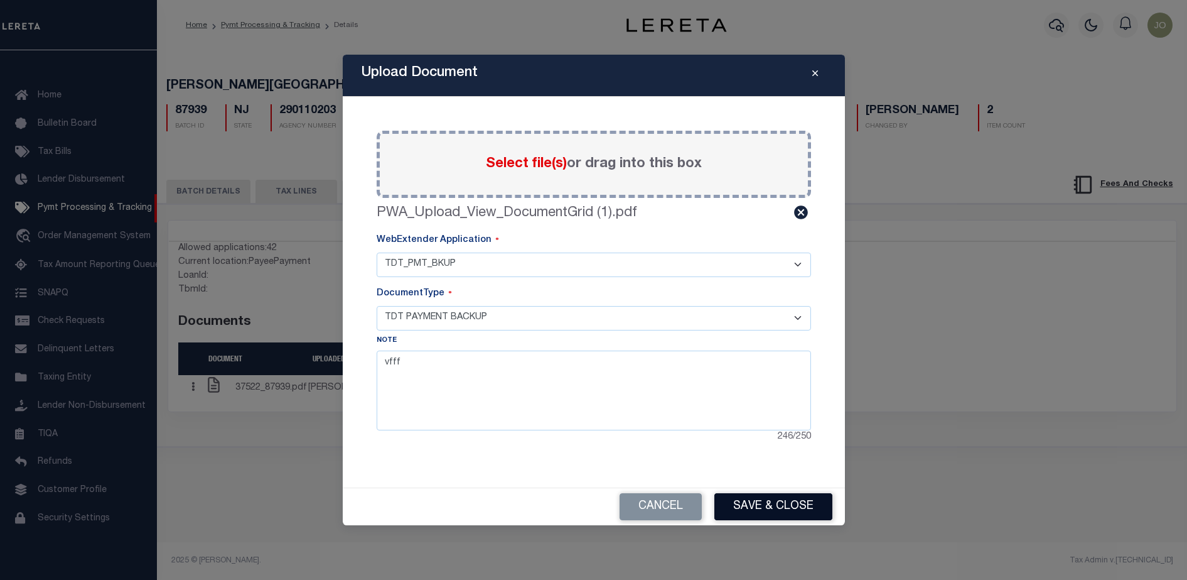
click at [739, 499] on button "Save & Close" at bounding box center [774, 506] width 118 height 27
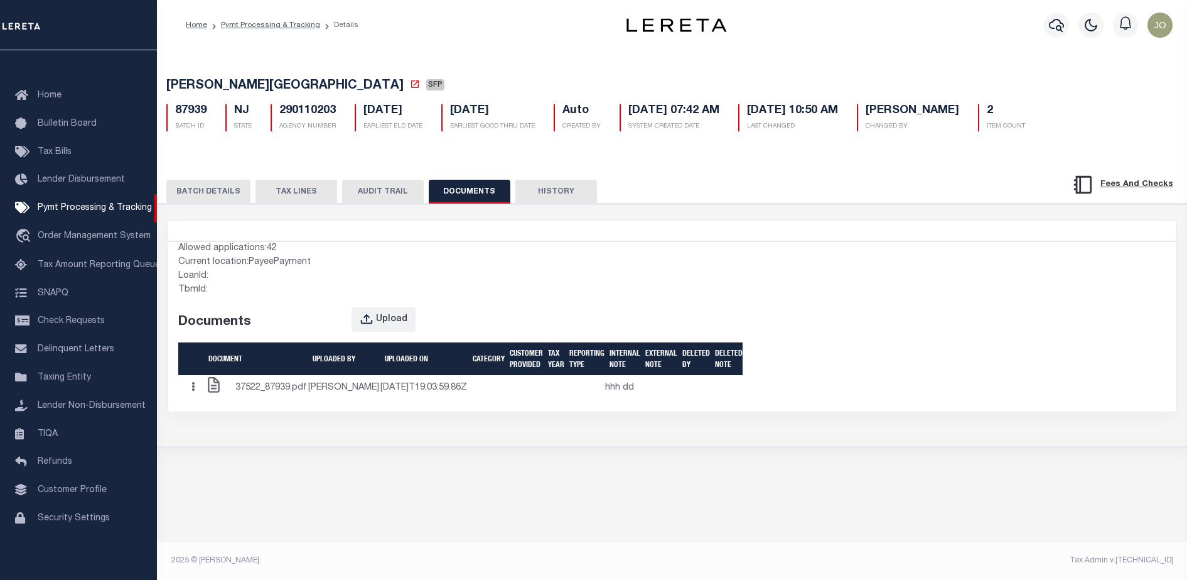
click at [666, 401] on div "Allowed applications: 42 Current location: PayeePayment LoanId: TbmId: Document…" at bounding box center [421, 321] width 504 height 159
click at [252, 169] on div "BATCH DETAILS TAX LINES AUDIT TRAIL DOCUMENTS HISTORY" at bounding box center [672, 301] width 1042 height 290
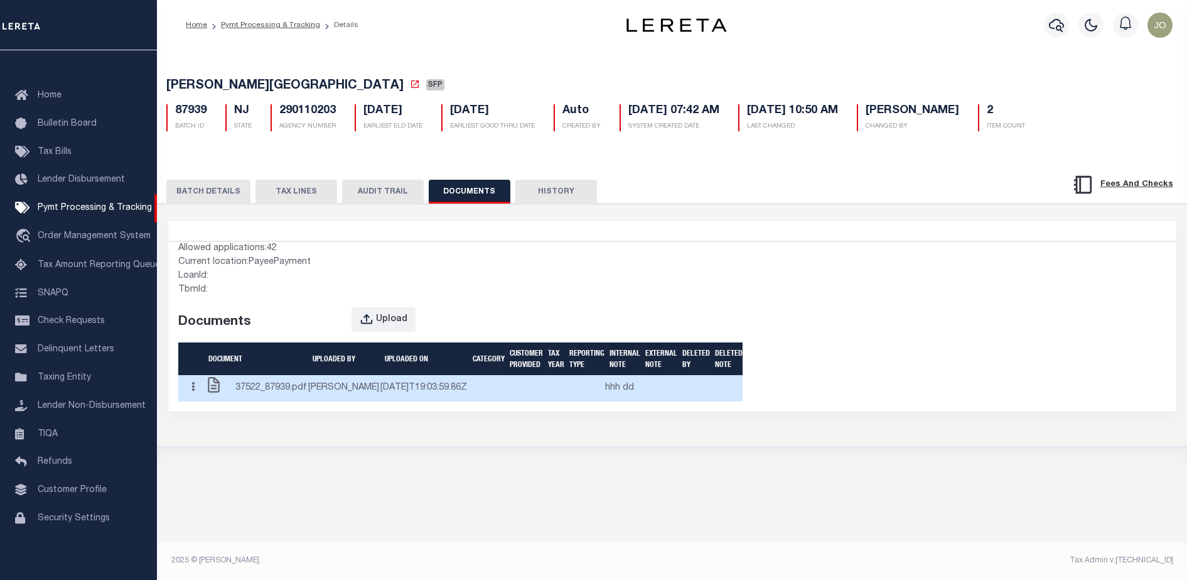
click at [197, 400] on button "button" at bounding box center [192, 388] width 19 height 24
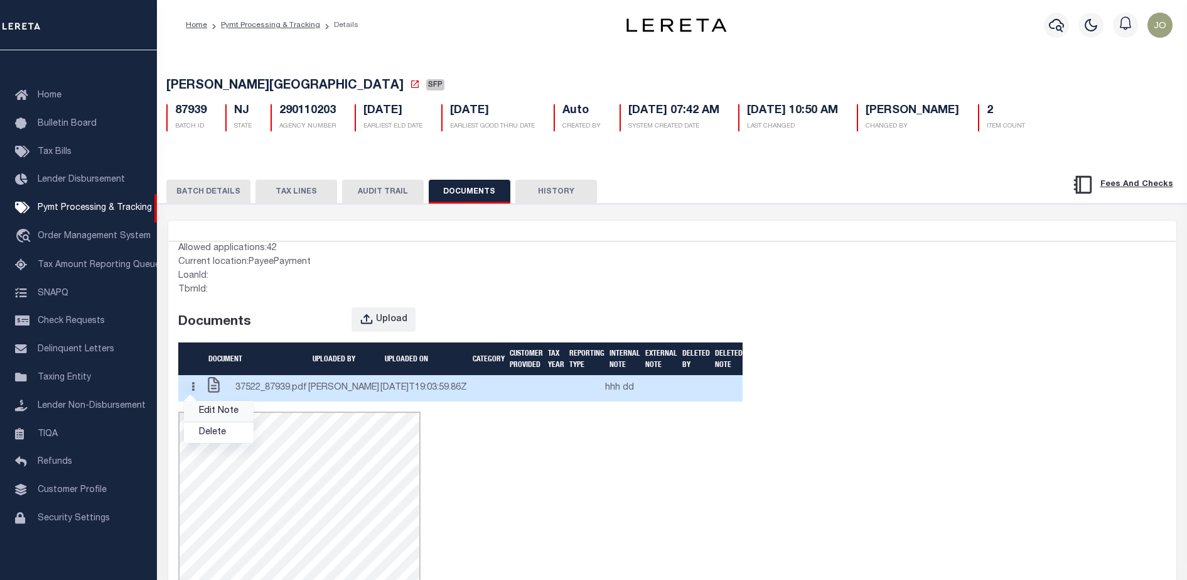
scroll to position [0, 0]
click at [224, 421] on link "Edit Note" at bounding box center [219, 411] width 70 height 21
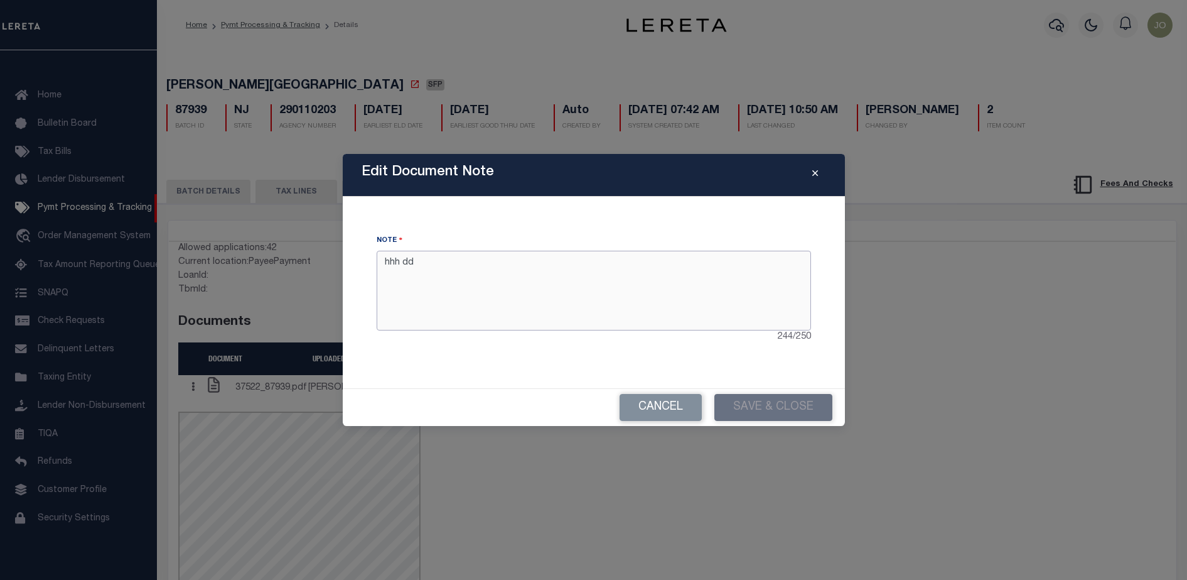
drag, startPoint x: 566, startPoint y: 288, endPoint x: 346, endPoint y: 274, distance: 220.2
click at [346, 274] on div "Edit Document Note Note hhh dd 244 / 250 Cancel Save & Close" at bounding box center [594, 289] width 502 height 271
type textarea "No"
click at [744, 409] on button "Save & Close" at bounding box center [774, 407] width 118 height 27
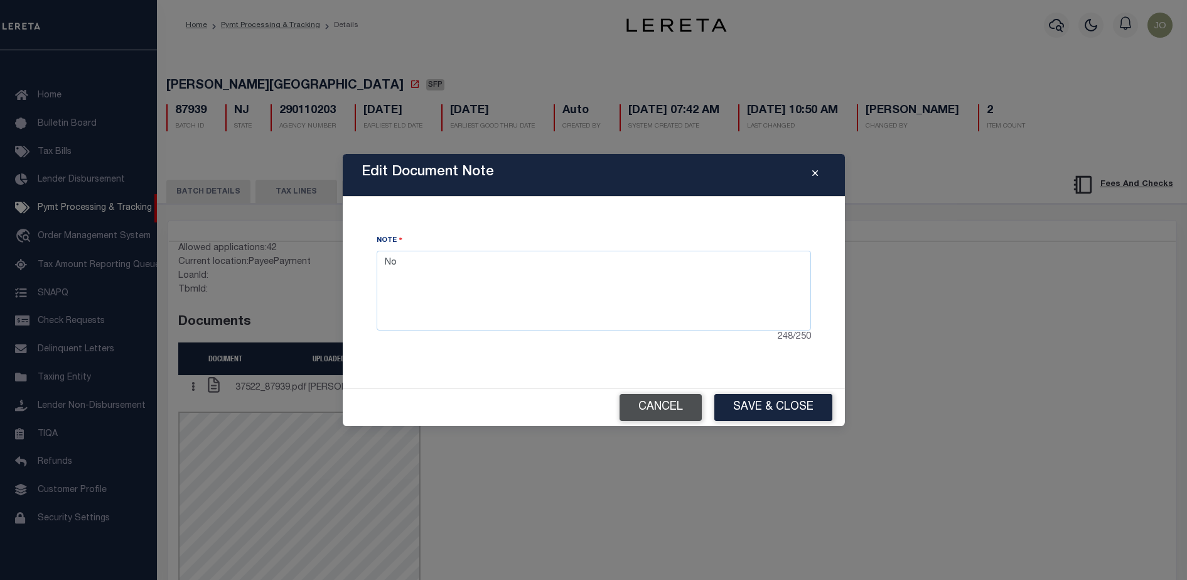
click at [664, 406] on button "Cancel" at bounding box center [661, 407] width 82 height 27
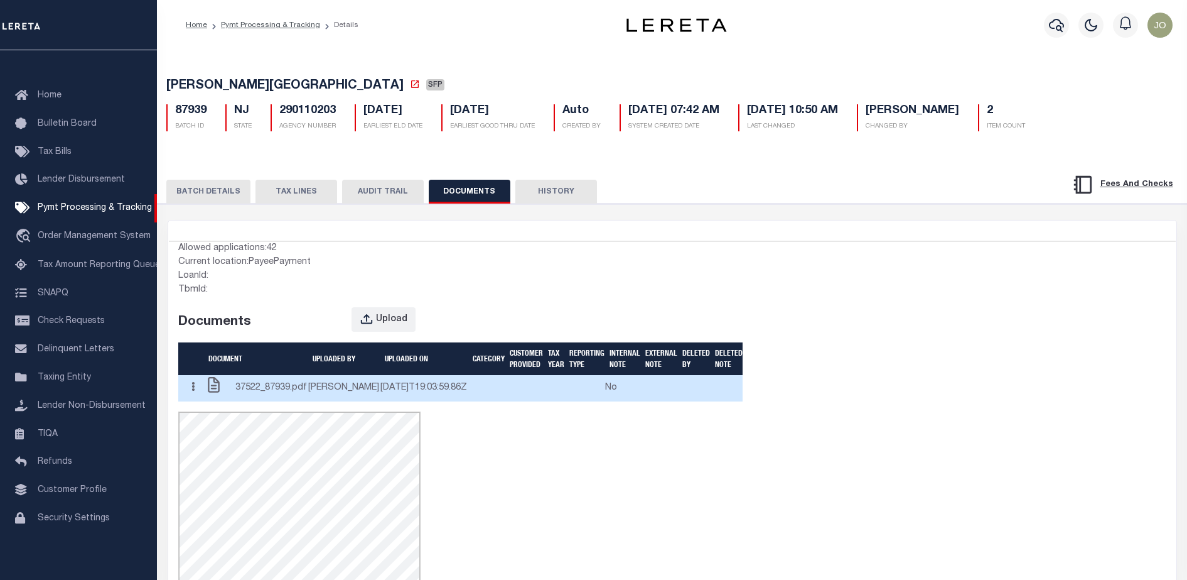
click at [193, 400] on button "button" at bounding box center [192, 388] width 19 height 24
click at [215, 421] on link "Edit Note" at bounding box center [219, 411] width 70 height 21
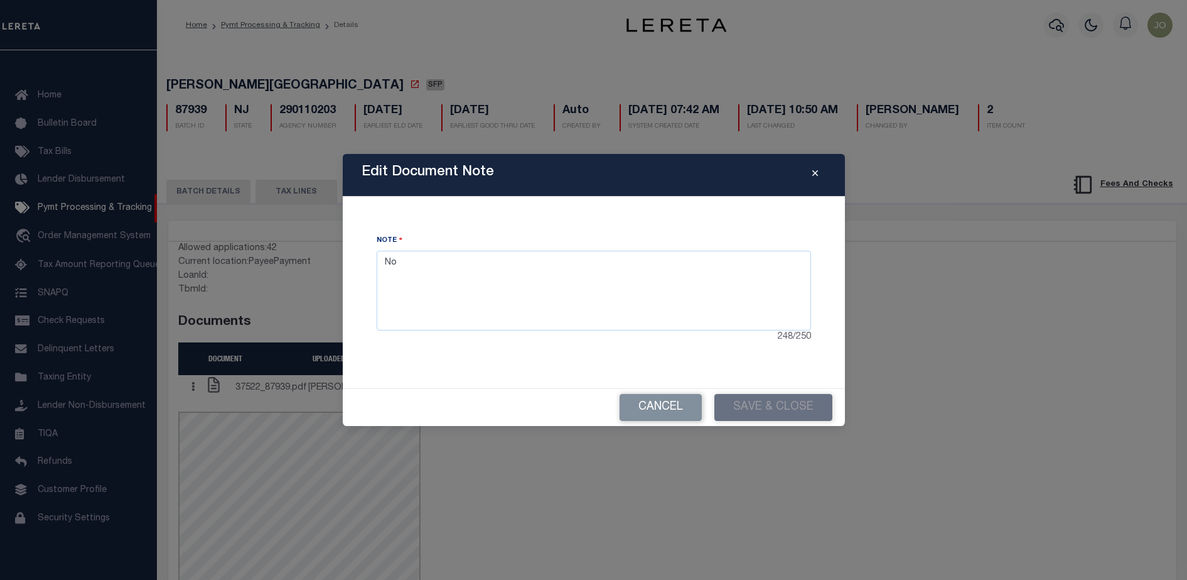
click at [215, 461] on div "Edit Document Note Note No 248 / 250 Cancel Save & Close" at bounding box center [593, 290] width 1187 height 580
click at [478, 304] on textarea "No" at bounding box center [594, 290] width 435 height 79
type textarea "Nossfsdfsd"
click at [804, 401] on button "Save & Close" at bounding box center [774, 407] width 118 height 27
click at [818, 173] on icon "Close" at bounding box center [816, 173] width 6 height 9
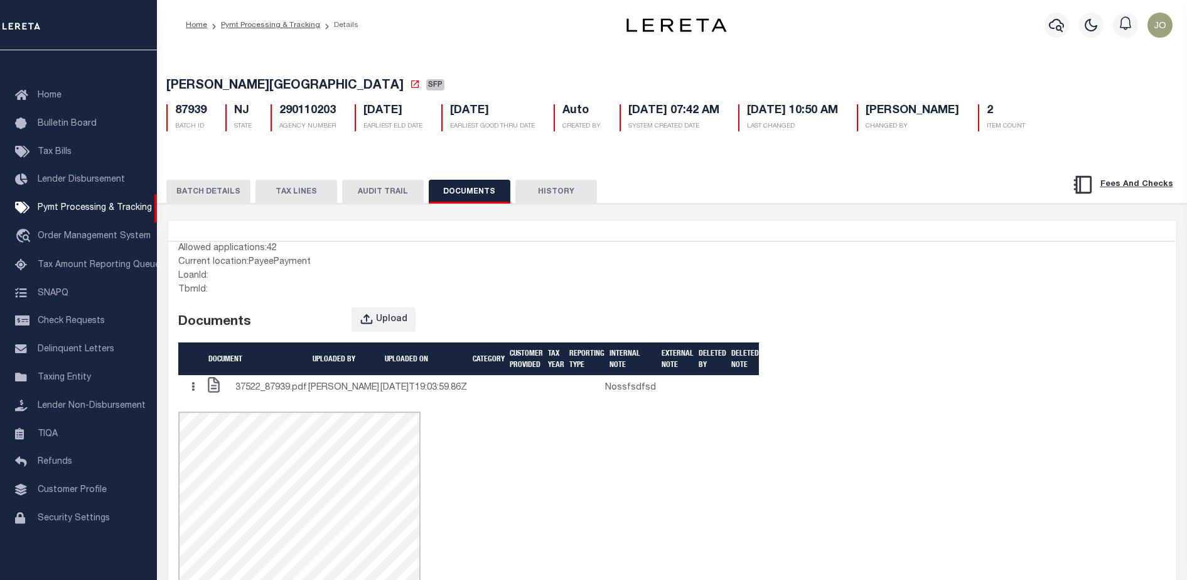
click at [803, 330] on div "Allowed applications: 42 Current location: PayeePayment LoanId: TbmId: Document…" at bounding box center [672, 517] width 1007 height 553
click at [300, 192] on button "TAX LINES" at bounding box center [297, 192] width 82 height 24
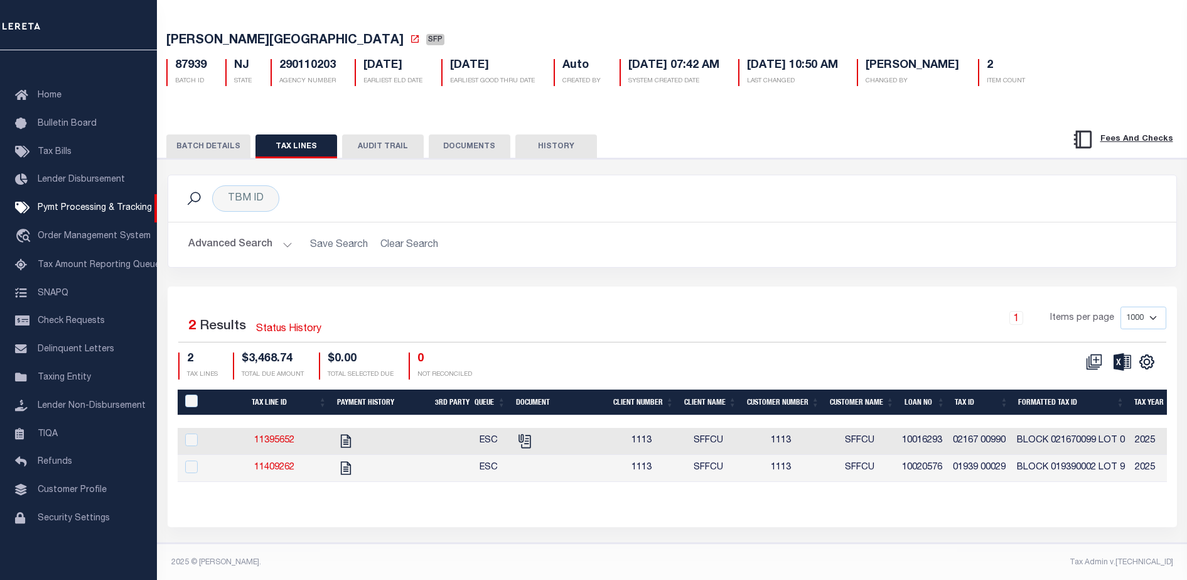
scroll to position [59, 0]
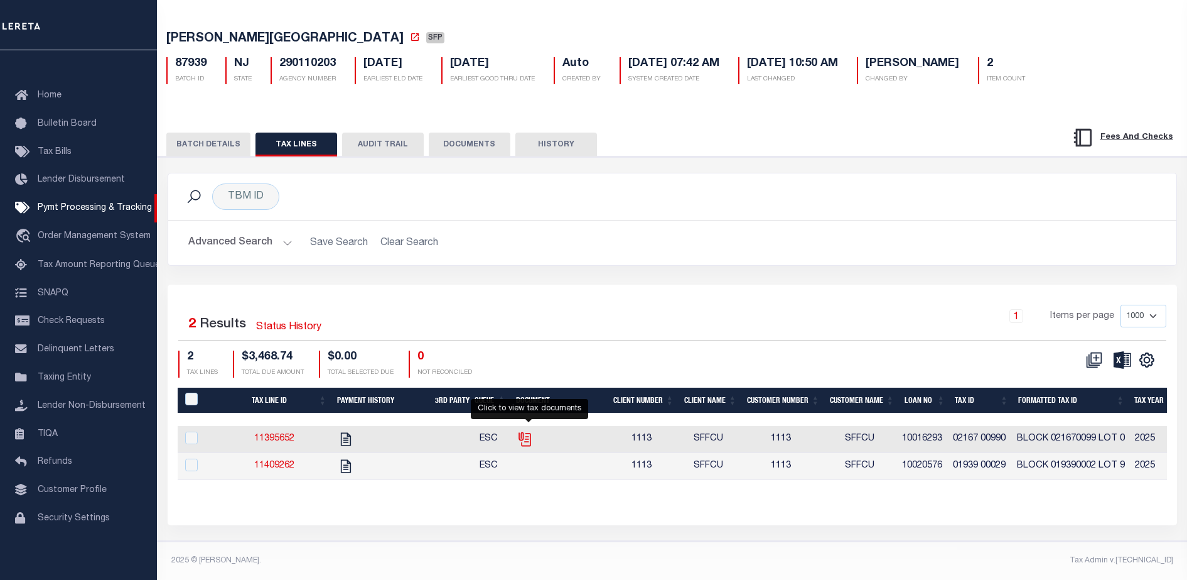
click at [533, 431] on icon "" at bounding box center [525, 439] width 16 height 16
checkbox input "true"
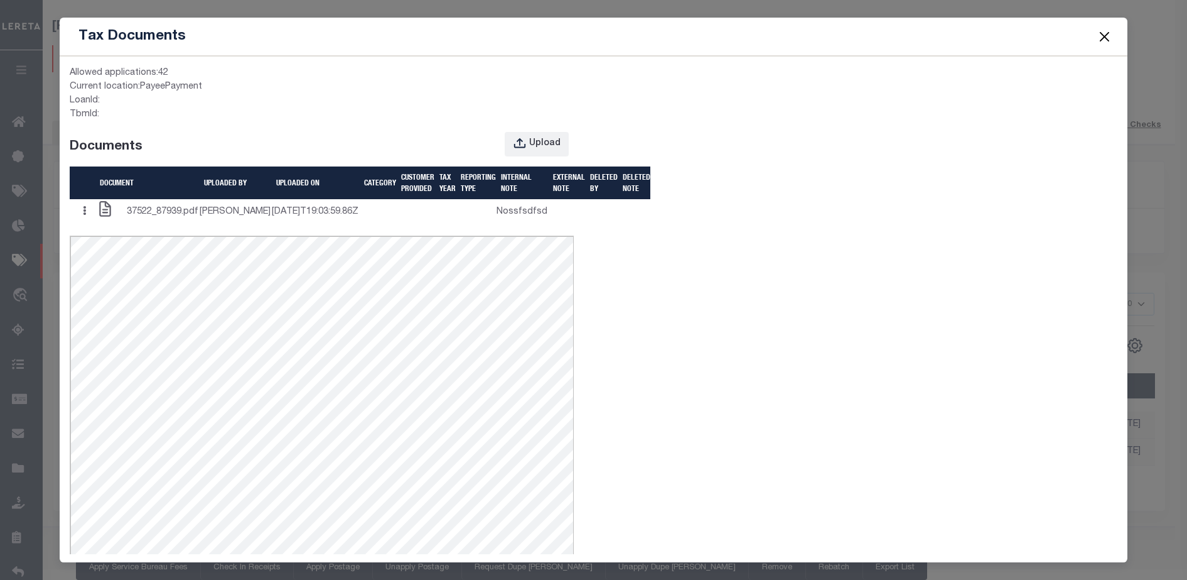
scroll to position [57, 0]
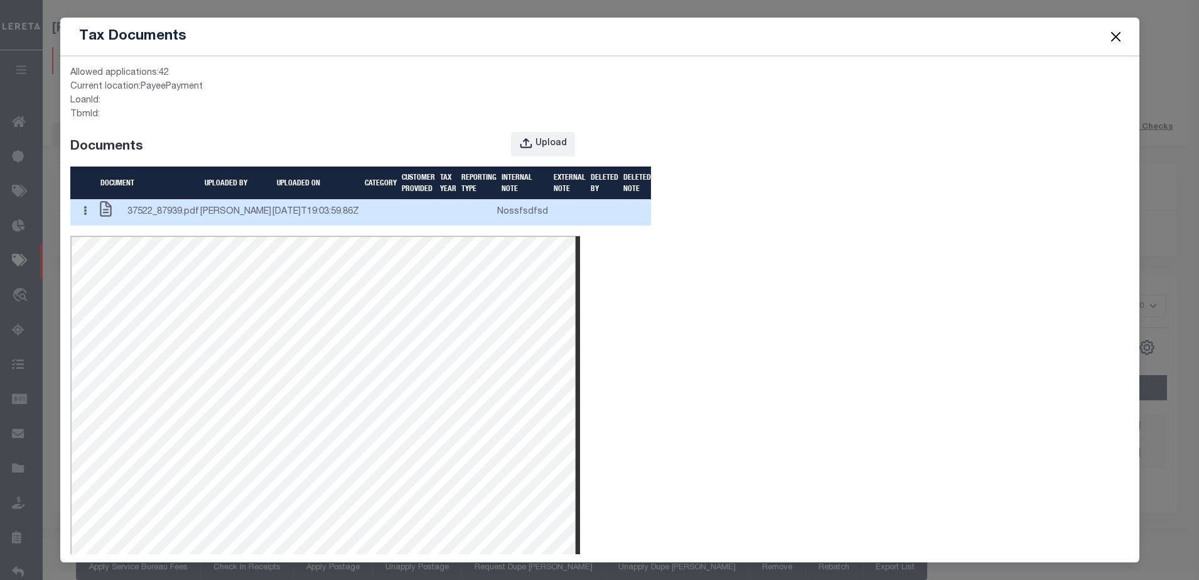
click at [93, 225] on button "button" at bounding box center [84, 212] width 19 height 24
click at [109, 246] on link "Edit Note" at bounding box center [111, 235] width 70 height 21
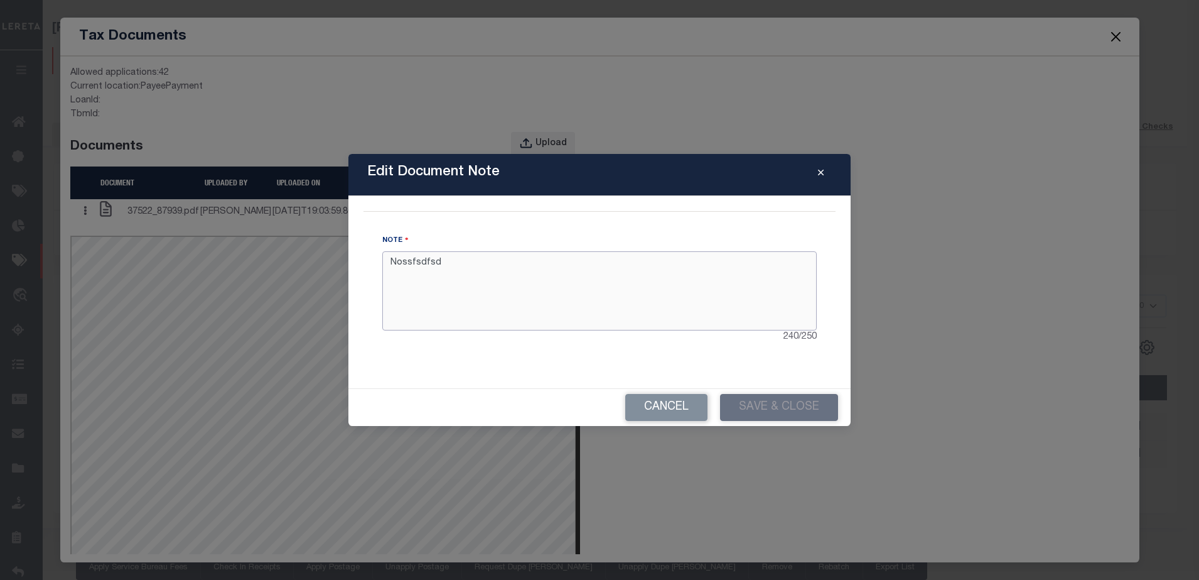
click at [602, 268] on textarea "Nossfsdfsd" at bounding box center [599, 290] width 435 height 79
type textarea "dadada"
click at [770, 418] on button "Save & Close" at bounding box center [779, 407] width 118 height 27
click at [823, 173] on icon "Close" at bounding box center [821, 172] width 6 height 9
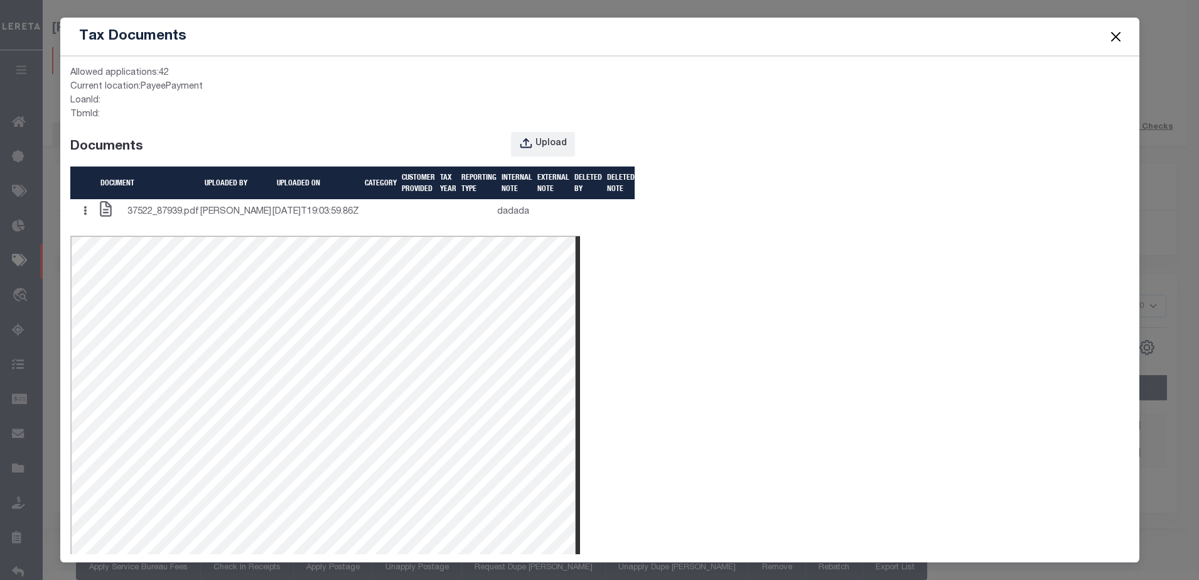
click at [1118, 35] on button "Close" at bounding box center [1116, 36] width 16 height 16
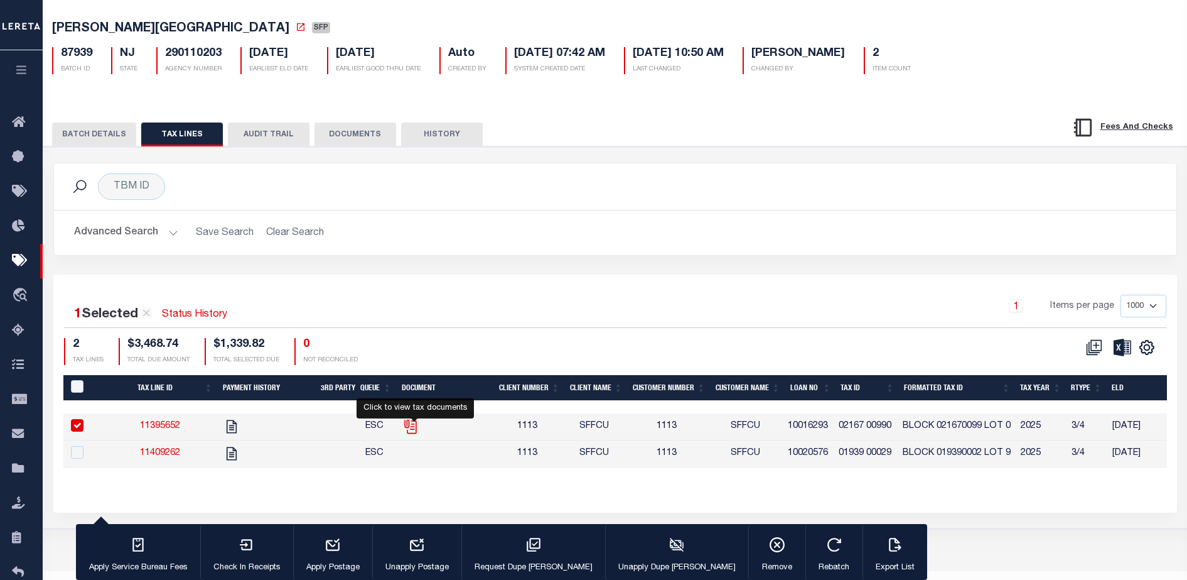
click at [413, 425] on icon "" at bounding box center [411, 426] width 16 height 16
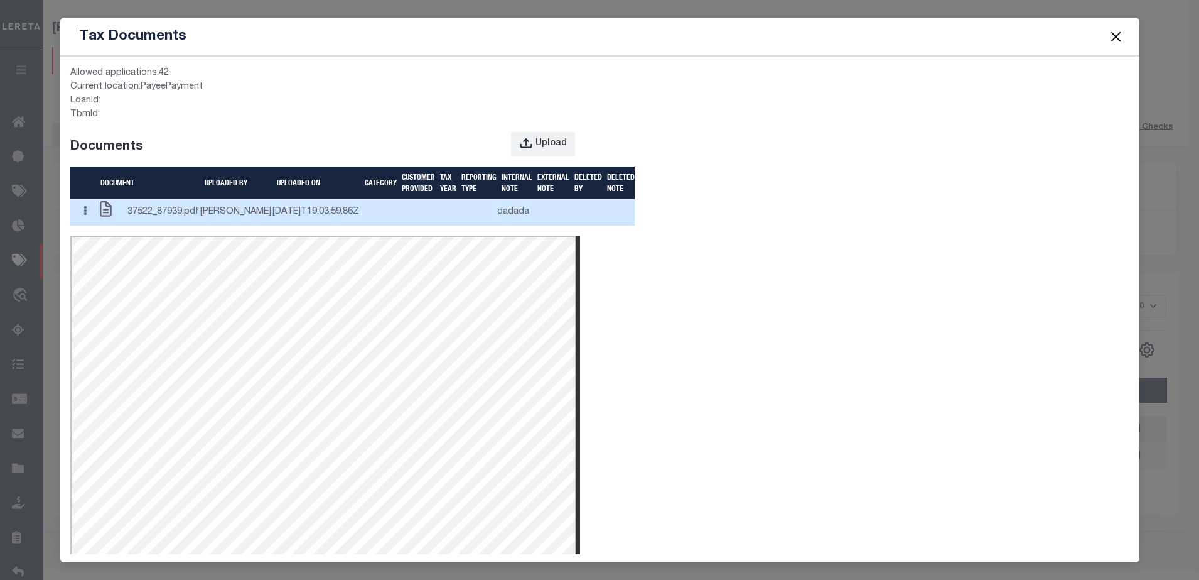
click at [92, 225] on button "button" at bounding box center [84, 212] width 19 height 24
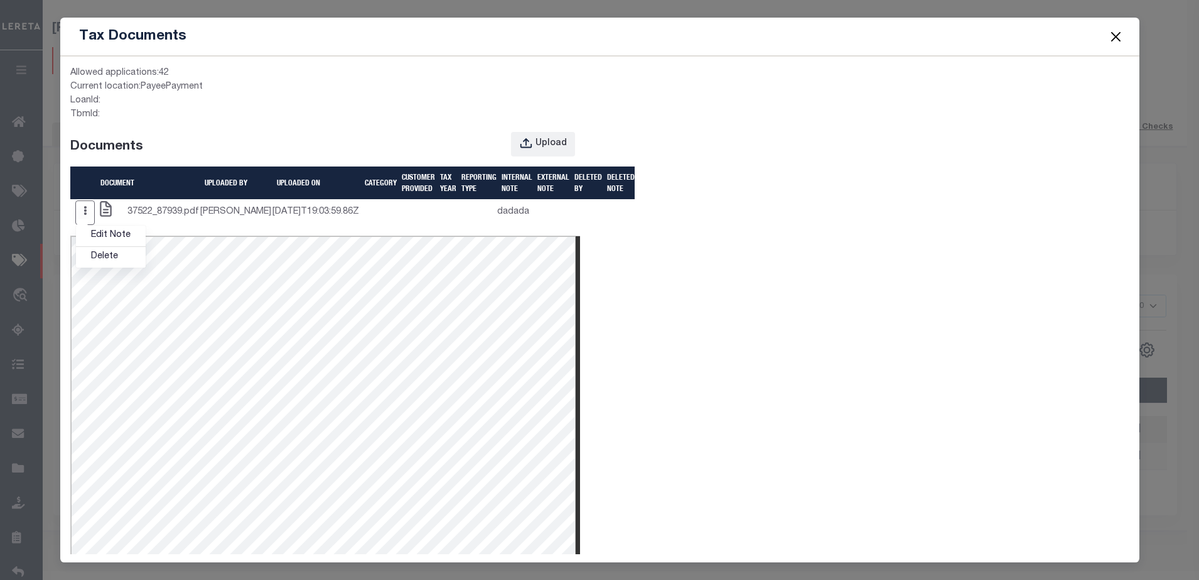
click at [779, 271] on div "Allowed applications: 42 Current location: PayeePayment LoanId: TbmId: Document…" at bounding box center [600, 342] width 1098 height 571
click at [1120, 41] on button "Close" at bounding box center [1116, 36] width 16 height 16
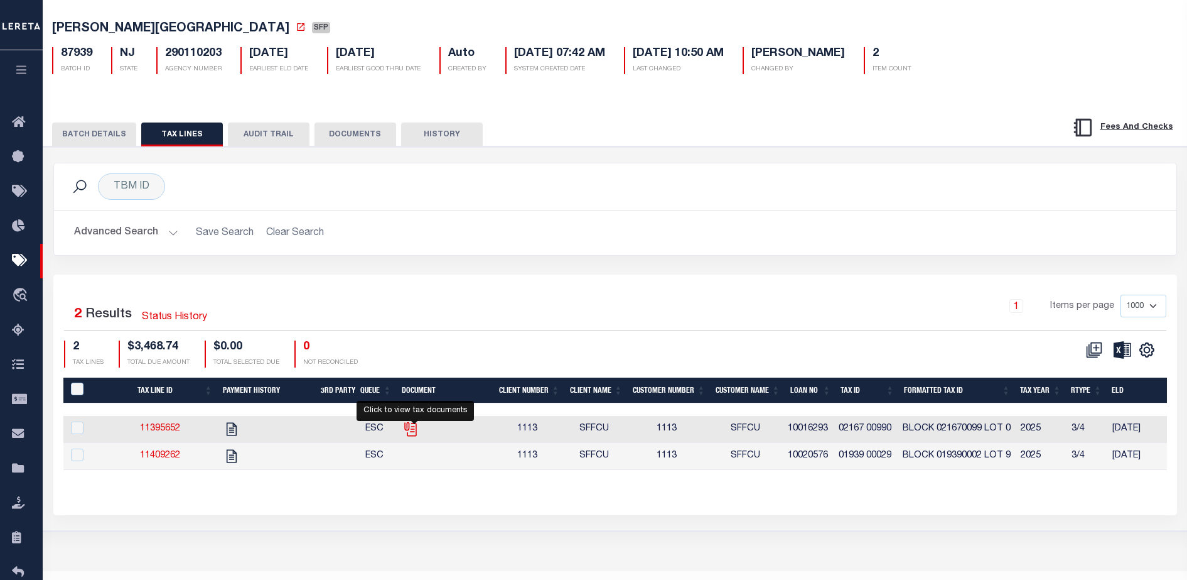
click at [414, 430] on icon "" at bounding box center [411, 429] width 16 height 16
checkbox input "true"
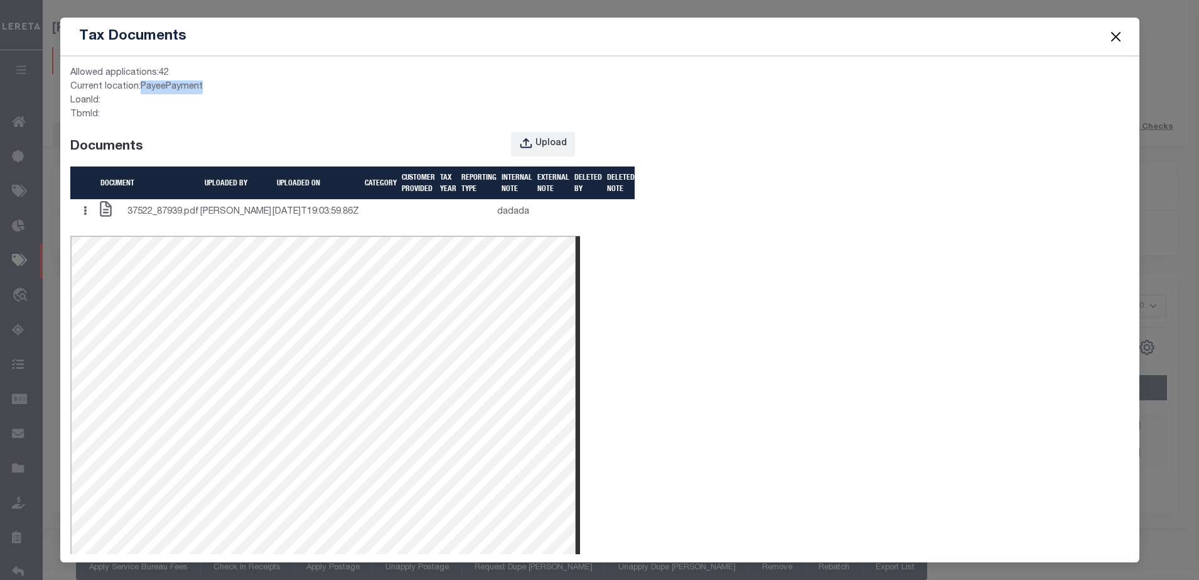
drag, startPoint x: 142, startPoint y: 87, endPoint x: 223, endPoint y: 90, distance: 81.1
click at [223, 90] on div "Current location: PayeePayment" at bounding box center [325, 87] width 511 height 14
drag, startPoint x: 223, startPoint y: 90, endPoint x: 524, endPoint y: 96, distance: 301.5
click at [524, 96] on div "LoanId:" at bounding box center [325, 101] width 511 height 14
click at [1115, 38] on button "Close" at bounding box center [1116, 36] width 16 height 16
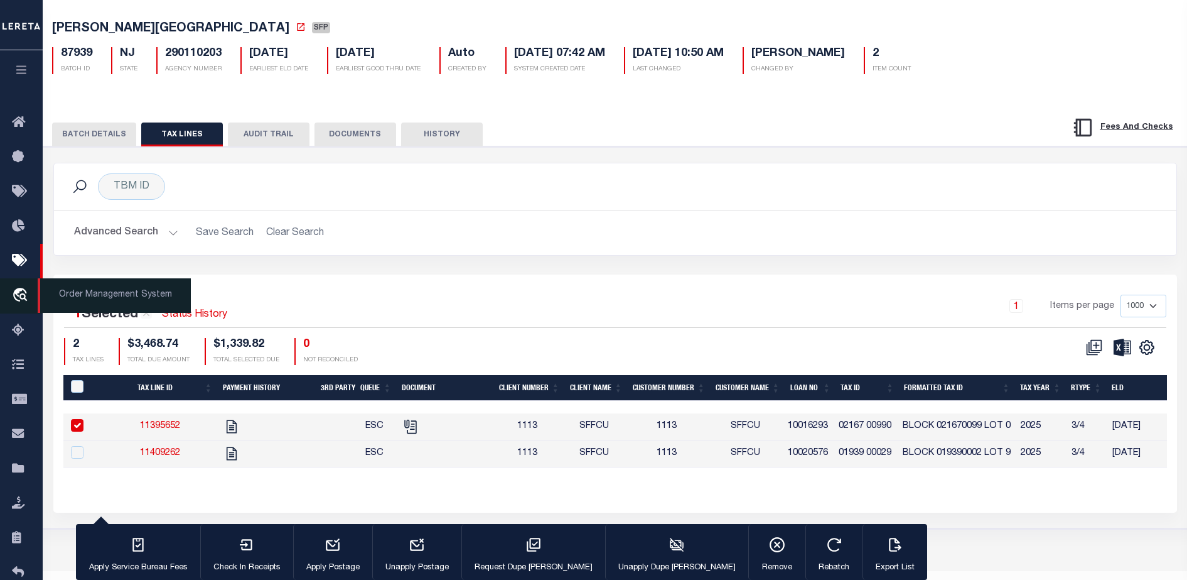
click at [24, 295] on icon "travel_explore" at bounding box center [22, 296] width 20 height 16
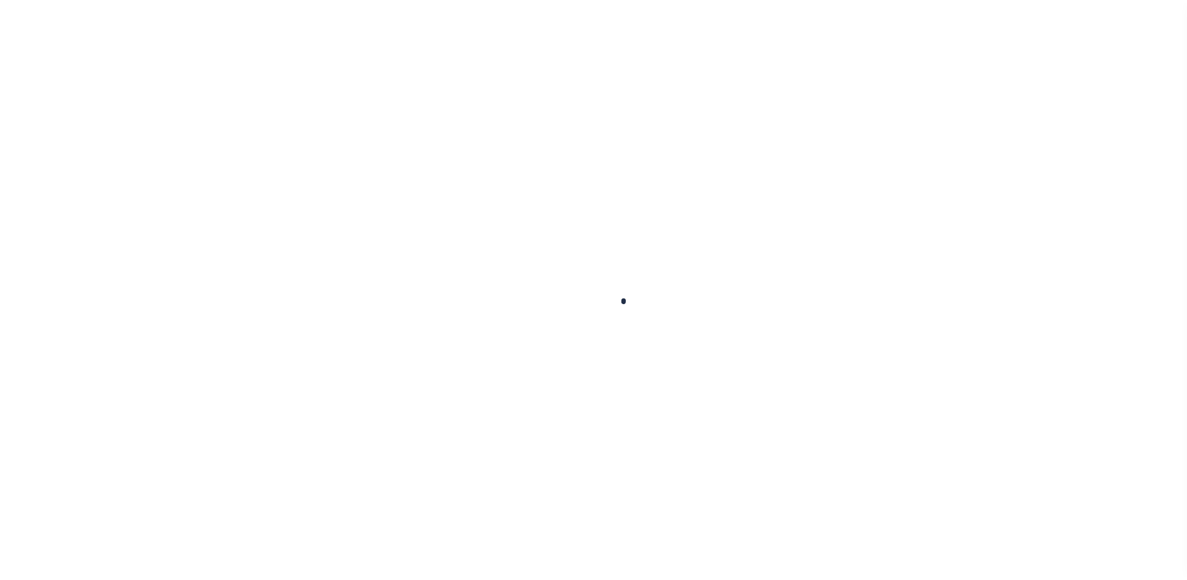
scroll to position [32, 0]
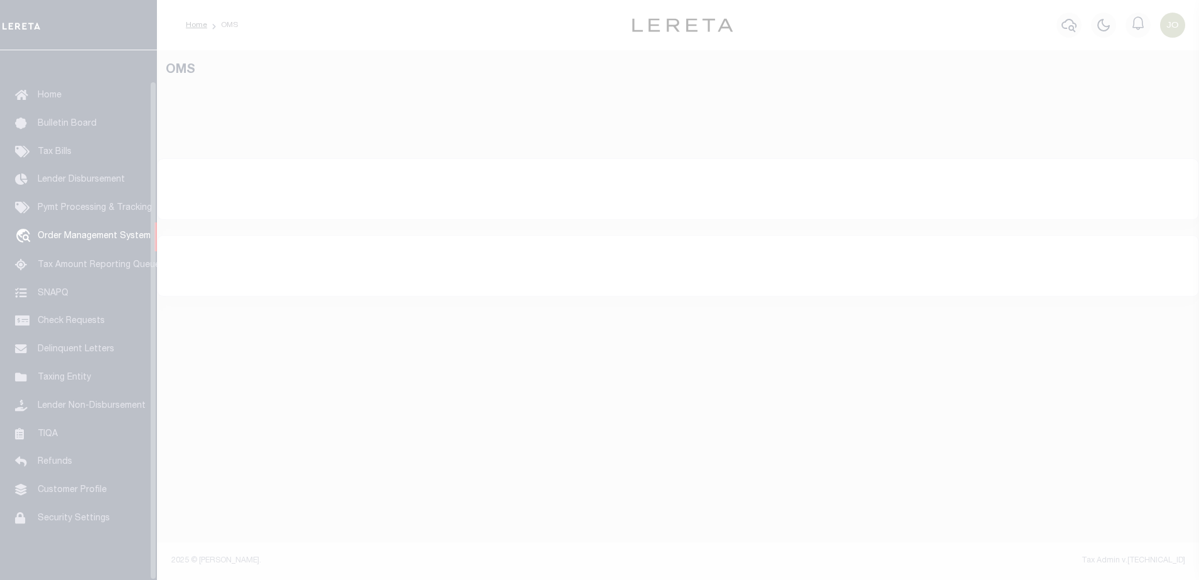
select select "200"
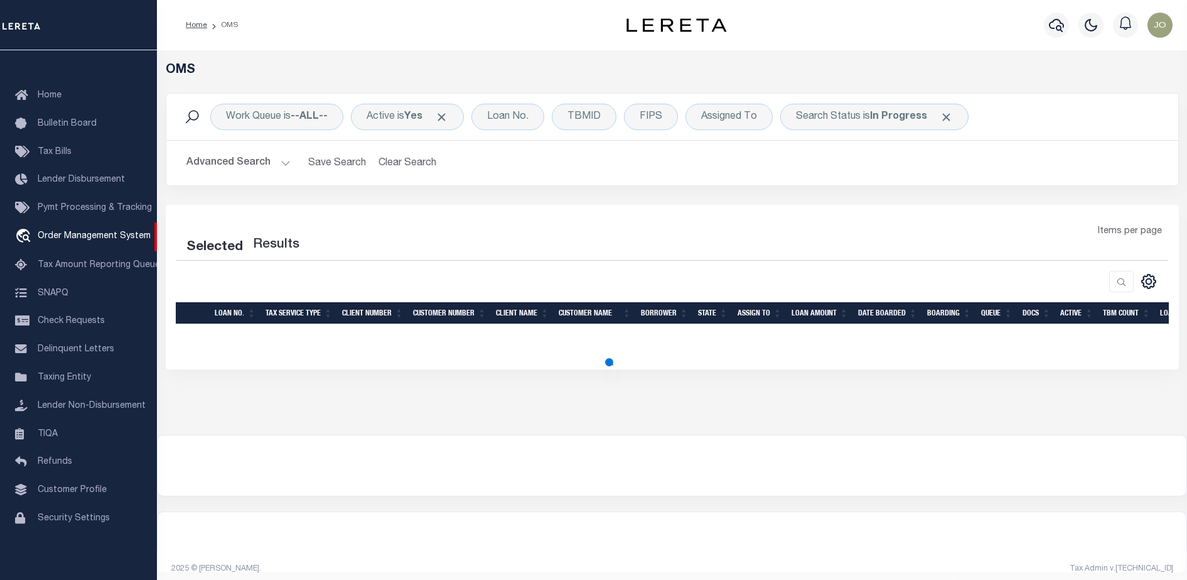
select select "200"
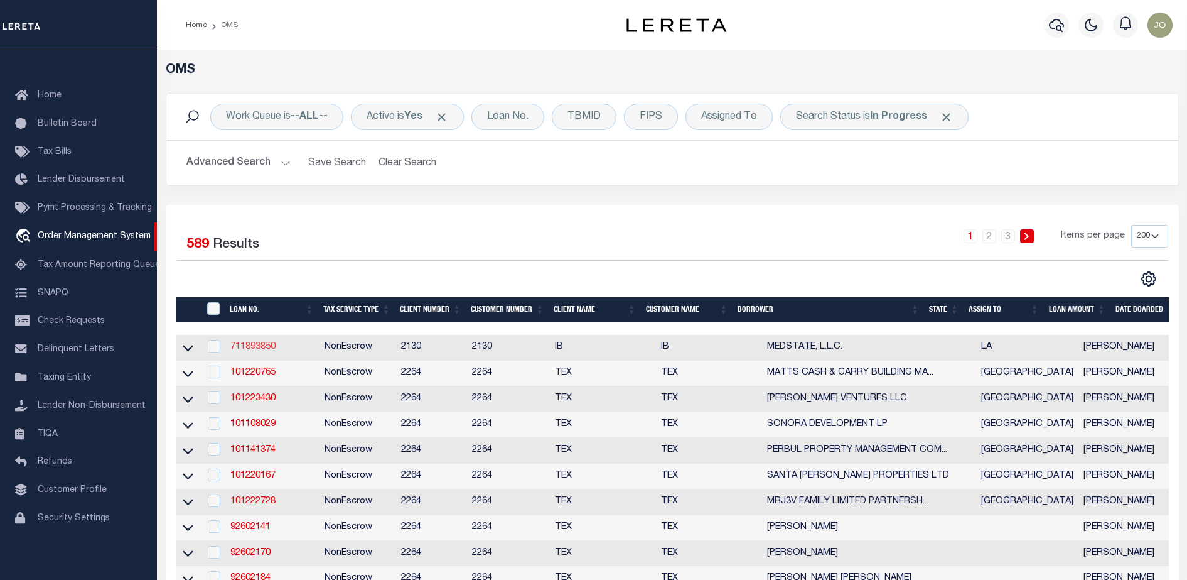
click at [256, 349] on link "711893850" at bounding box center [252, 346] width 45 height 9
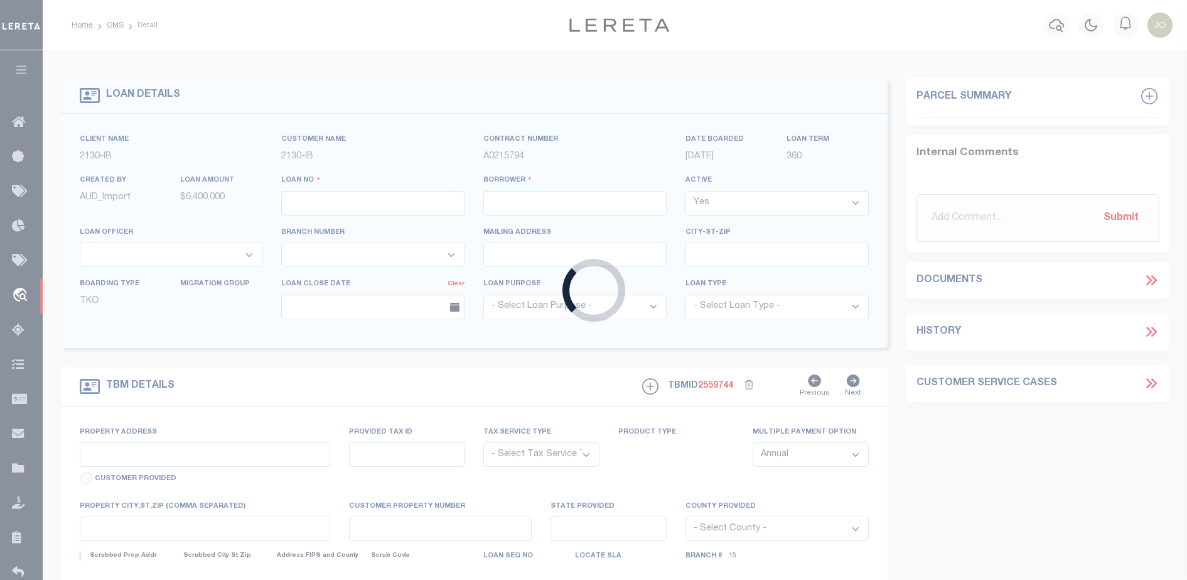
type input "711893850"
type input "MEDSTATE, L.L.C."
select select
type input "[STREET_ADDRESS][PERSON_NAME] AND 2-X"
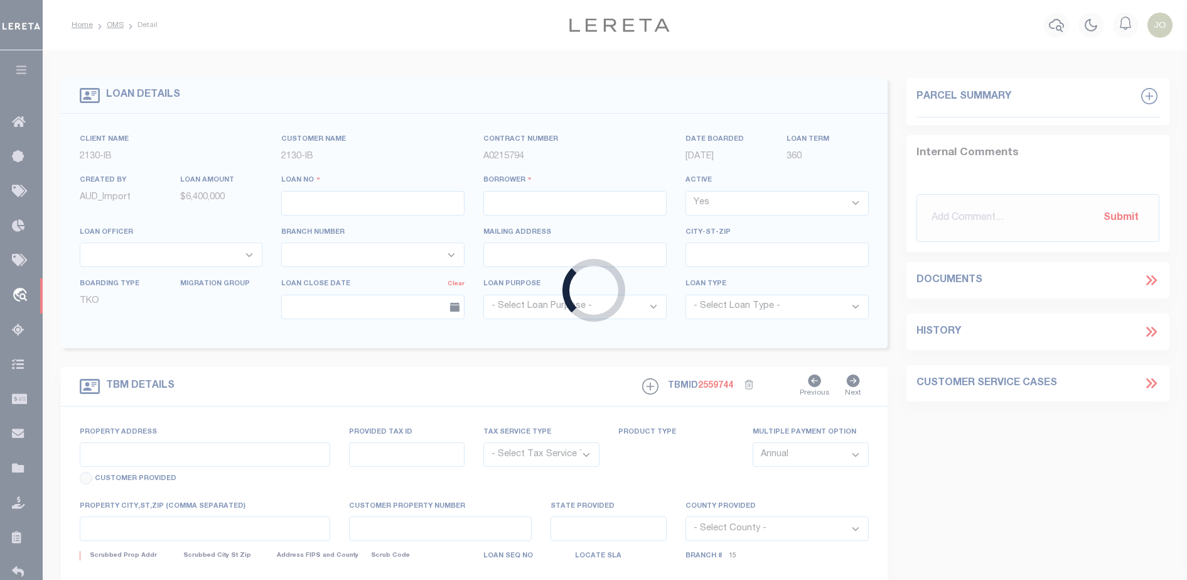
type input "[PERSON_NAME] LA 70433"
select select "NonEscrow"
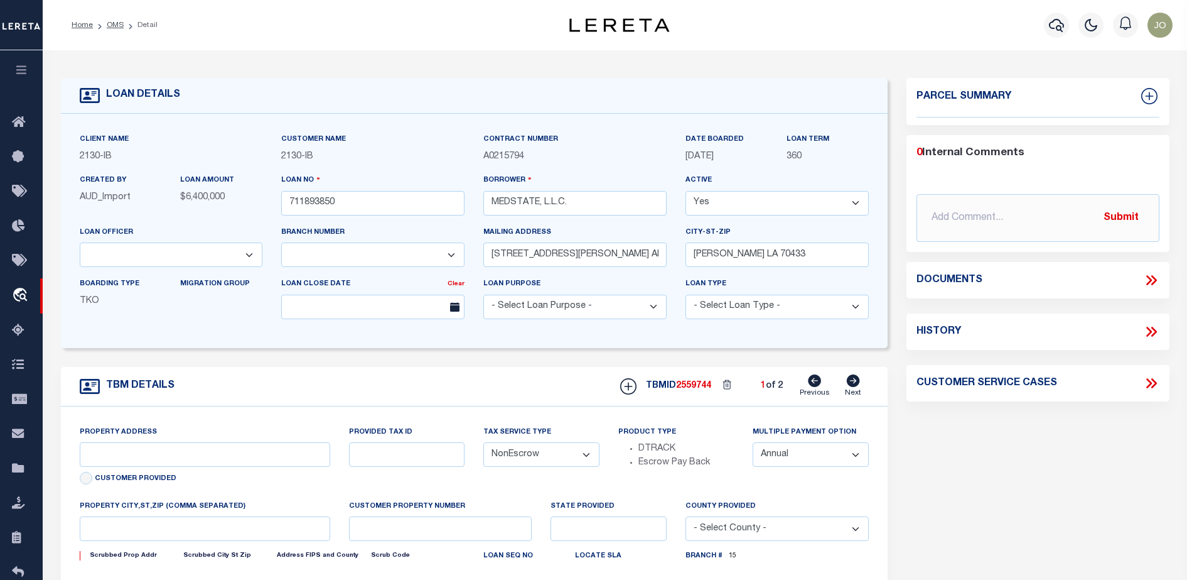
type input "[STREET_ADDRESS][PERSON_NAME] AND 2-X"
type input "1068111276"
select select
type input "[PERSON_NAME] LA 70433"
type input "Eastern"
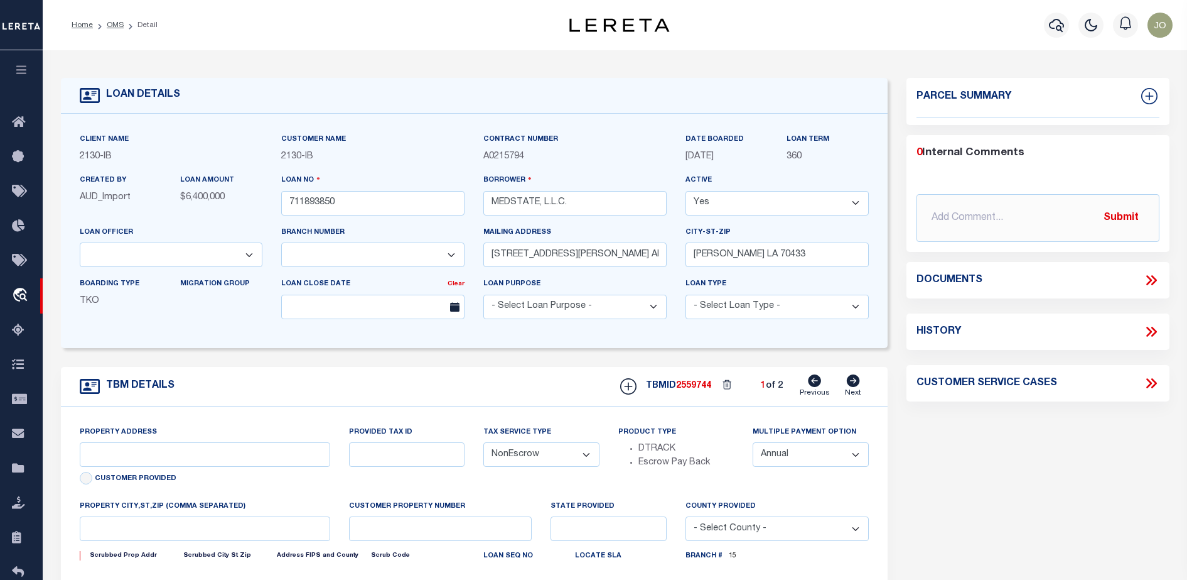
type input "LA"
select select "2464"
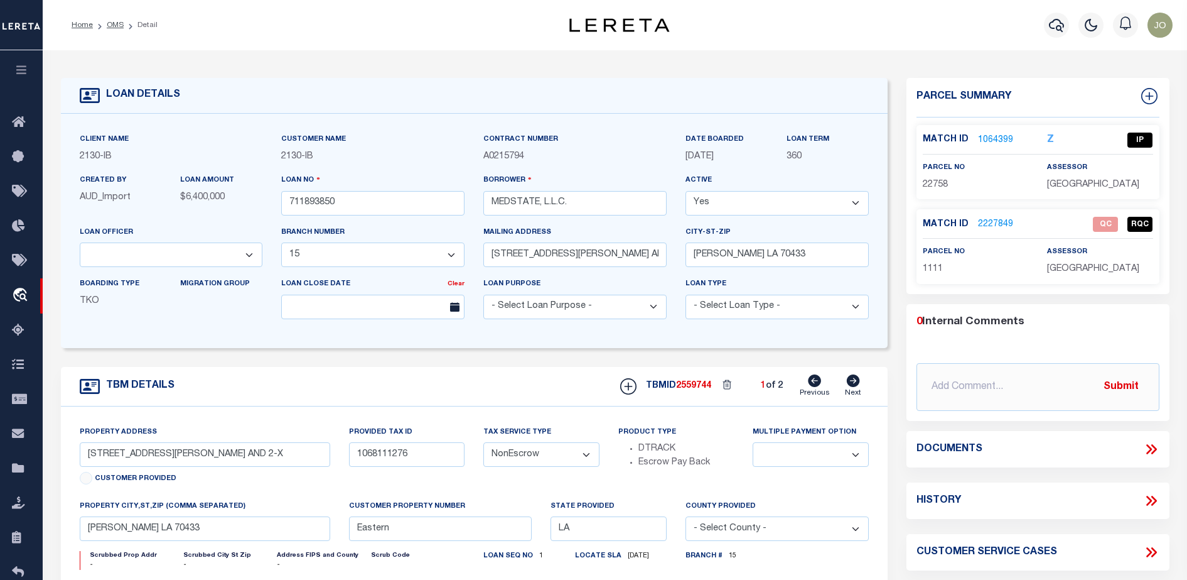
select select "4950"
click at [1150, 451] on icon at bounding box center [1151, 449] width 16 height 16
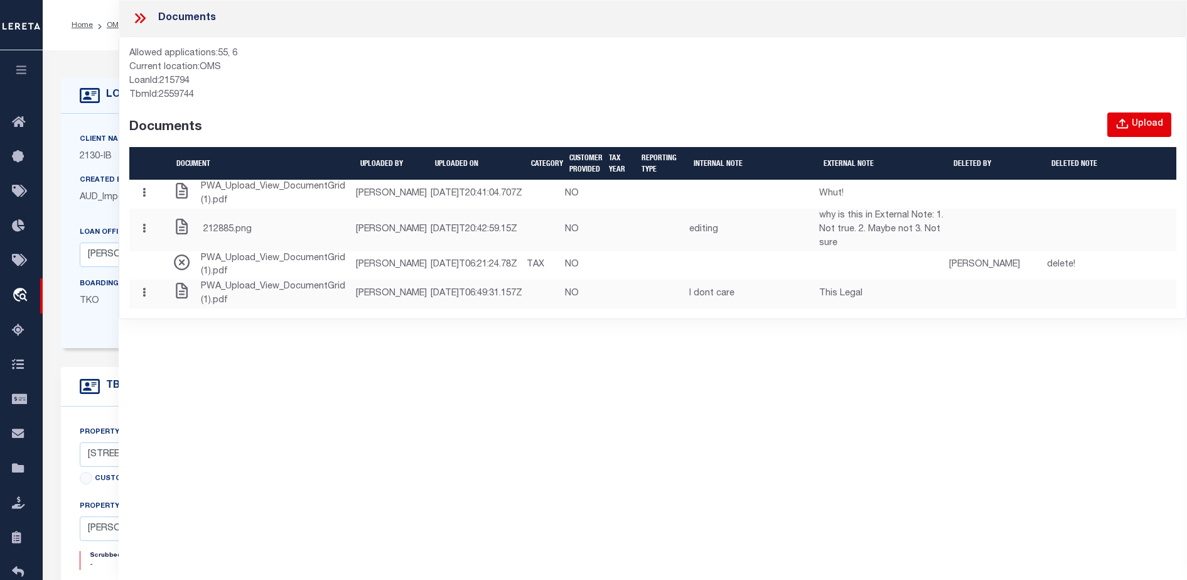
click at [1112, 127] on button "Upload" at bounding box center [1140, 124] width 64 height 24
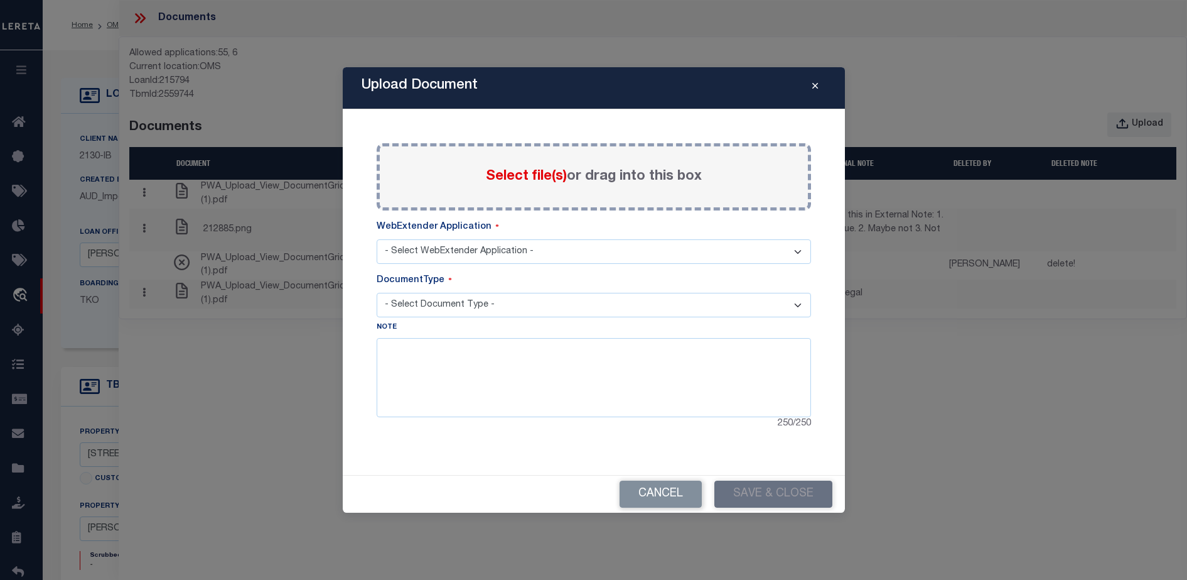
click at [520, 172] on span "Select file(s)" at bounding box center [526, 177] width 81 height 14
click at [0, 0] on input "Select file(s) or drag into this box" at bounding box center [0, 0] width 0 height 0
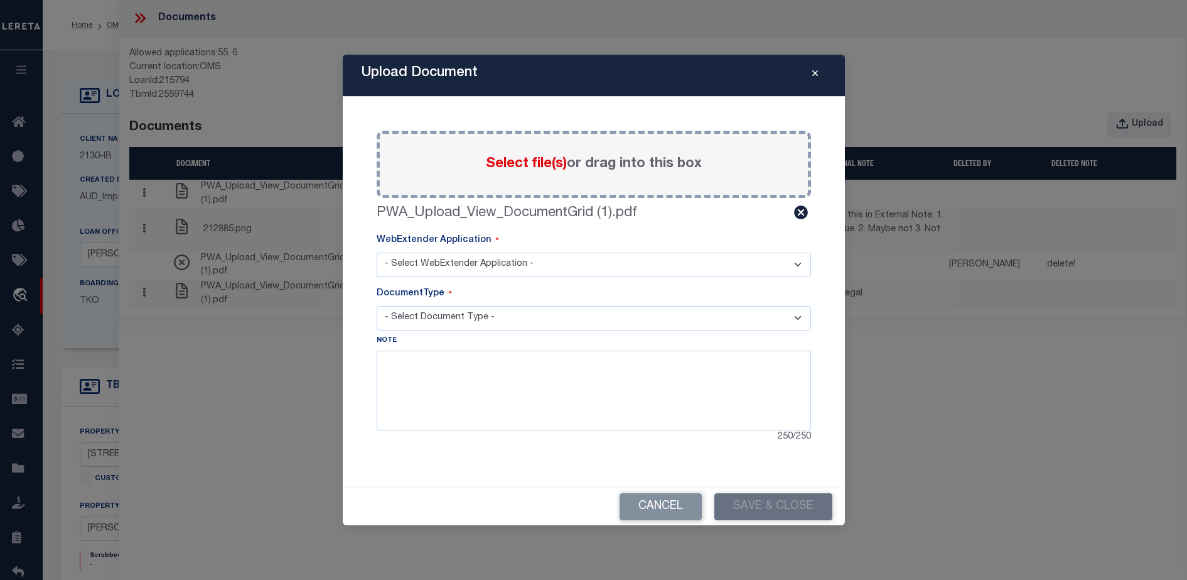
click at [503, 267] on select "- Select WebExtender Application - SERVICES BORROWER_CORRESPONDENCE" at bounding box center [594, 264] width 435 height 24
select select "6"
click at [377, 252] on select "- Select WebExtender Application - SERVICES BORROWER_CORRESPONDENCE" at bounding box center [594, 264] width 435 height 24
click at [497, 391] on textarea at bounding box center [594, 389] width 435 height 79
click at [585, 323] on select "- Select Document Type - TAX LEGAL" at bounding box center [594, 318] width 435 height 24
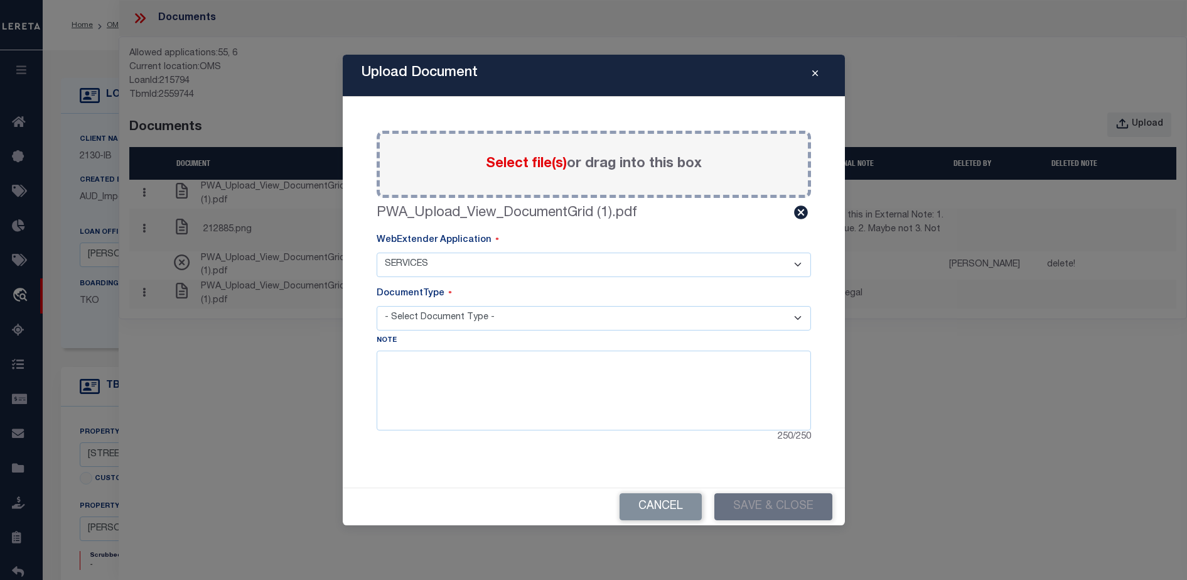
select select "TAX"
click at [377, 306] on select "- Select Document Type - TAX LEGAL" at bounding box center [594, 318] width 435 height 24
click at [494, 381] on textarea at bounding box center [594, 389] width 435 height 79
click at [616, 217] on label "PWA_Upload_View_DocumentGrid (1).pdf" at bounding box center [507, 213] width 261 height 21
click at [502, 373] on textarea "tax" at bounding box center [594, 389] width 435 height 79
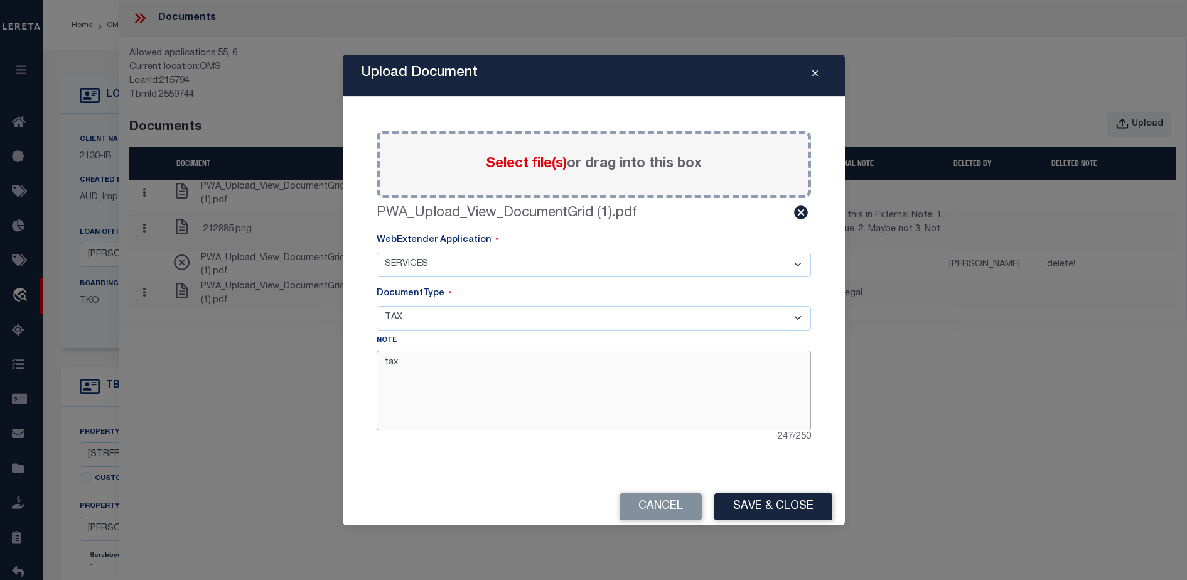
click at [502, 373] on textarea "tax" at bounding box center [594, 389] width 435 height 79
type textarea "adding new file on 10/13/25"
click at [761, 513] on button "Save & Close" at bounding box center [774, 506] width 118 height 27
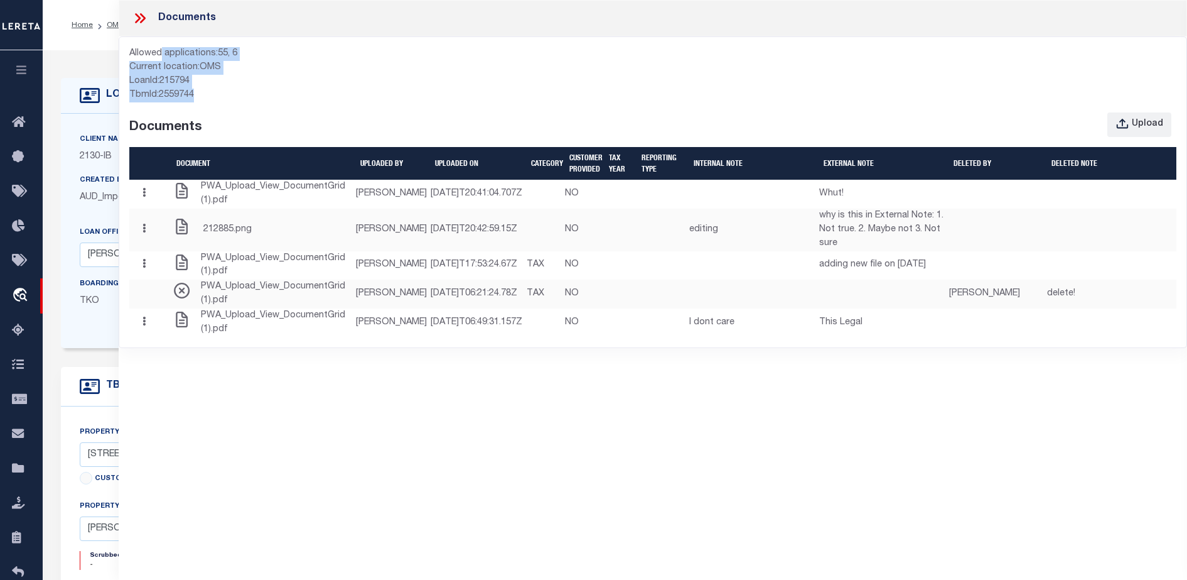
drag, startPoint x: 162, startPoint y: 55, endPoint x: 208, endPoint y: 97, distance: 62.7
click at [208, 97] on div "Allowed applications: 55, 6 Current location: OMS LoanId: 215794 TbmId: 2559744…" at bounding box center [652, 192] width 1047 height 290
click at [208, 97] on div "TbmId: 2559744" at bounding box center [652, 96] width 1047 height 14
click at [355, 152] on th "UPLOADED BY" at bounding box center [392, 163] width 75 height 33
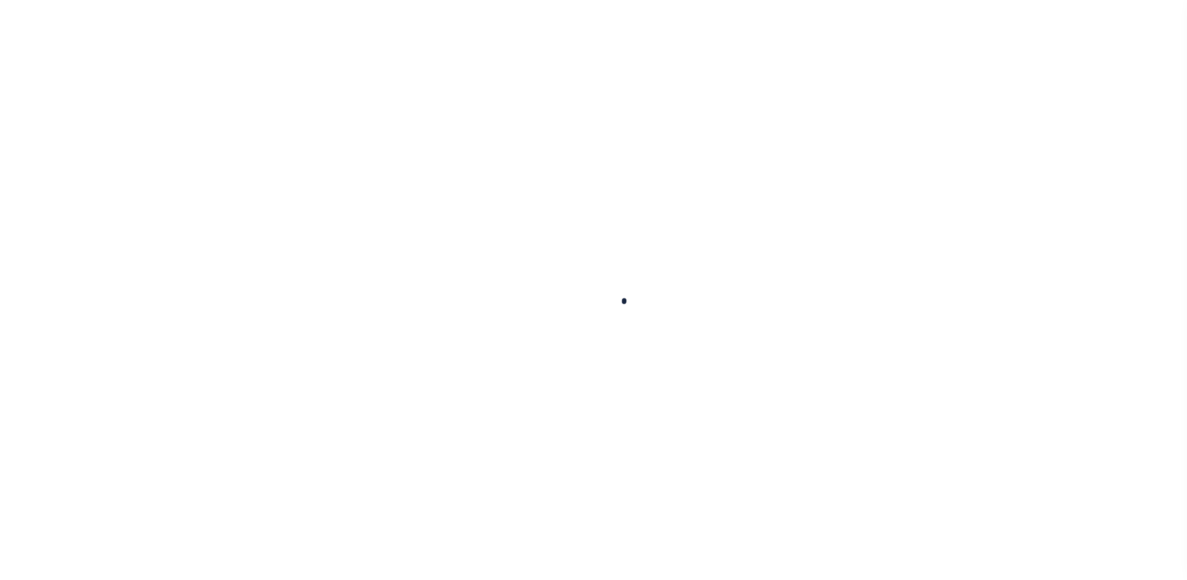
type input "711893850"
type input "MEDSTATE, L.L.C."
select select
type input "[STREET_ADDRESS][PERSON_NAME] AND 2-X"
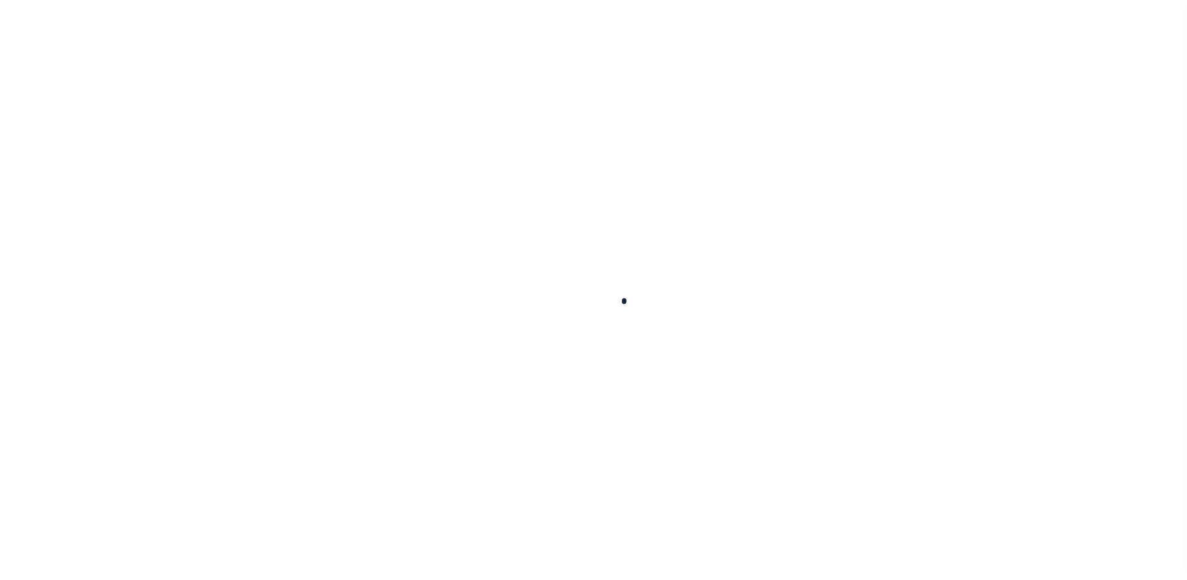
type input "[PERSON_NAME] LA 70433"
select select "NonEscrow"
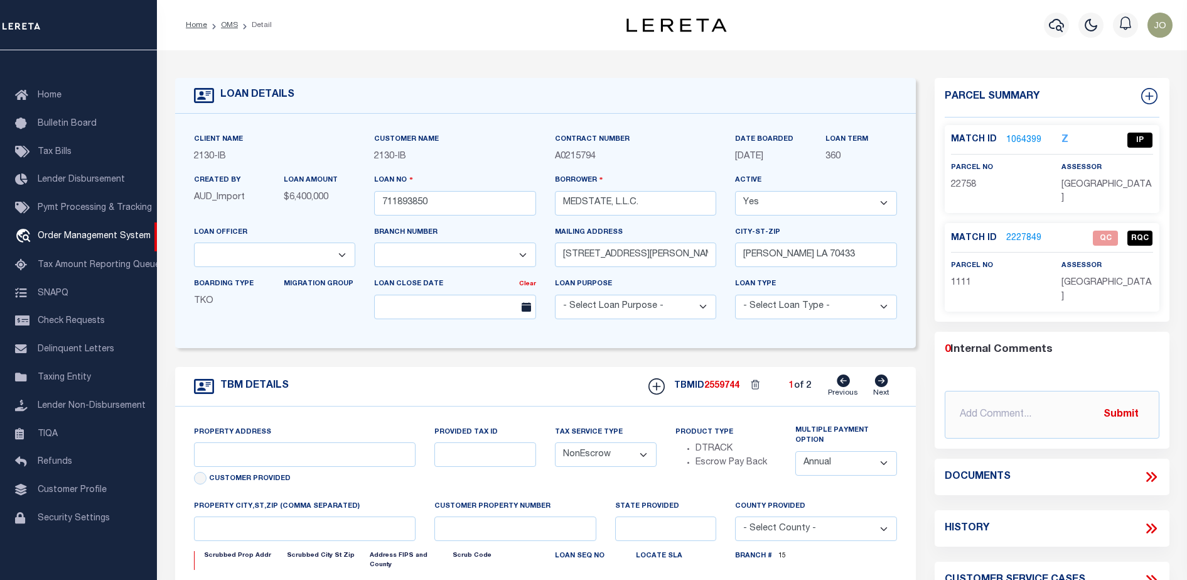
select select "2464"
click at [1150, 468] on icon at bounding box center [1151, 476] width 16 height 16
type input "[STREET_ADDRESS][PERSON_NAME] AND 2-X"
type input "1068111276"
select select
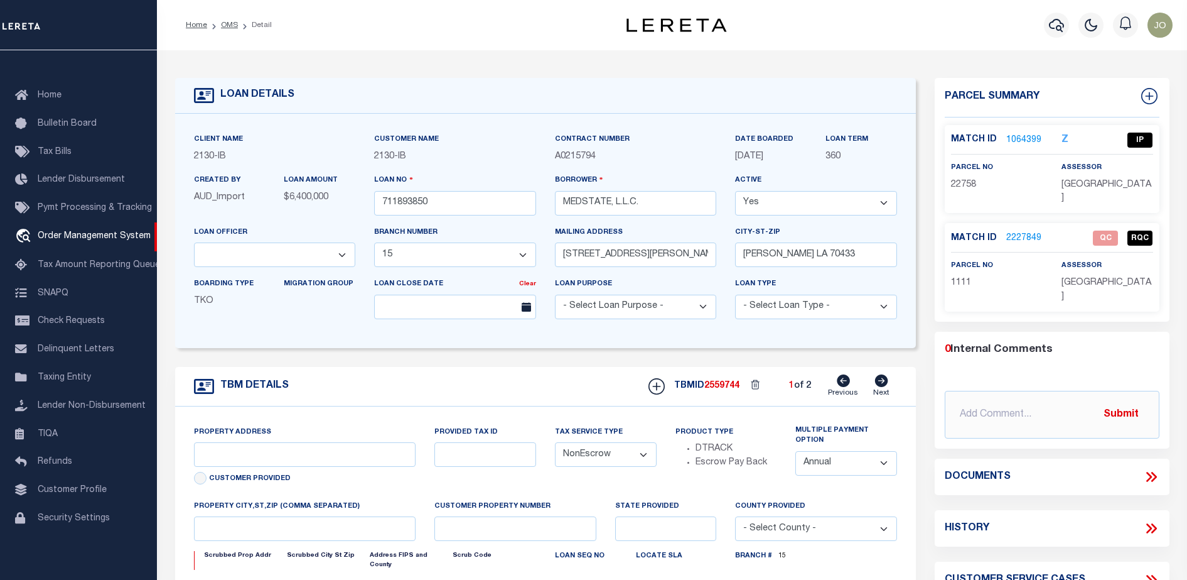
type input "[PERSON_NAME] LA 70433"
type input "Eastern"
type input "LA"
select select "4950"
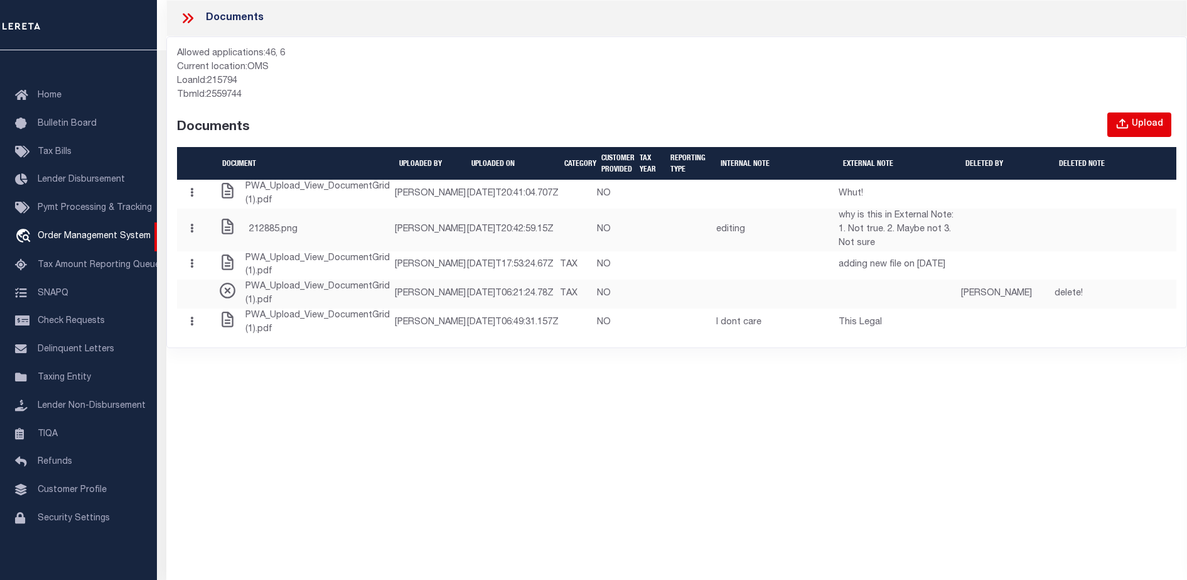
click at [1142, 122] on div "Upload" at bounding box center [1147, 124] width 31 height 14
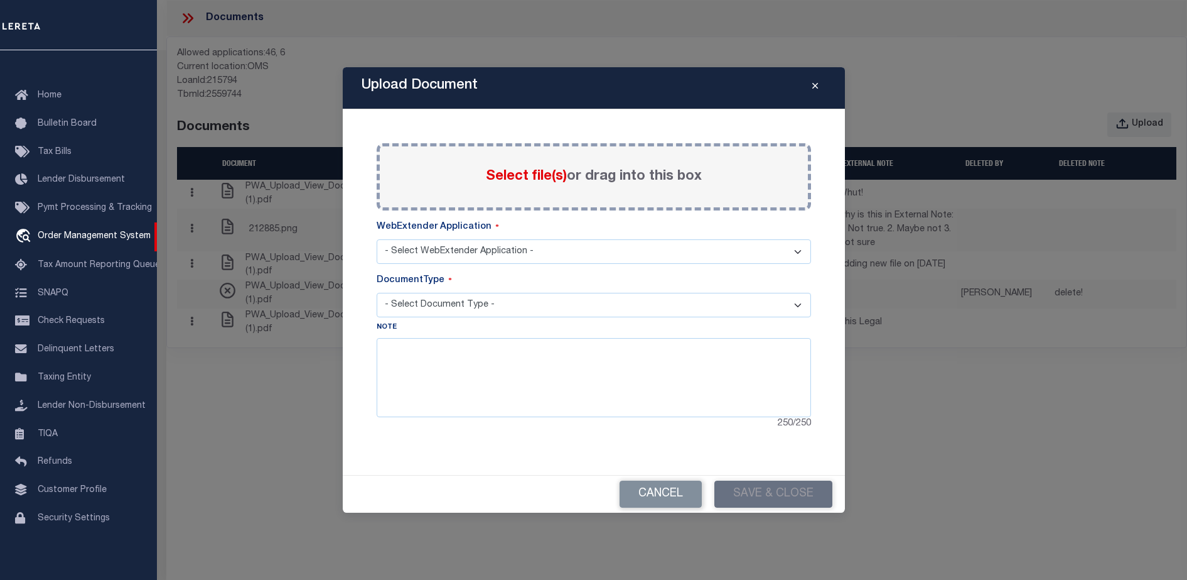
click at [556, 176] on span "Select file(s)" at bounding box center [526, 177] width 81 height 14
click at [0, 0] on input "Select file(s) or drag into this box" at bounding box center [0, 0] width 0 height 0
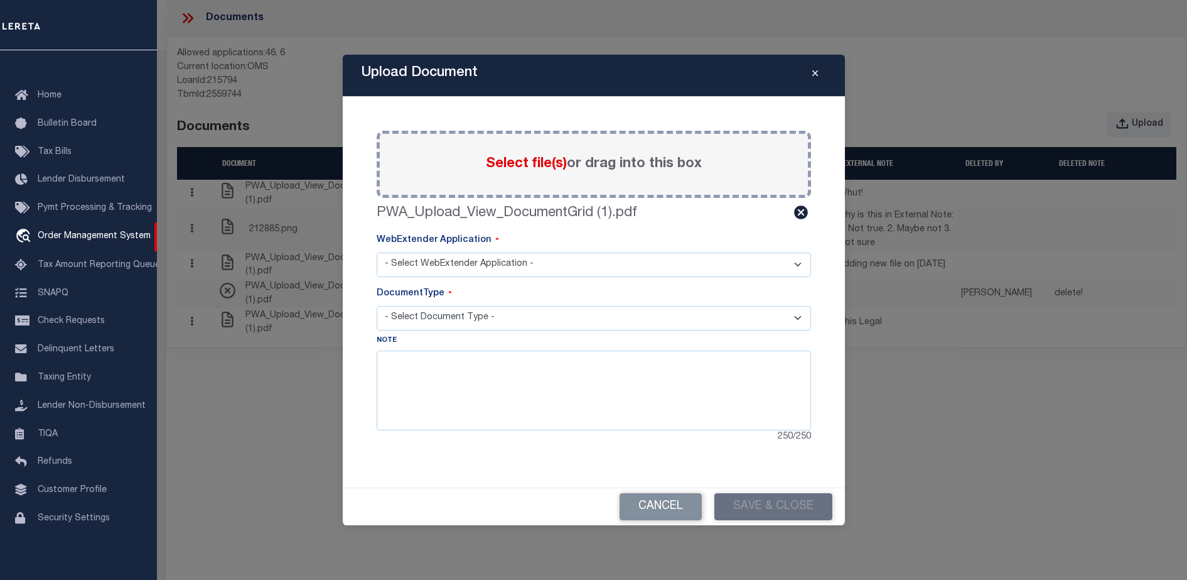
click at [514, 256] on select "- Select WebExtender Application - SERVICES TAX_BILLS" at bounding box center [594, 264] width 435 height 24
select select "46"
click at [377, 252] on select "- Select WebExtender Application - SERVICES TAX_BILLS" at bounding box center [594, 264] width 435 height 24
click at [523, 321] on select "- Select Document Type - BILL" at bounding box center [594, 318] width 435 height 24
drag, startPoint x: 629, startPoint y: 423, endPoint x: 649, endPoint y: 502, distance: 81.2
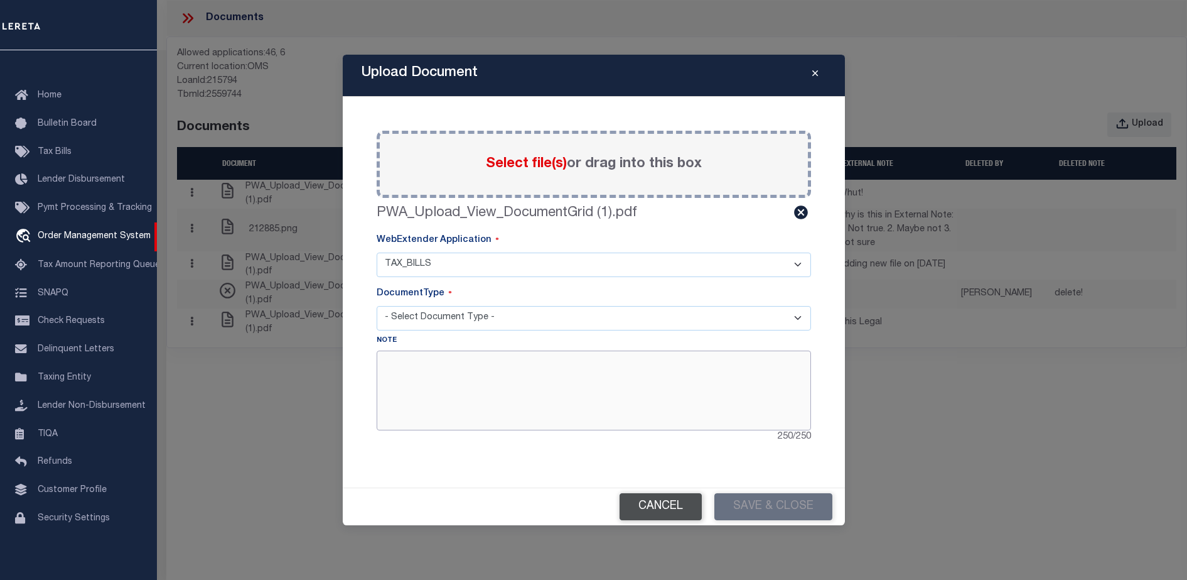
click at [649, 502] on div "Upload Document Paste copied image or file into this box Select file(s) or drag…" at bounding box center [594, 290] width 502 height 471
click at [649, 502] on button "Cancel" at bounding box center [661, 506] width 82 height 27
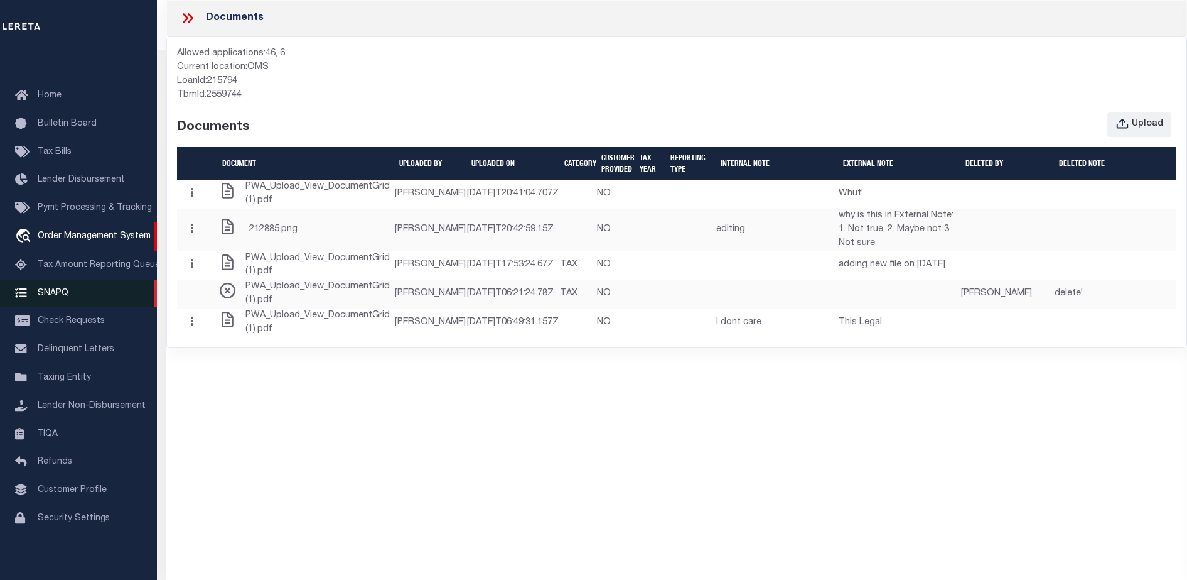
click at [58, 288] on span "SNAPQ" at bounding box center [53, 292] width 31 height 9
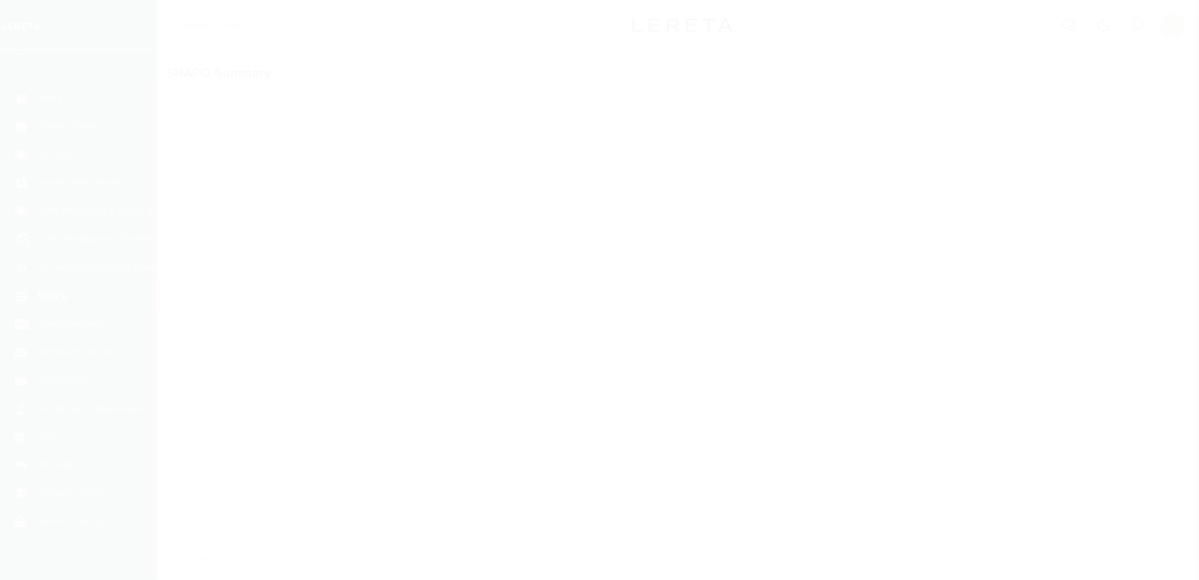
scroll to position [32, 0]
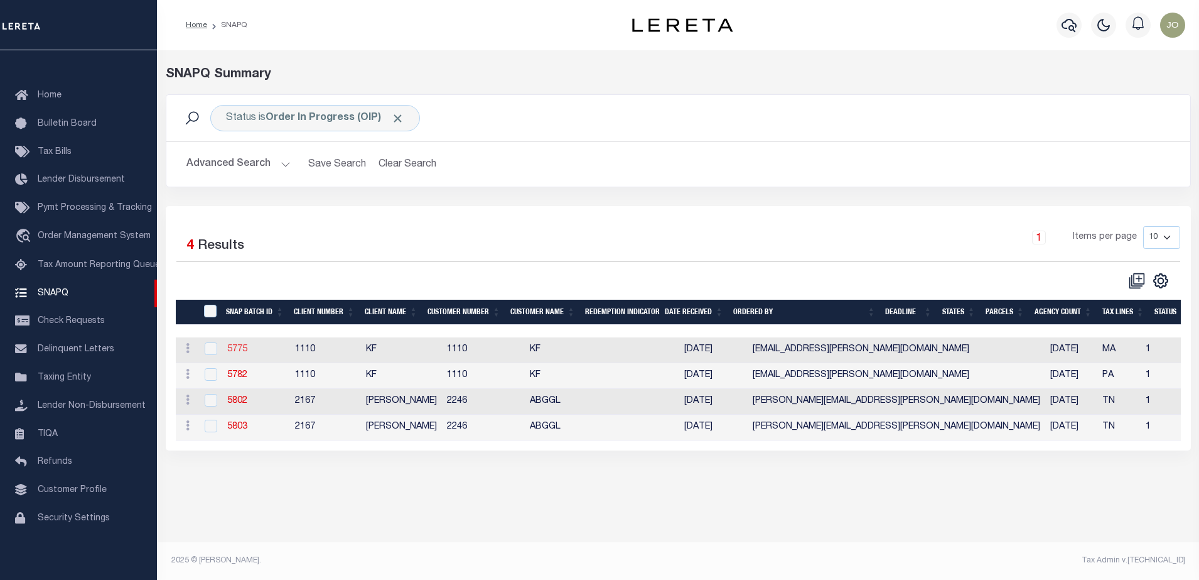
click at [239, 354] on link "5775" at bounding box center [237, 349] width 20 height 9
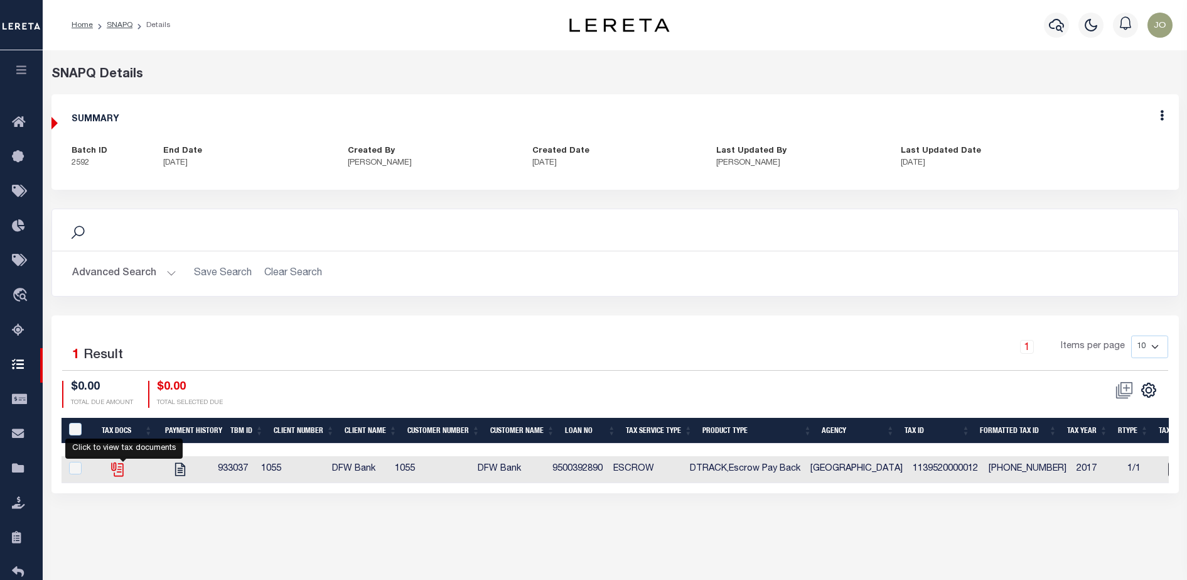
click at [122, 467] on icon "" at bounding box center [117, 469] width 16 height 16
checkbox input "true"
